Goal: Task Accomplishment & Management: Complete application form

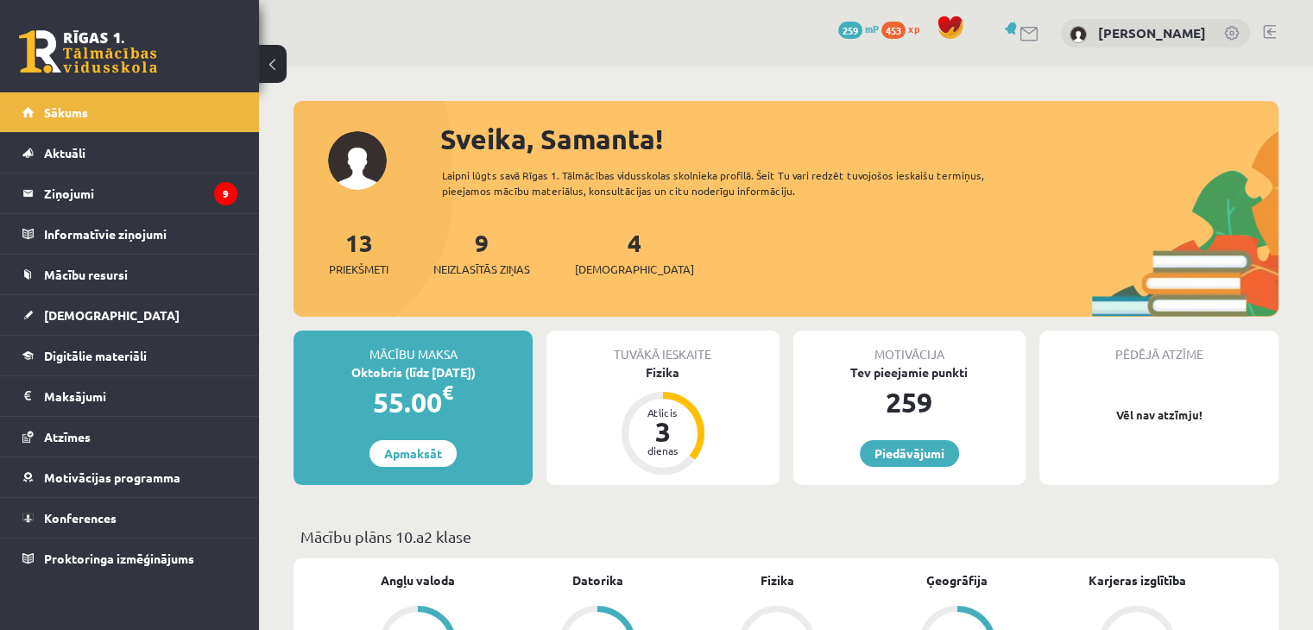
click at [665, 361] on div "Tuvākā ieskaite" at bounding box center [662, 347] width 232 height 33
click at [660, 378] on div "Fizika" at bounding box center [662, 372] width 232 height 18
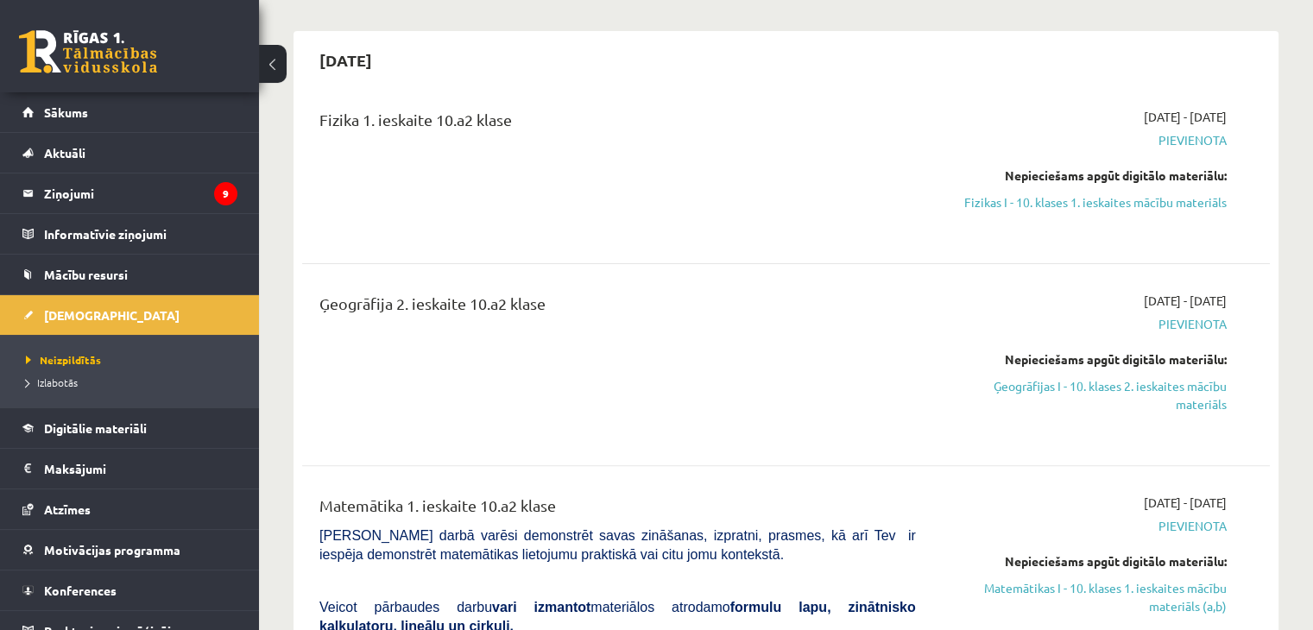
scroll to position [345, 0]
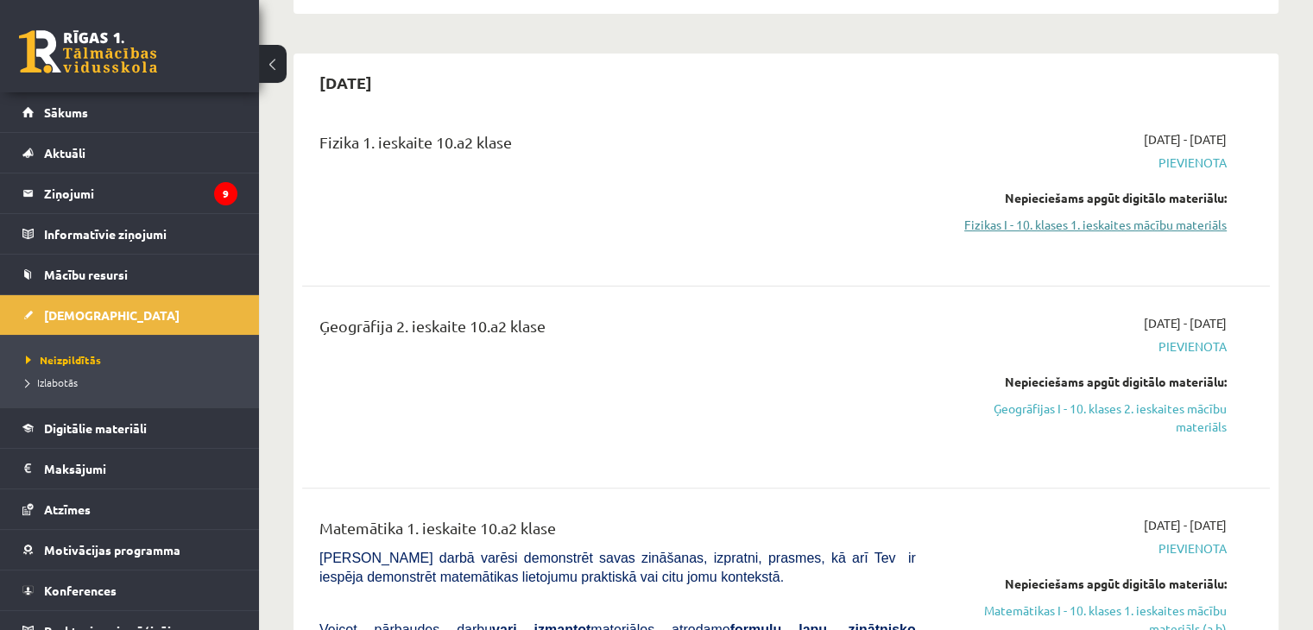
click at [1129, 223] on link "Fizikas I - 10. klases 1. ieskaites mācību materiāls" at bounding box center [1084, 225] width 285 height 18
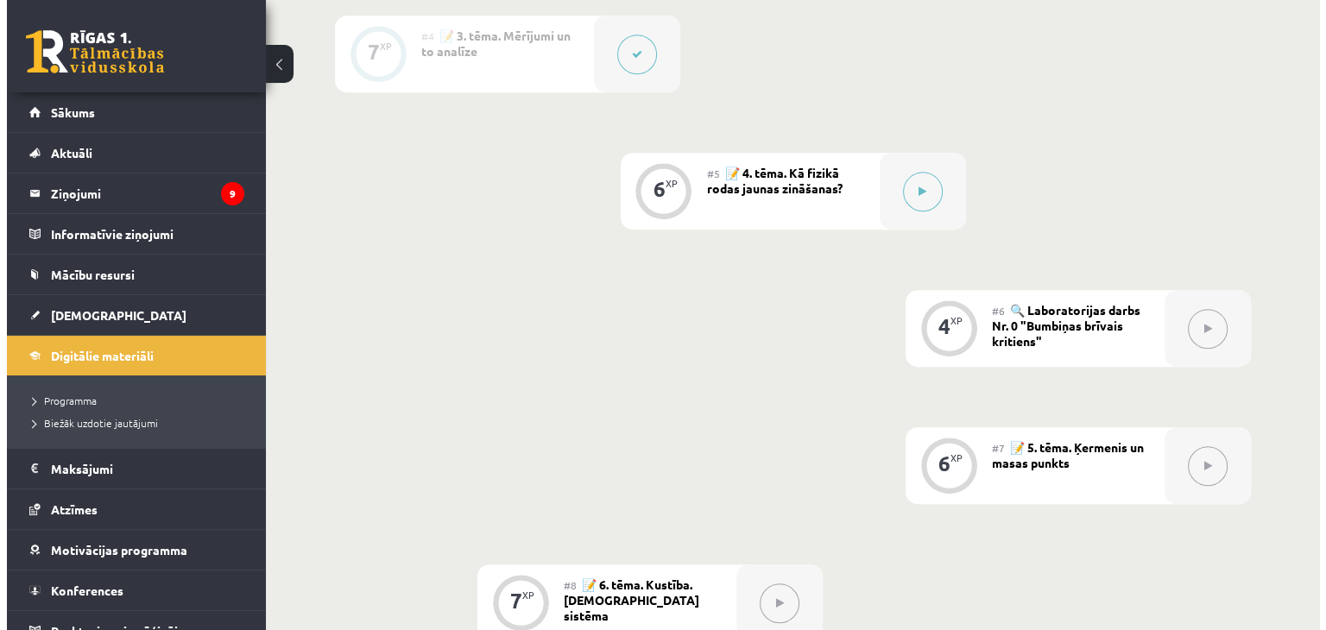
scroll to position [873, 0]
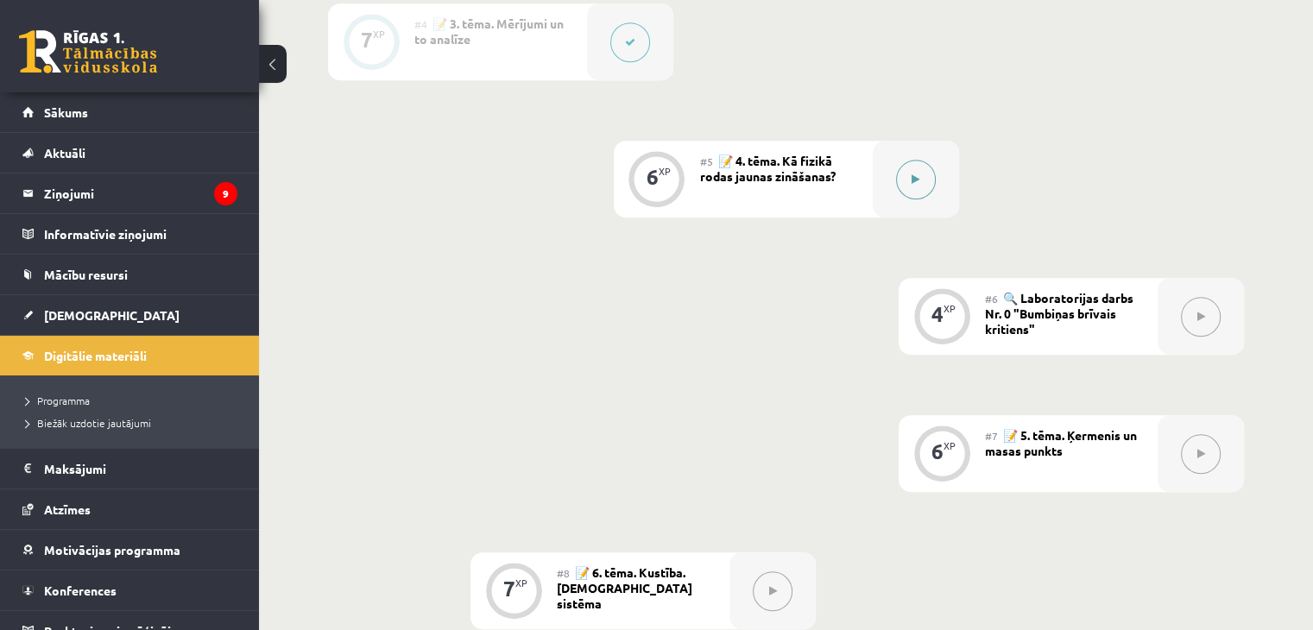
click at [908, 199] on button at bounding box center [916, 180] width 40 height 40
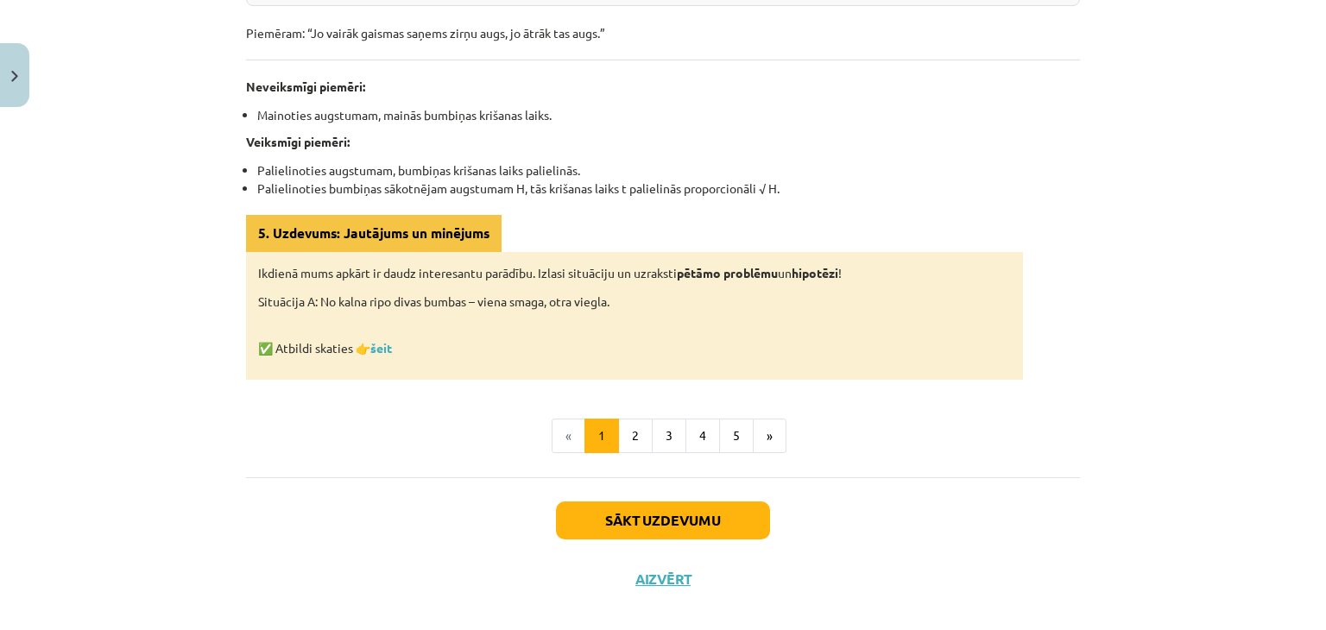
scroll to position [949, 0]
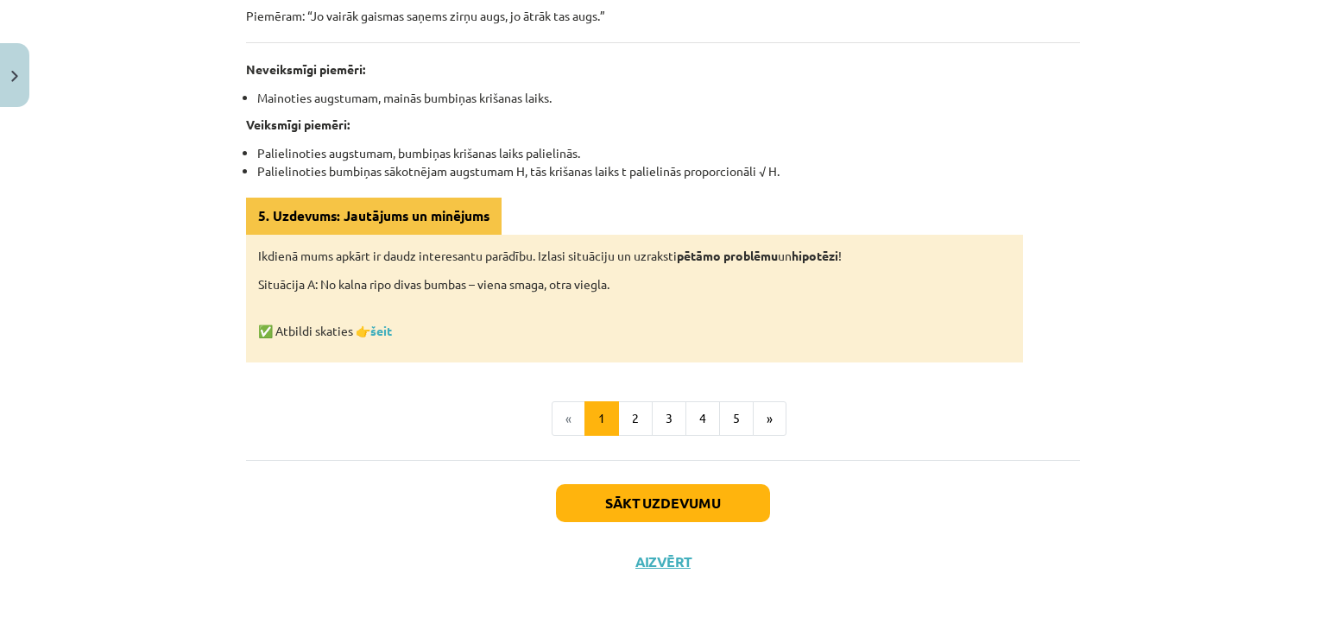
click at [1181, 438] on div "Mācību tēma: Fizikas i - 10. klases 1. ieskaites mācību materiāls #5 📝 4. tēma.…" at bounding box center [663, 315] width 1326 height 630
click at [1180, 458] on div "Mācību tēma: Fizikas i - 10. klases 1. ieskaites mācību materiāls #5 📝 4. tēma.…" at bounding box center [663, 315] width 1326 height 630
click at [694, 501] on button "Sākt uzdevumu" at bounding box center [663, 503] width 214 height 38
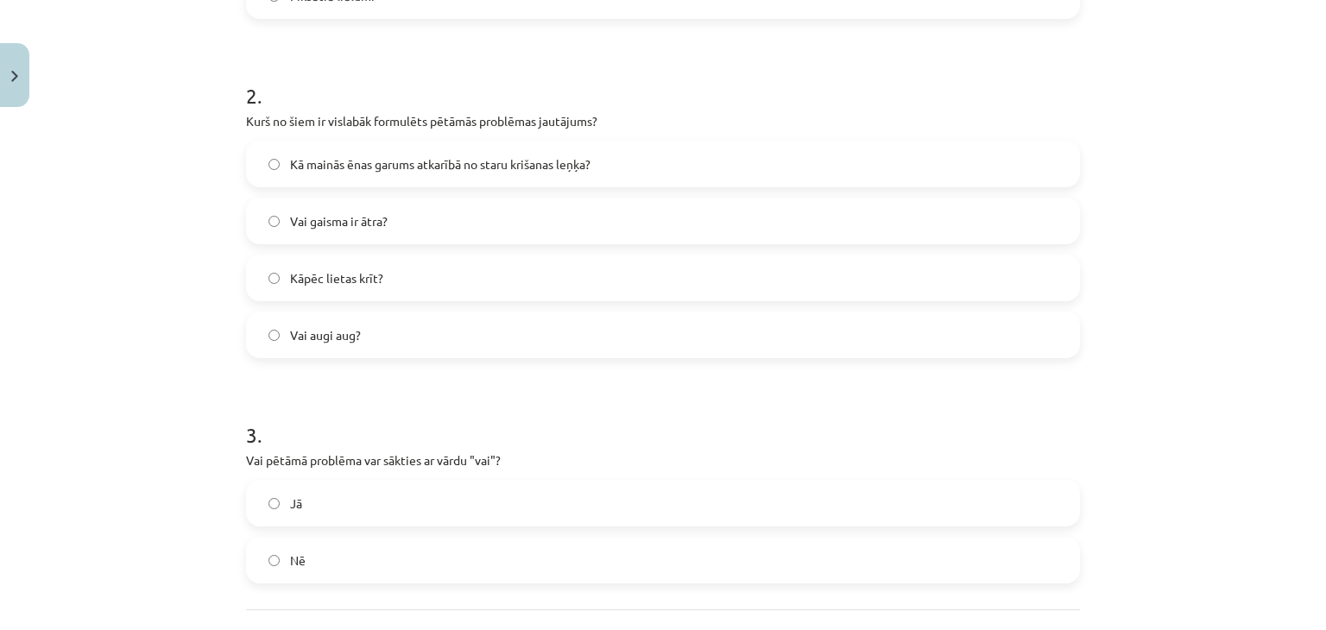
scroll to position [630, 0]
click at [290, 502] on span "Jā" at bounding box center [296, 503] width 12 height 18
click at [274, 162] on label "Kā mainās ēnas garums atkarībā no staru krišanas leņķa?" at bounding box center [663, 163] width 830 height 43
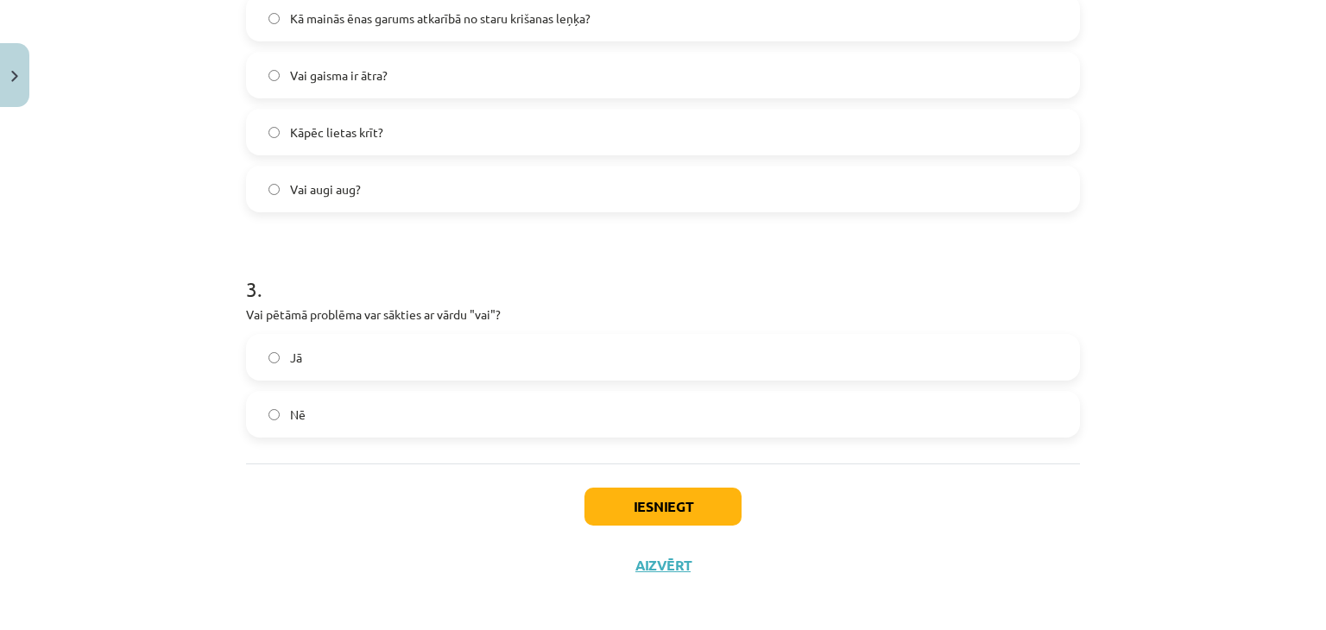
scroll to position [783, 0]
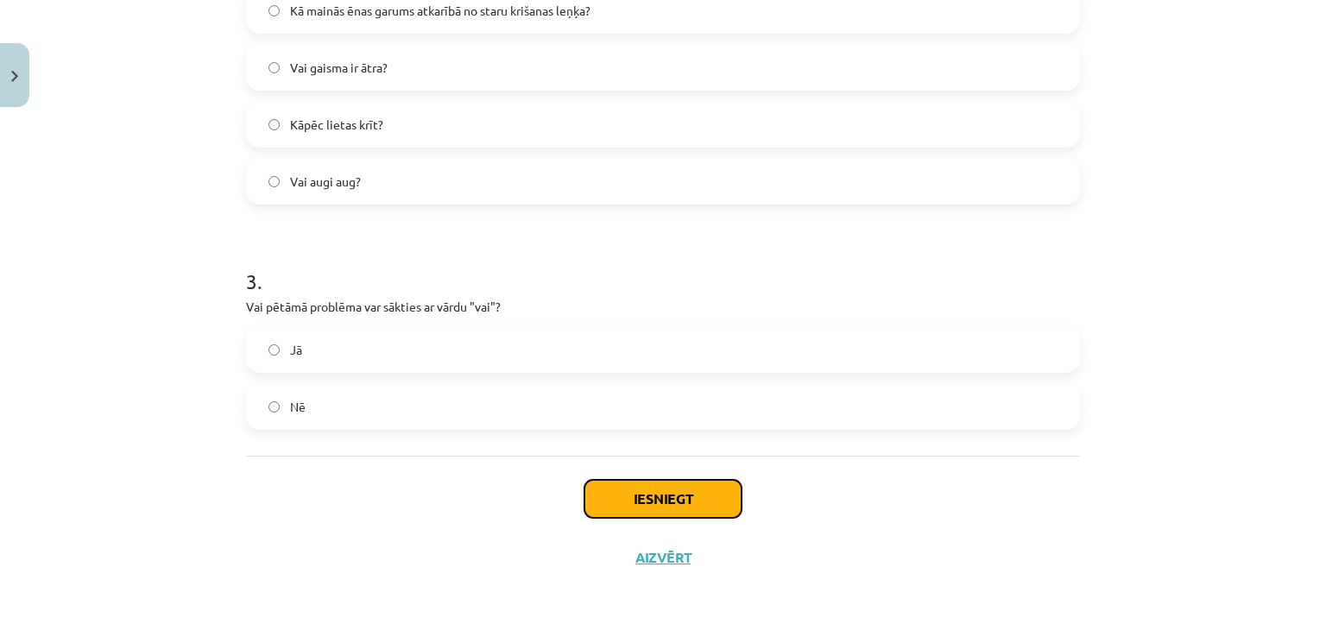
click at [697, 490] on button "Iesniegt" at bounding box center [662, 499] width 157 height 38
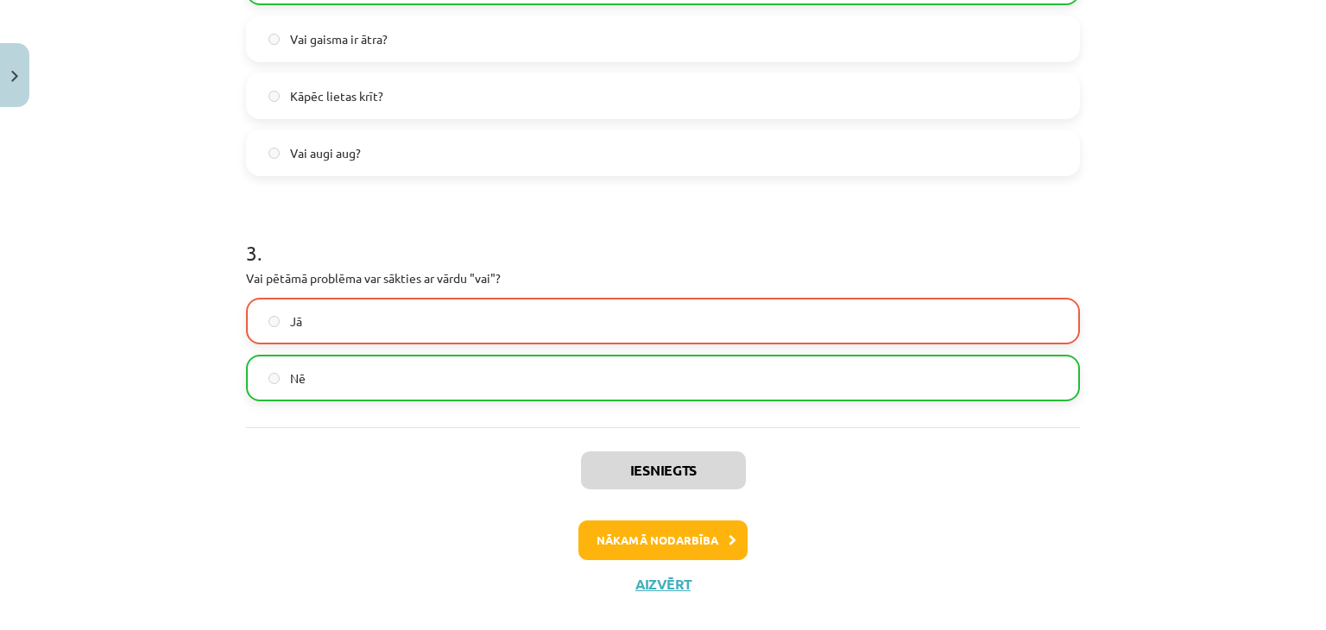
scroll to position [817, 0]
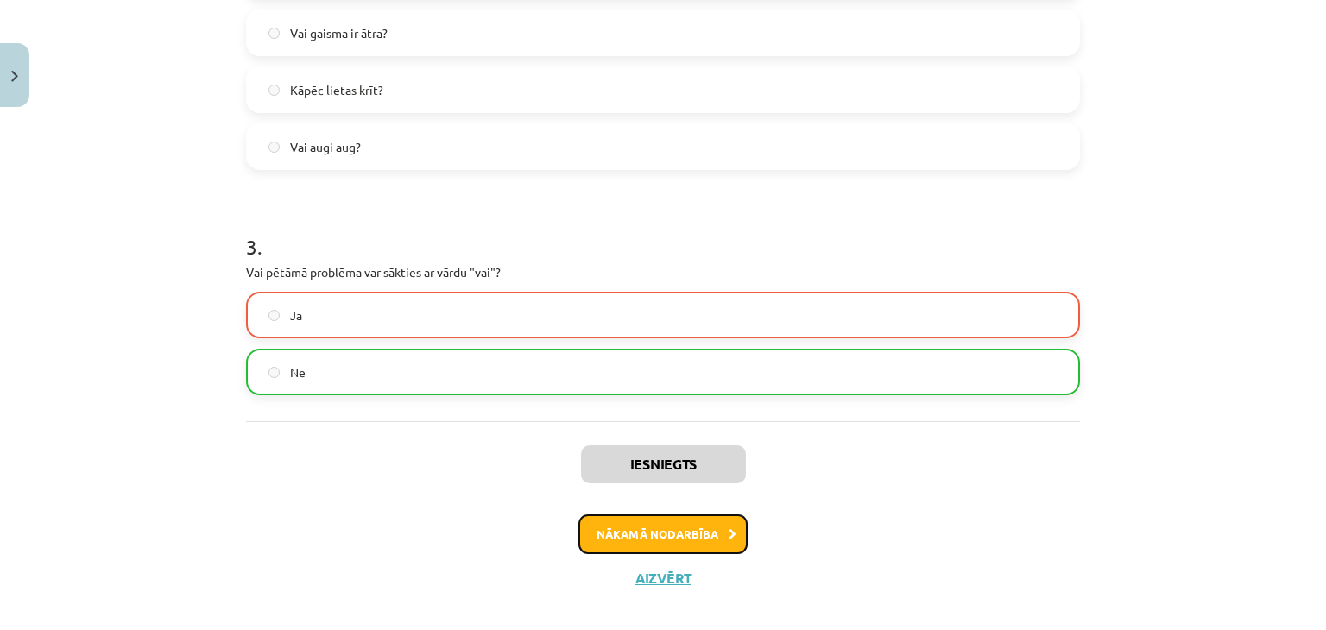
click at [690, 520] on button "Nākamā nodarbība" at bounding box center [662, 534] width 169 height 40
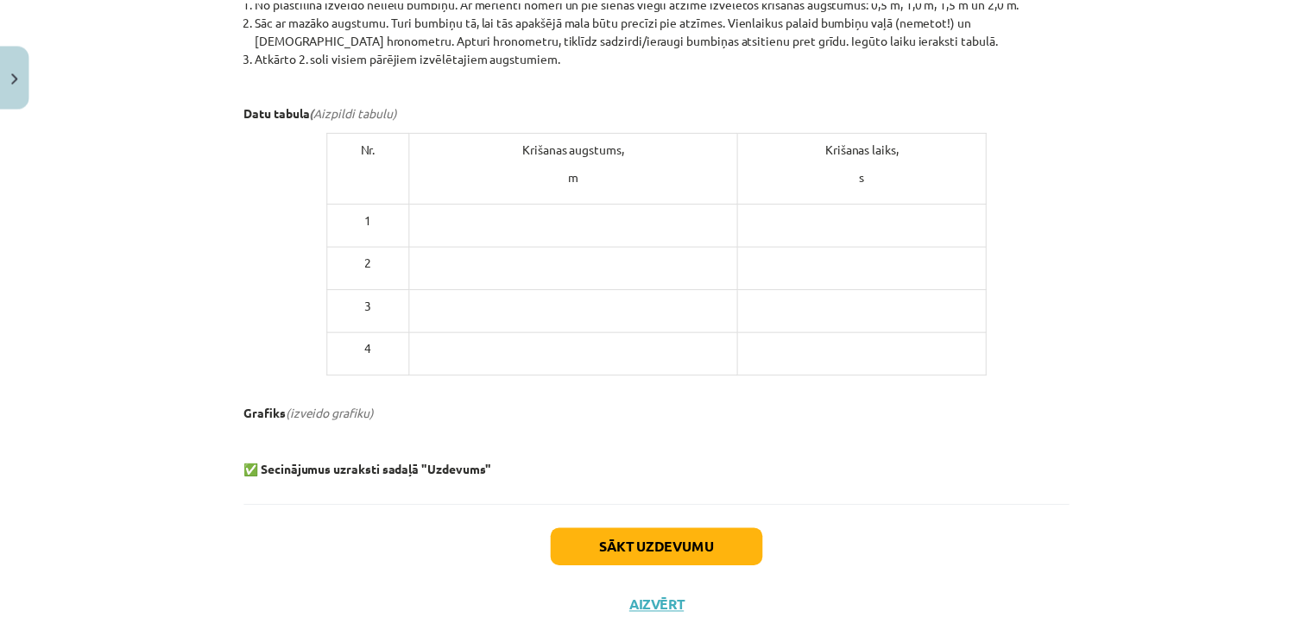
scroll to position [896, 0]
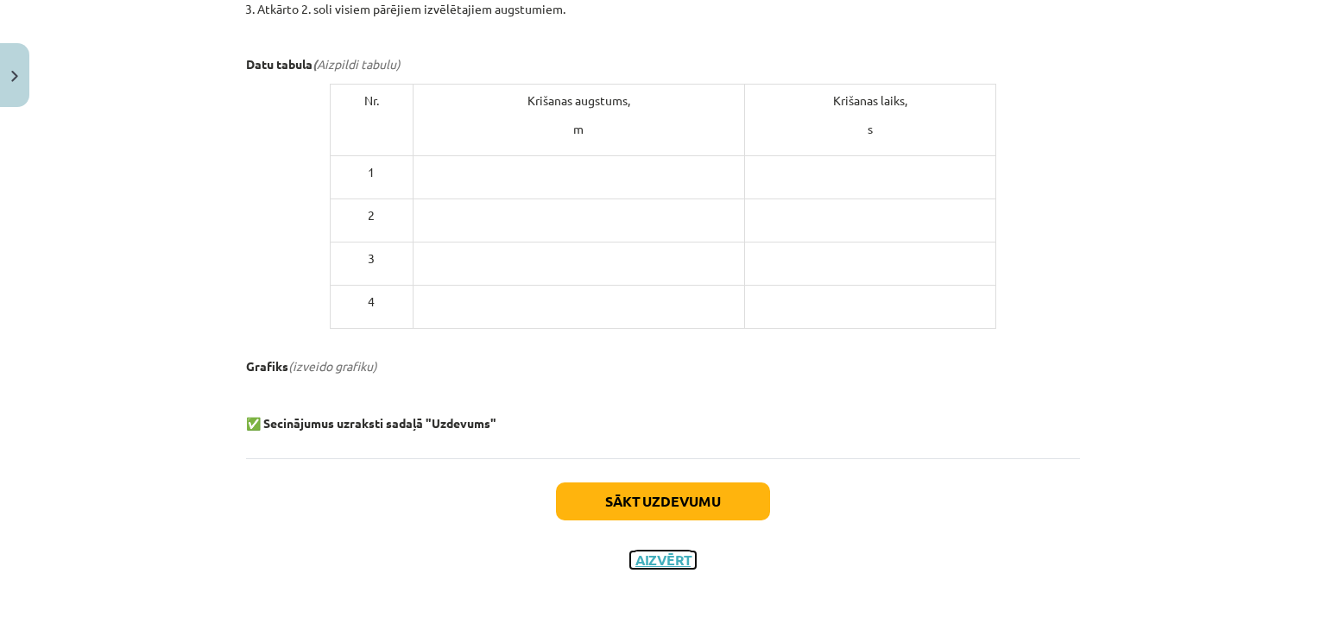
click at [644, 564] on button "Aizvērt" at bounding box center [663, 560] width 66 height 17
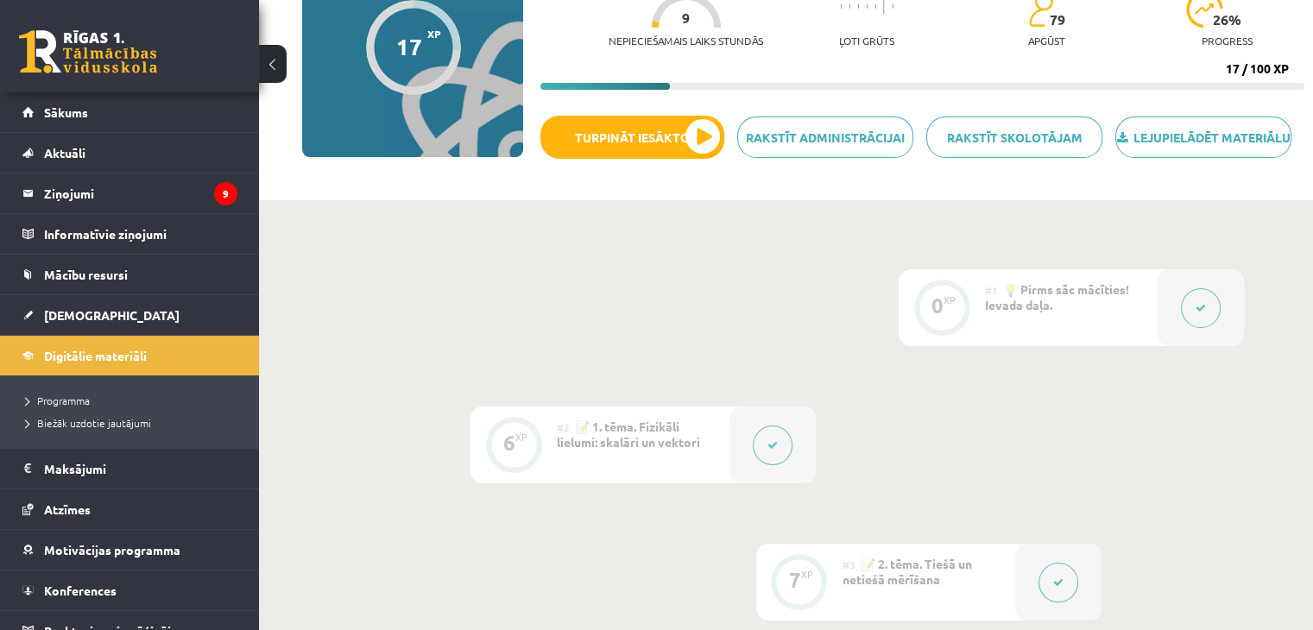
scroll to position [35, 0]
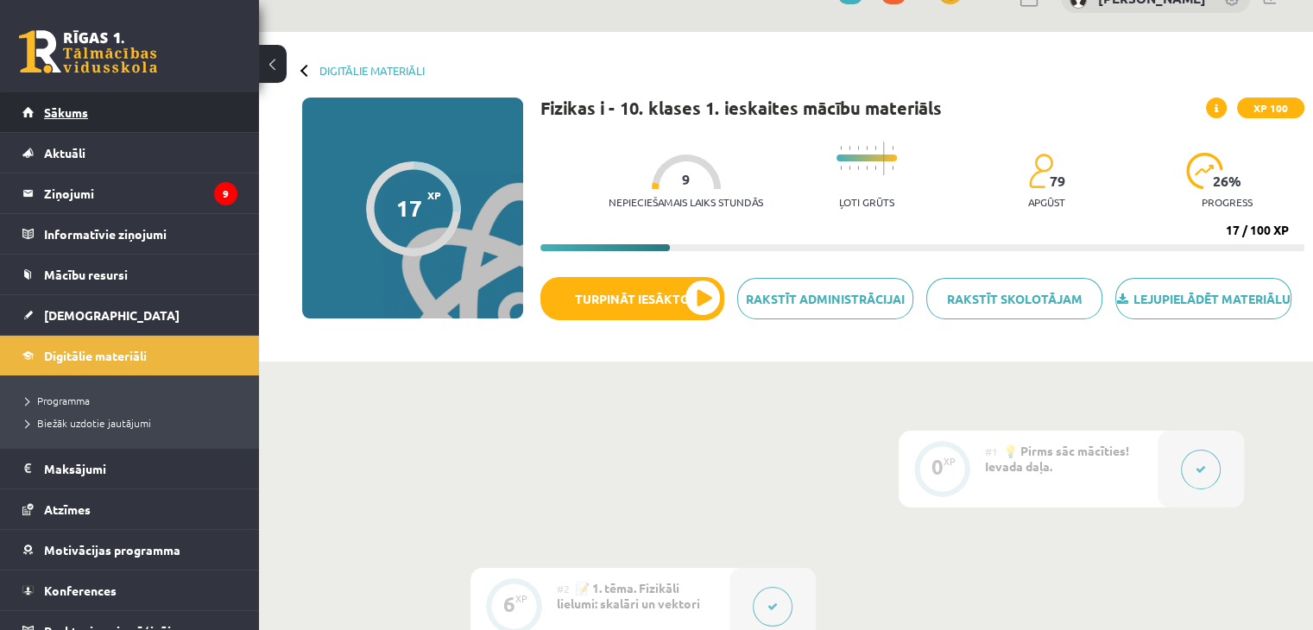
click at [128, 100] on link "Sākums" at bounding box center [129, 112] width 215 height 40
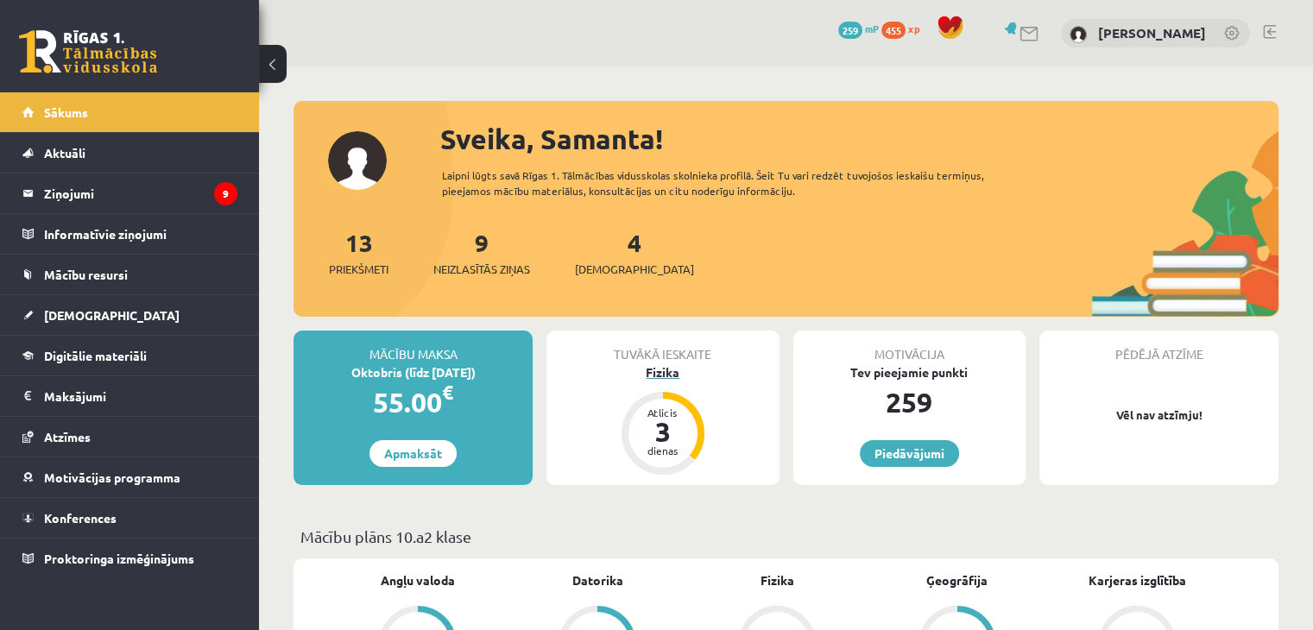
click at [659, 377] on div "Fizika" at bounding box center [662, 372] width 232 height 18
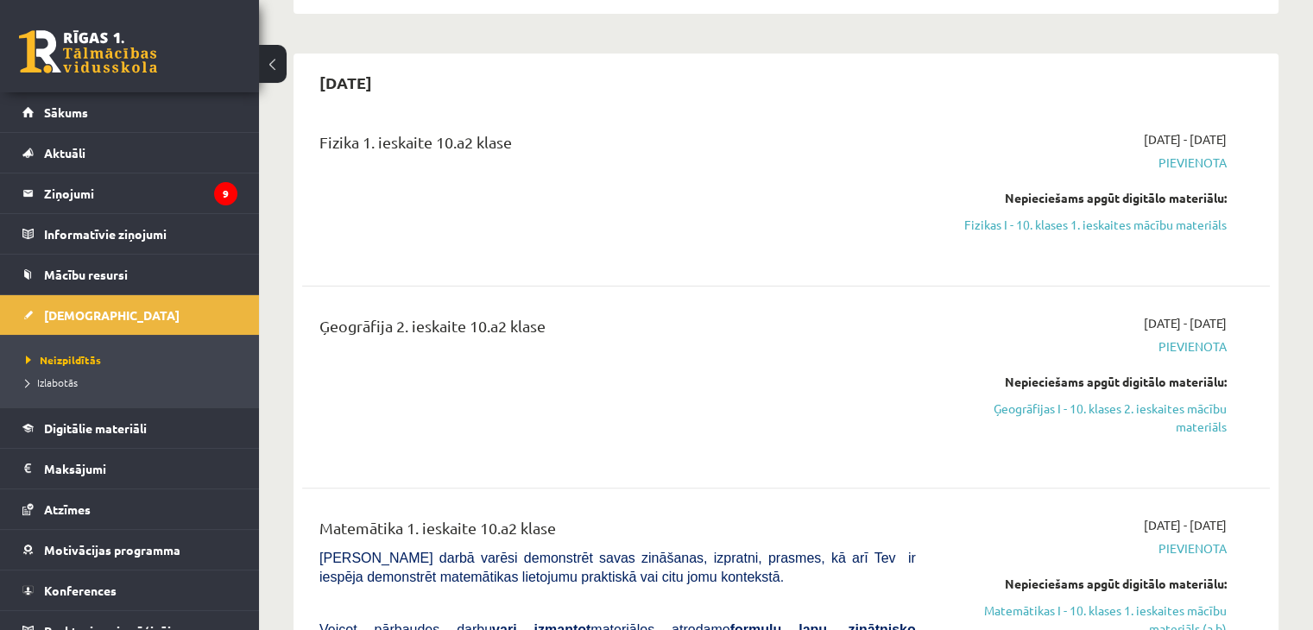
scroll to position [380, 0]
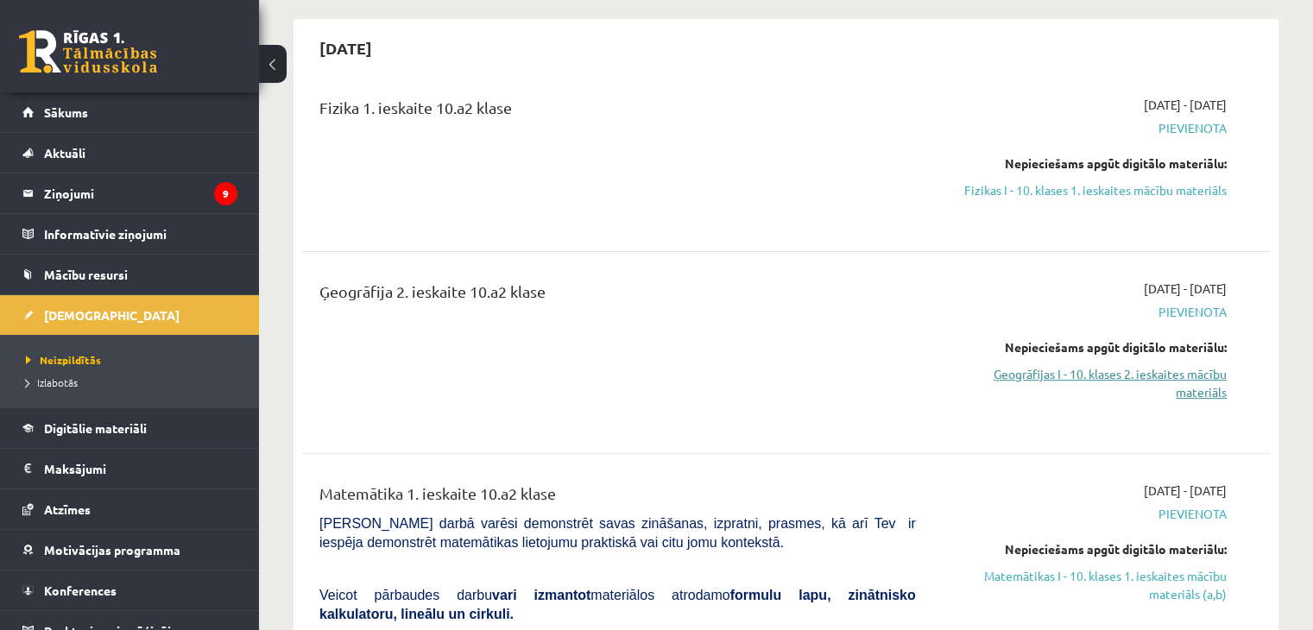
click at [1059, 379] on link "Ģeogrāfijas I - 10. klases 2. ieskaites mācību materiāls" at bounding box center [1084, 383] width 285 height 36
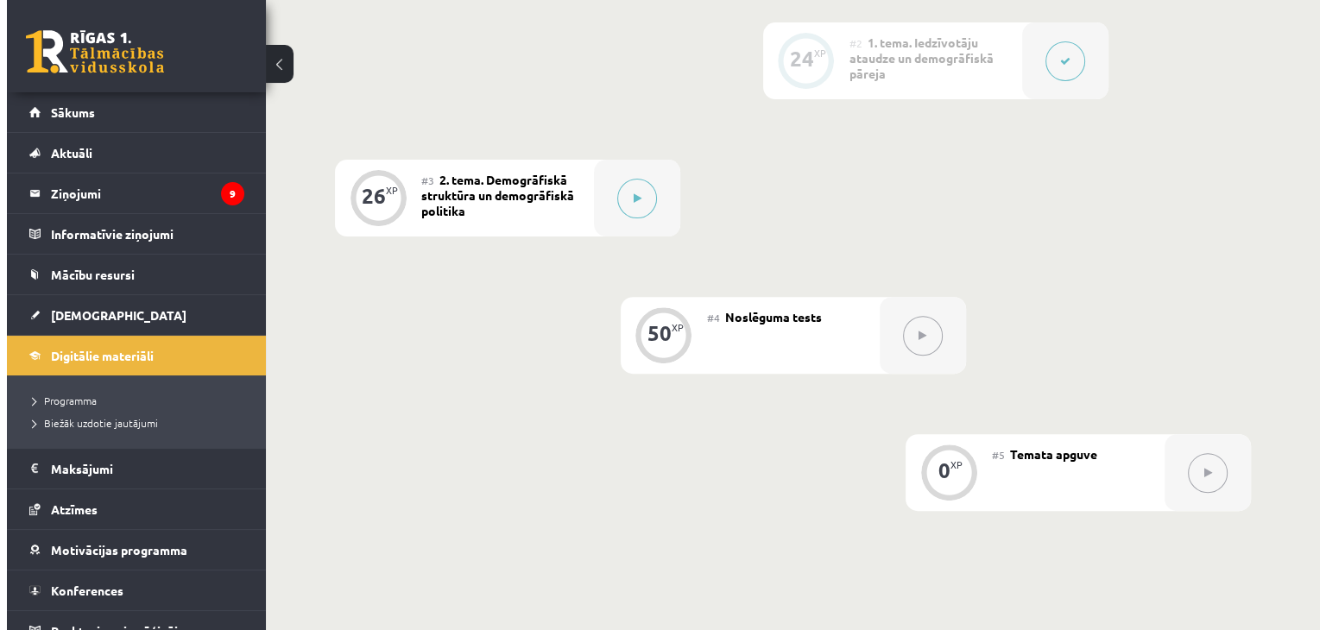
scroll to position [564, 0]
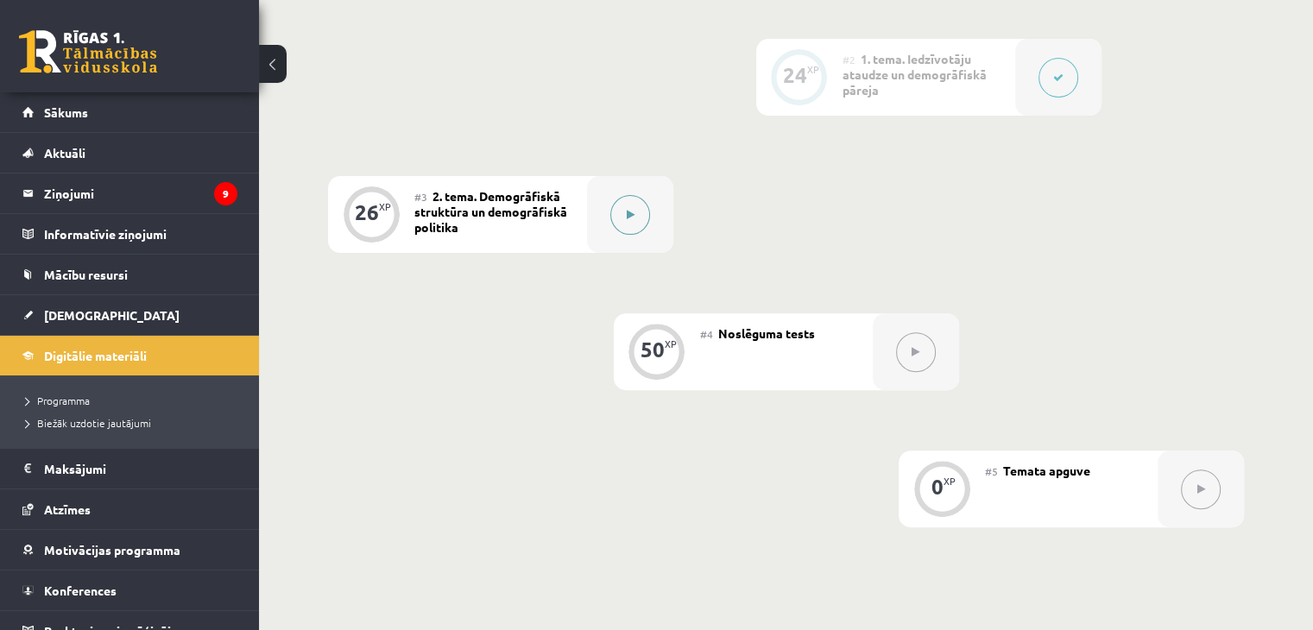
click at [619, 229] on button at bounding box center [630, 215] width 40 height 40
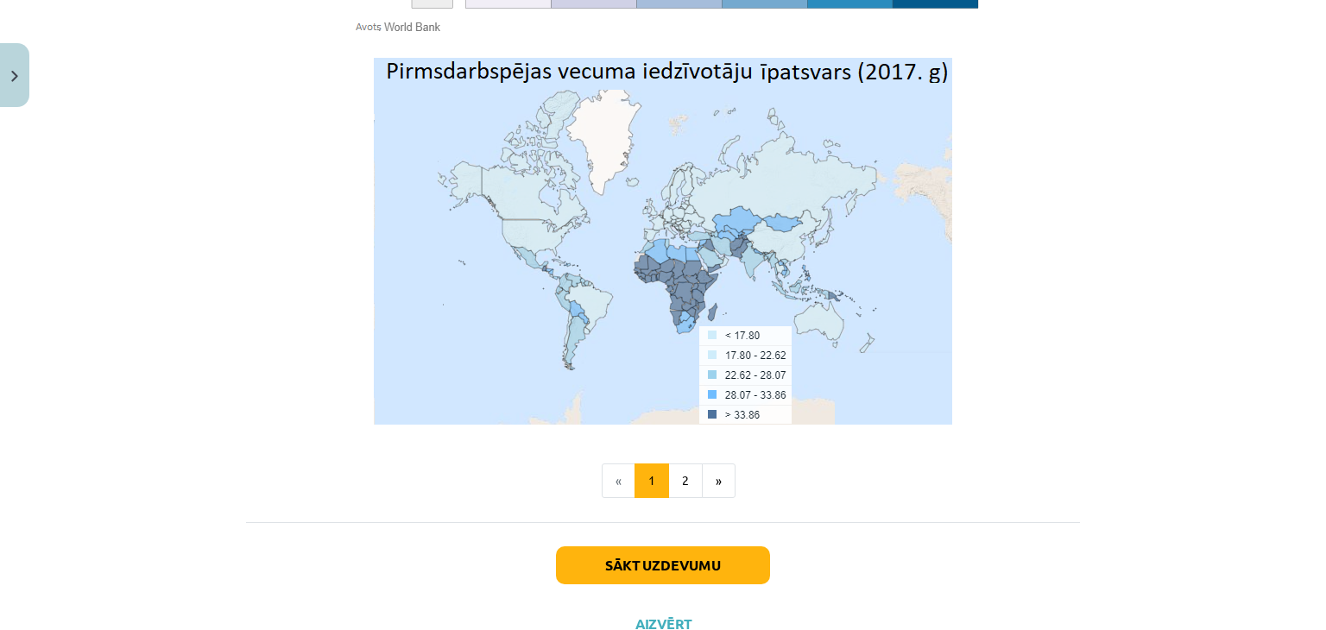
scroll to position [5731, 0]
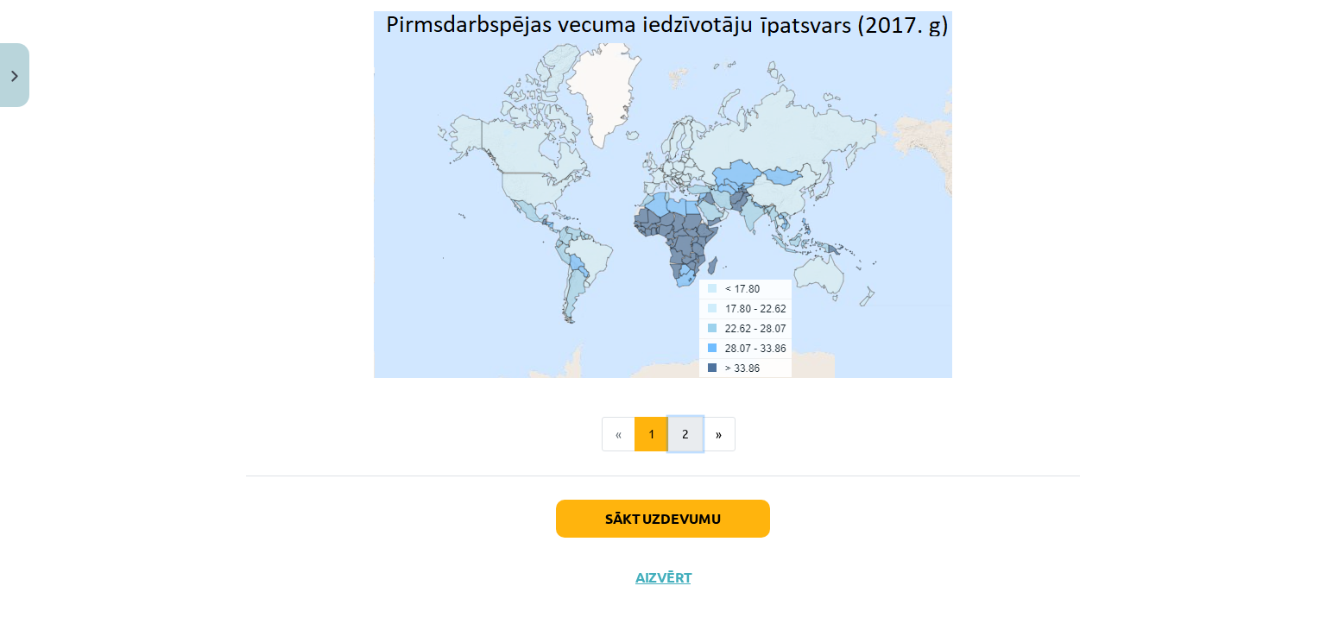
click at [689, 418] on button "2" at bounding box center [685, 434] width 35 height 35
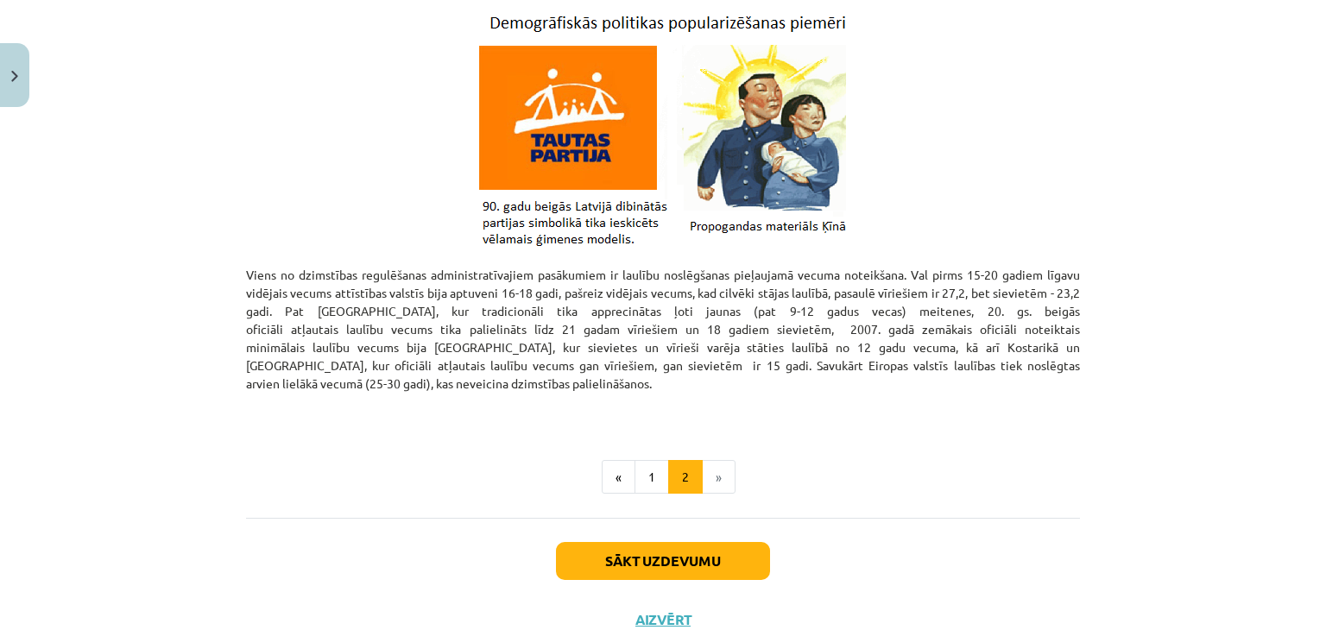
scroll to position [1012, 0]
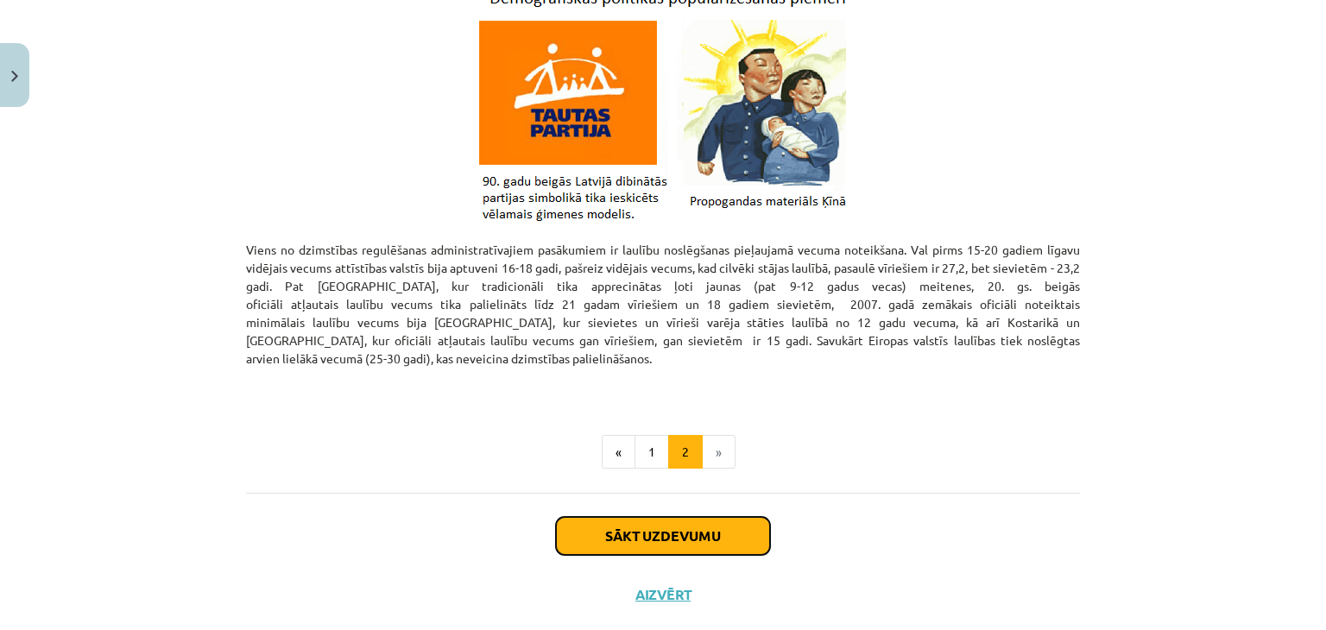
click at [673, 517] on button "Sākt uzdevumu" at bounding box center [663, 536] width 214 height 38
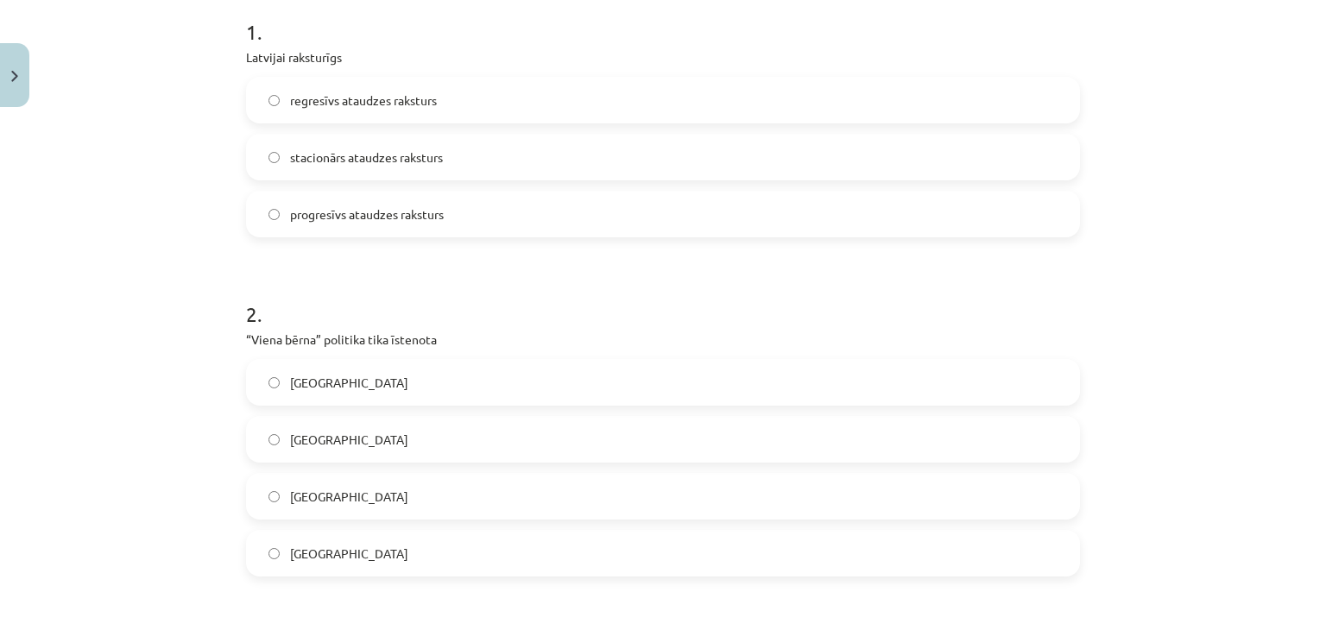
scroll to position [388, 0]
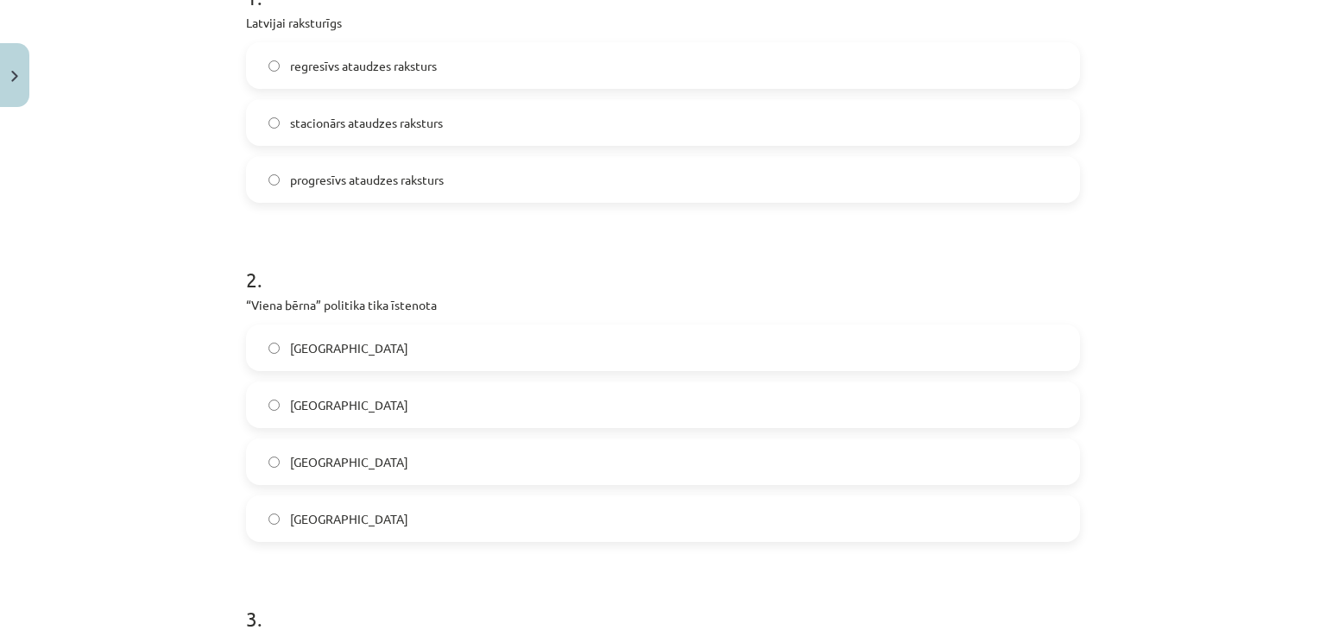
click at [438, 91] on div "regresīvs ataudzes raksturs stacionārs ataudzes raksturs progresīvs ataudzes ra…" at bounding box center [663, 122] width 834 height 161
click at [428, 63] on span "regresīvs ataudzes raksturs" at bounding box center [363, 66] width 147 height 18
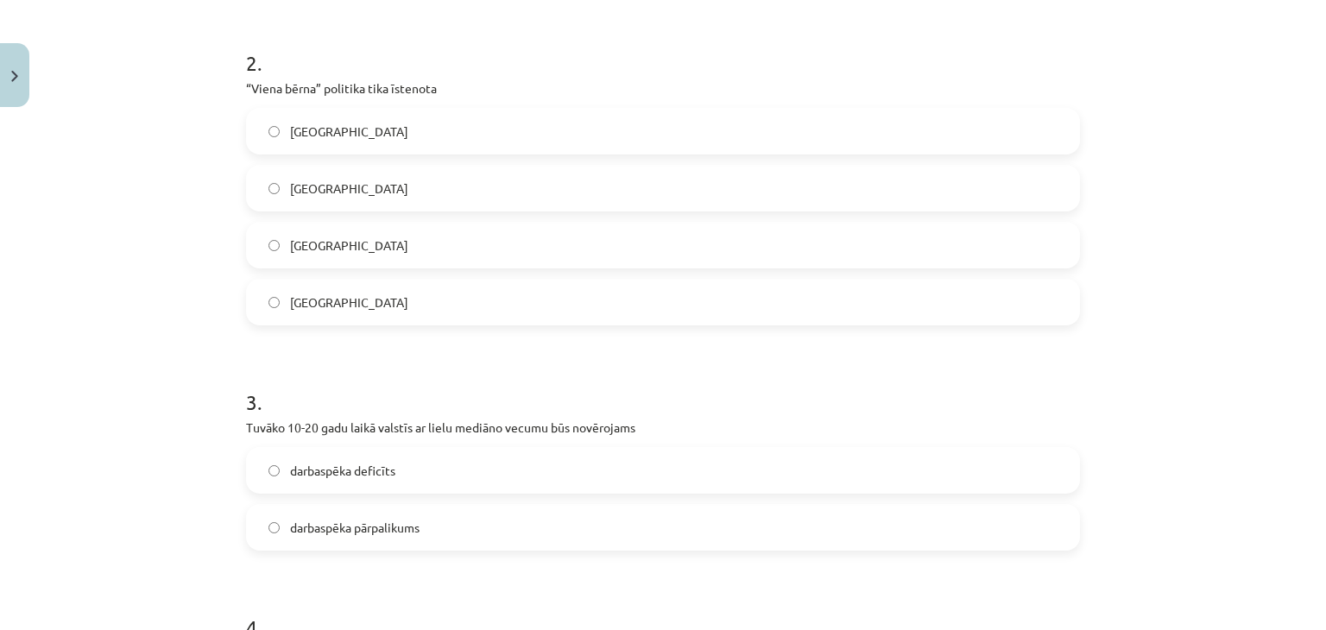
scroll to position [630, 0]
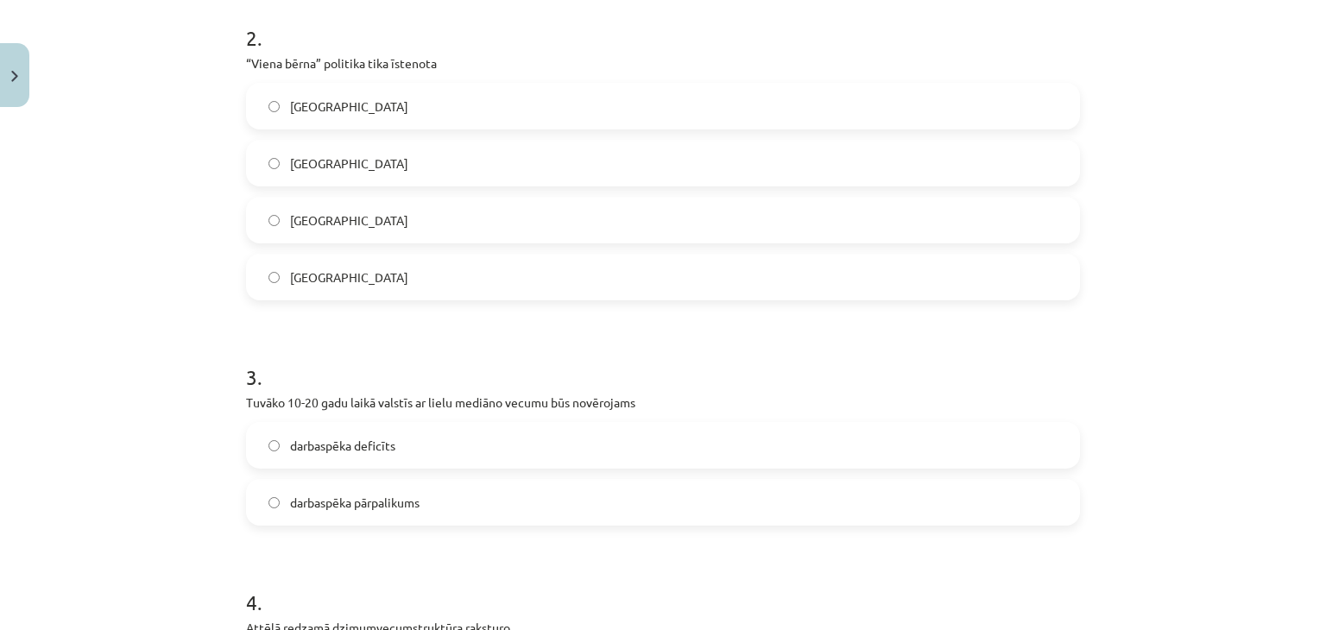
click at [555, 222] on label "Ķīnā" at bounding box center [663, 220] width 830 height 43
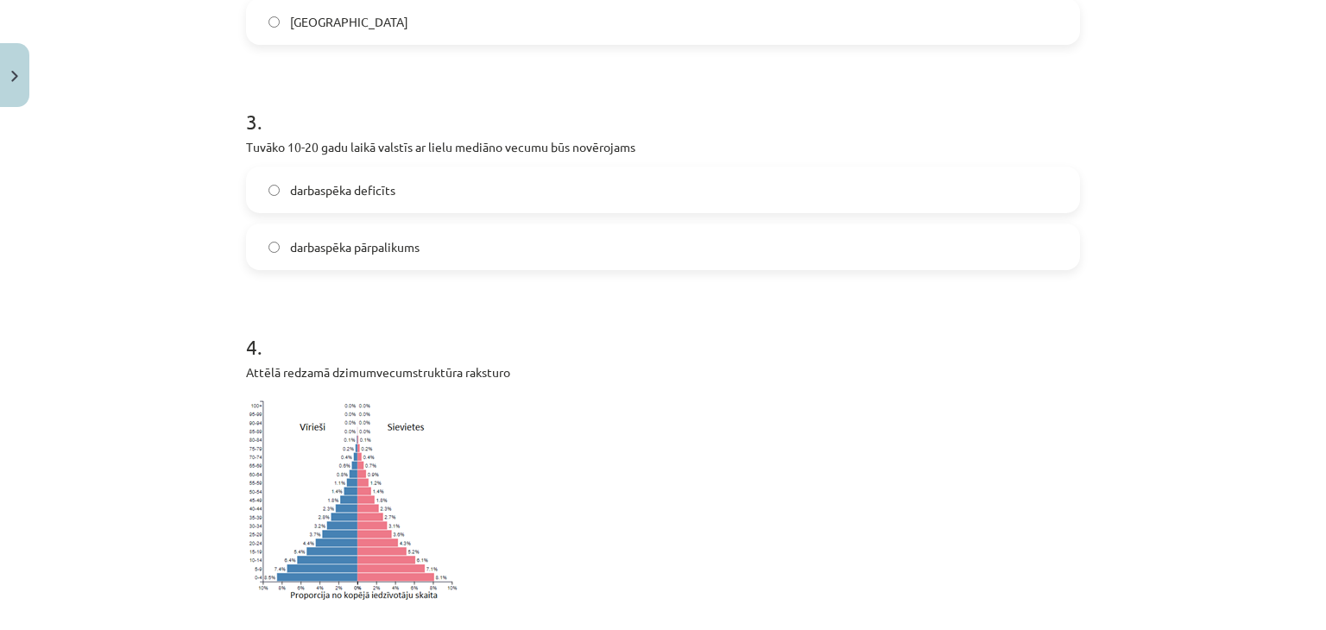
scroll to position [887, 0]
click at [289, 266] on label "darbaspēka pārpalikums" at bounding box center [663, 245] width 830 height 43
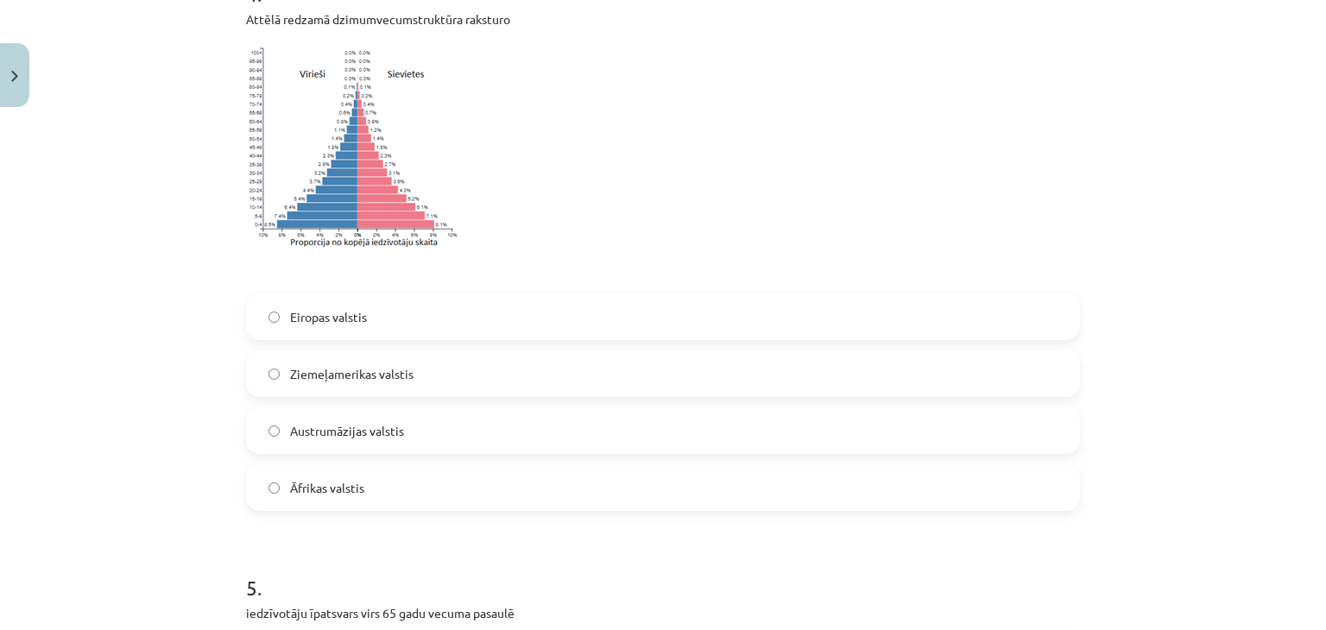
scroll to position [1256, 0]
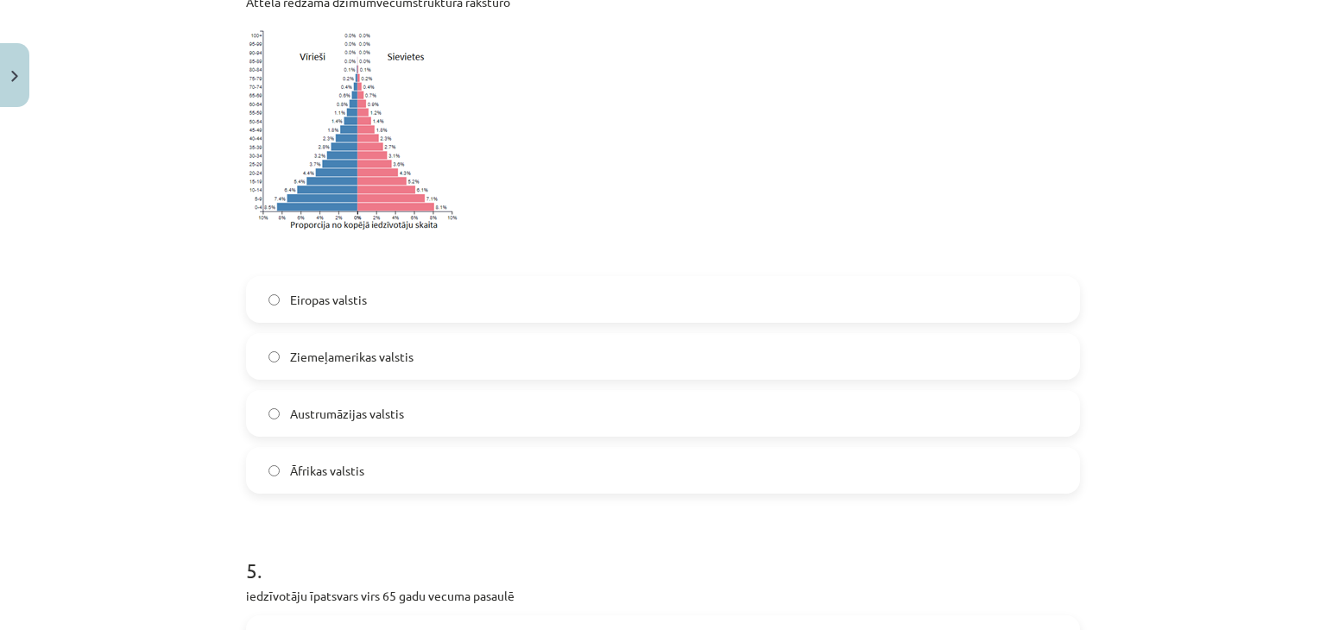
click at [400, 378] on div "Ziemeļamerikas valstis" at bounding box center [663, 356] width 834 height 47
click at [386, 412] on span "Austrumāzijas valstis" at bounding box center [347, 414] width 114 height 18
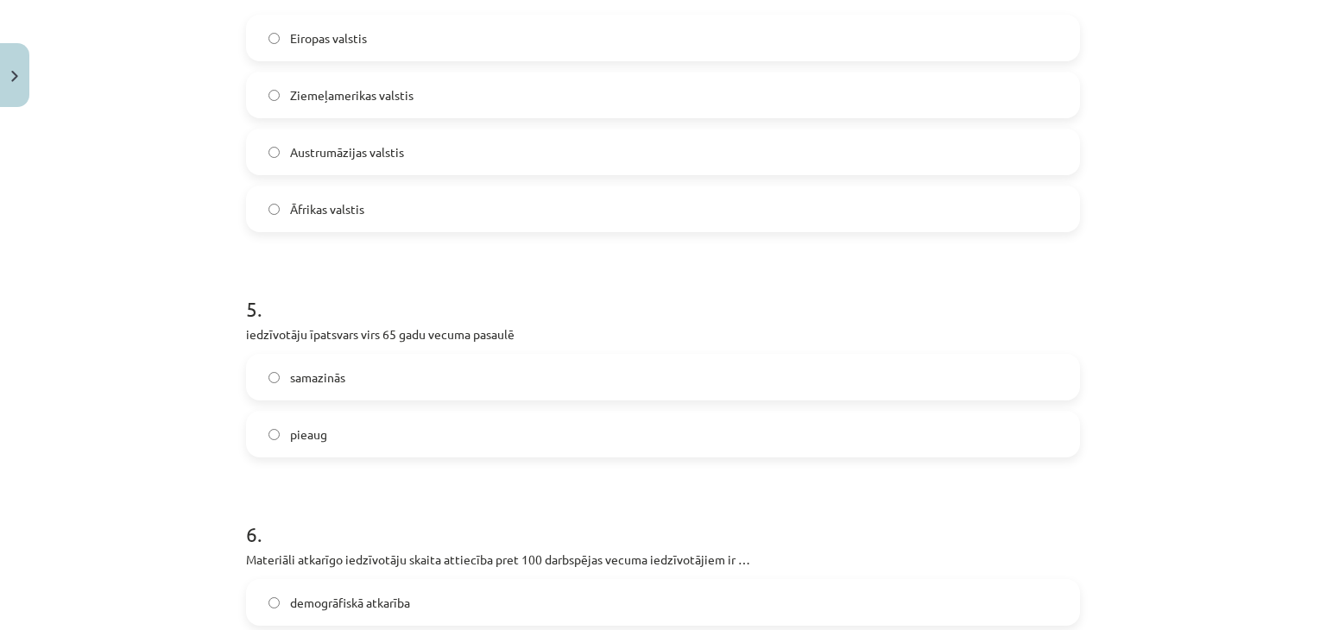
scroll to position [1566, 0]
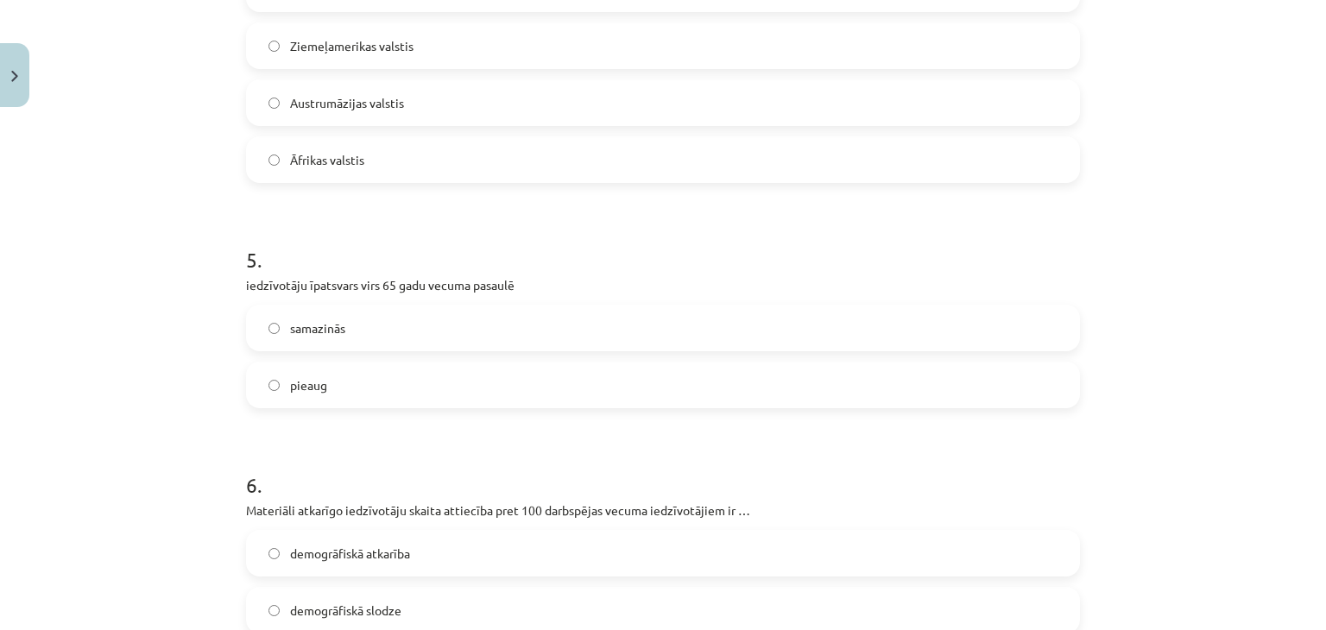
click at [911, 334] on label "samazinās" at bounding box center [663, 327] width 830 height 43
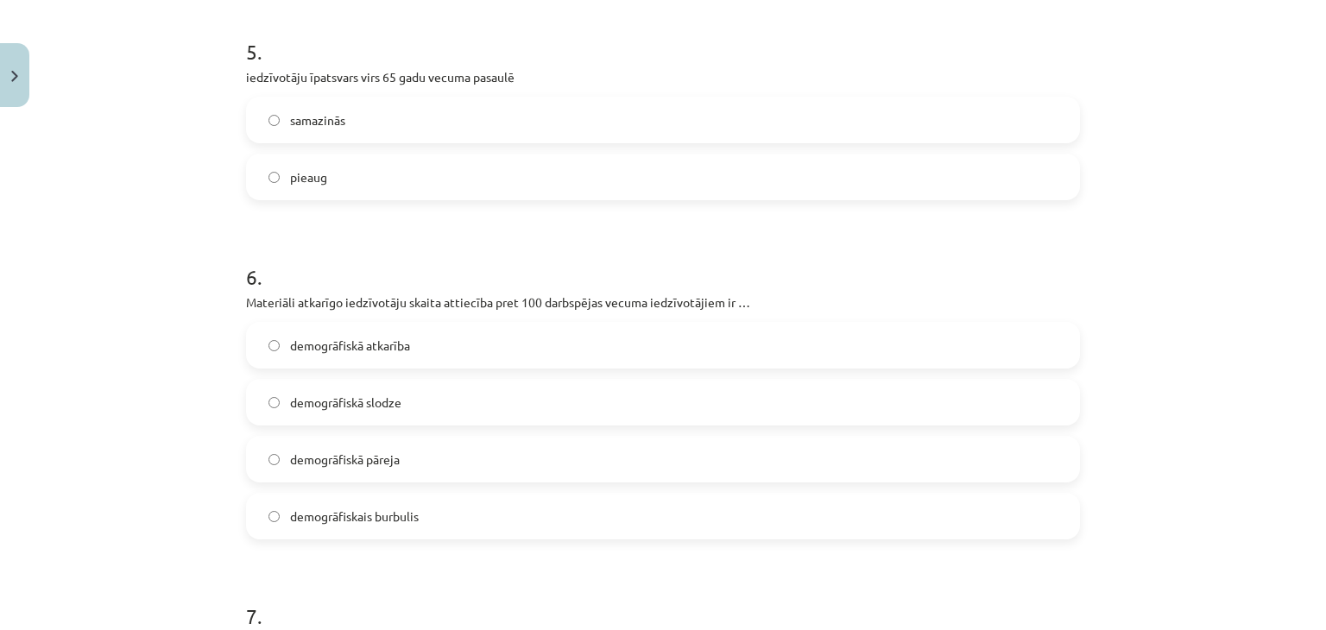
scroll to position [1808, 0]
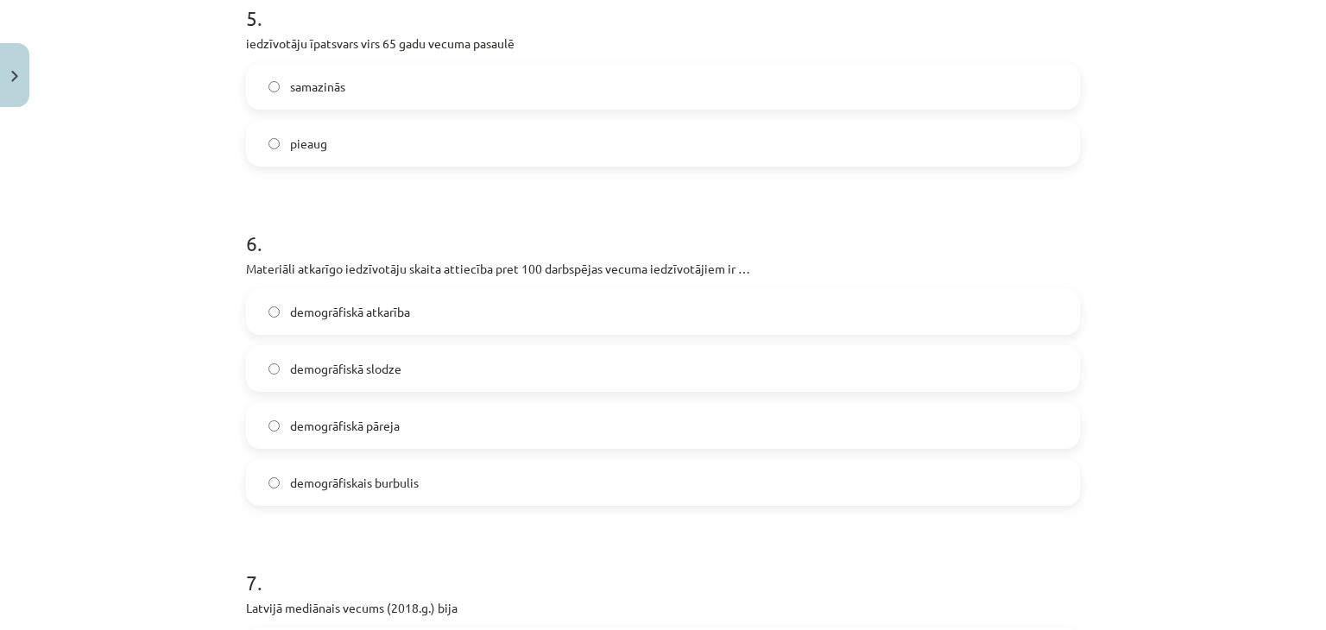
click at [619, 348] on label "demogrāfiskā slodze" at bounding box center [663, 368] width 830 height 43
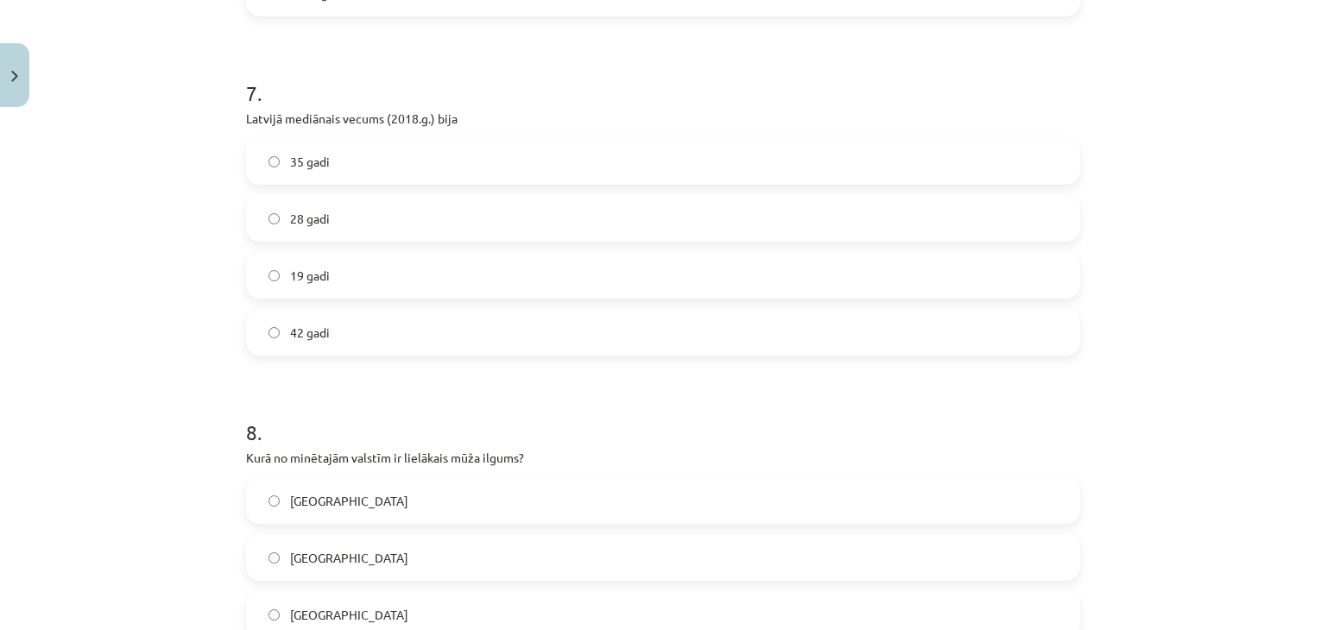
scroll to position [2310, 0]
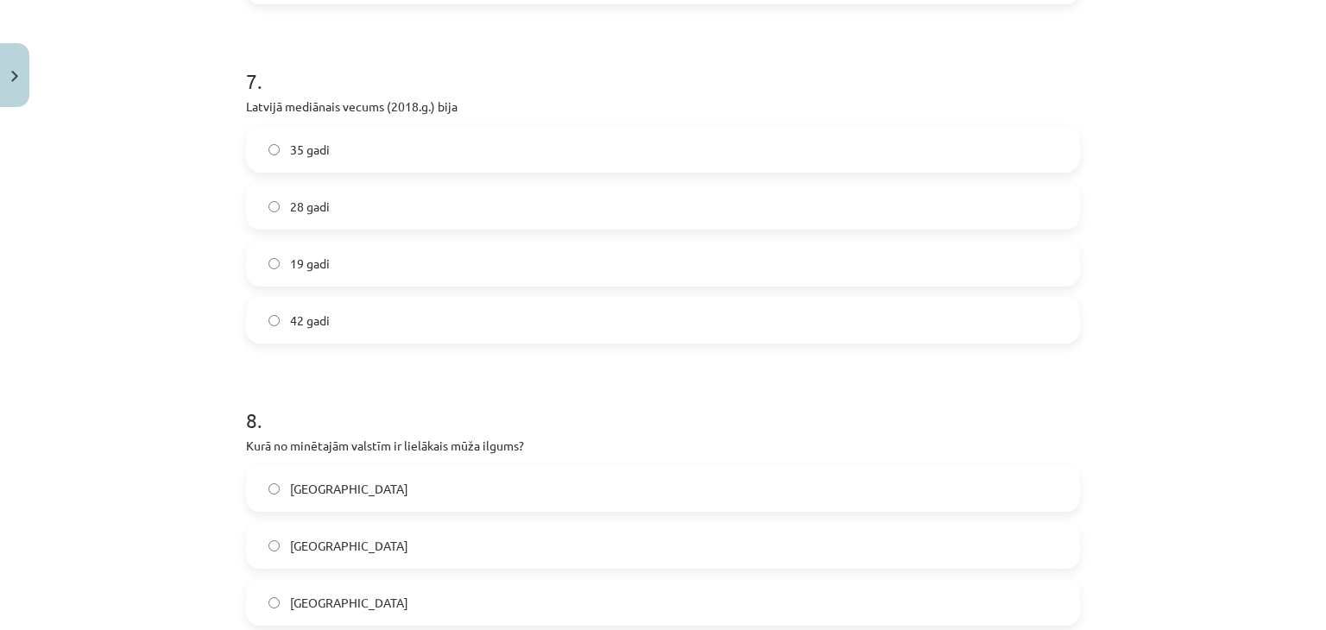
click at [273, 314] on label "42 gadi" at bounding box center [663, 320] width 830 height 43
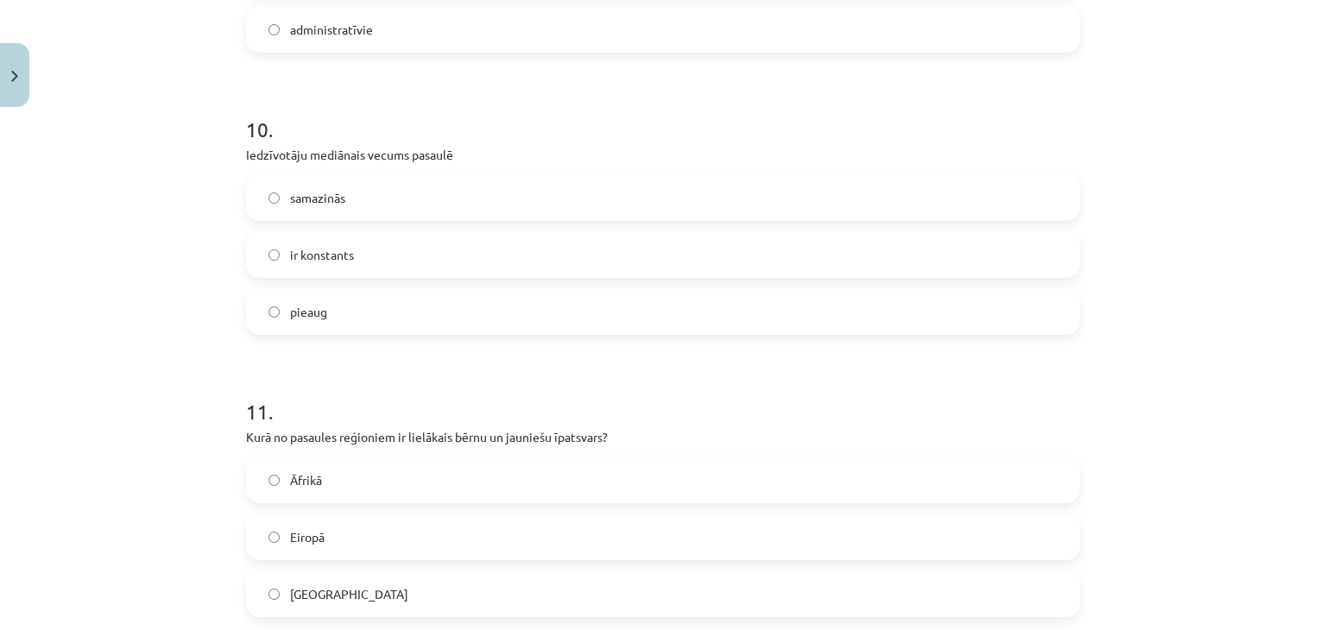
scroll to position [3164, 0]
click at [559, 312] on label "pieaug" at bounding box center [663, 312] width 830 height 43
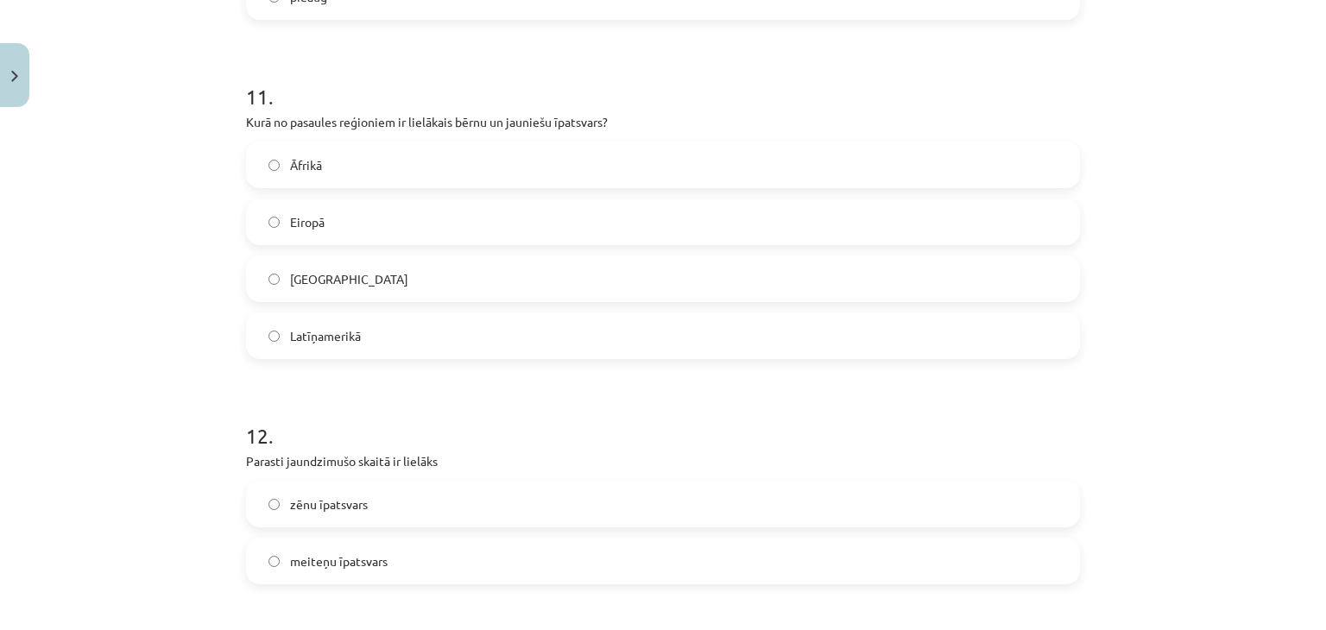
scroll to position [3483, 0]
click at [319, 545] on label "meiteņu īpatsvars" at bounding box center [663, 557] width 830 height 43
click at [277, 222] on label "Eiropā" at bounding box center [663, 218] width 830 height 43
click at [295, 153] on span "Āfrikā" at bounding box center [306, 162] width 32 height 18
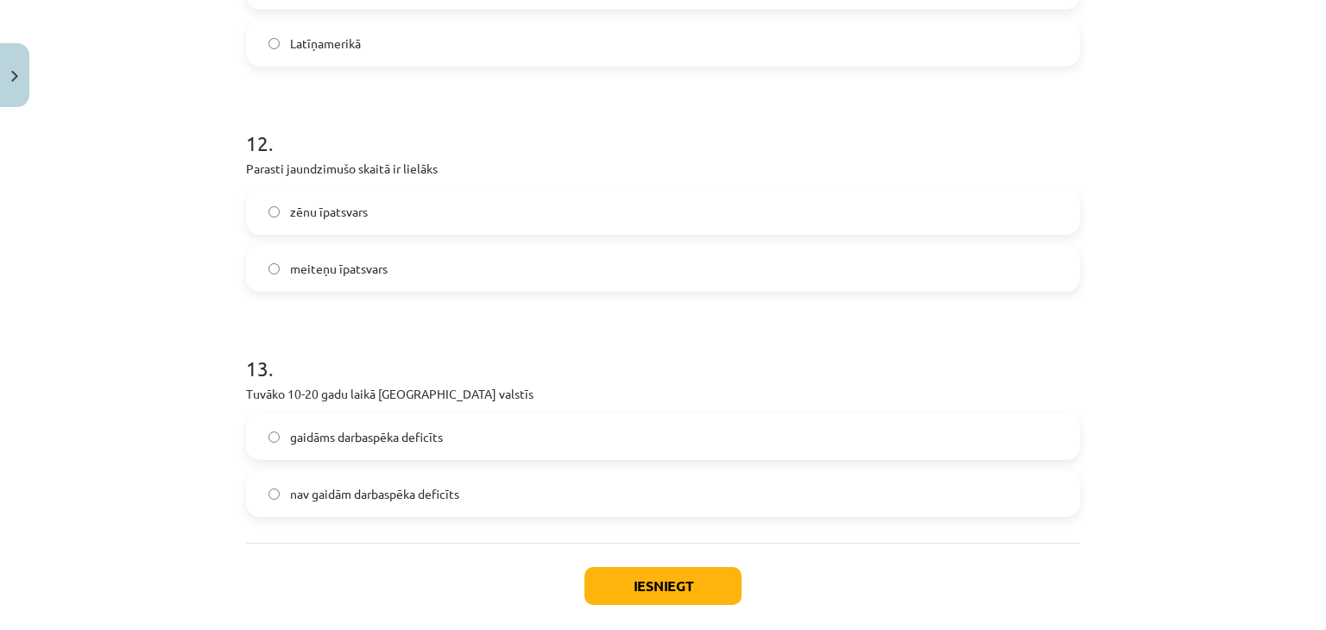
scroll to position [3794, 0]
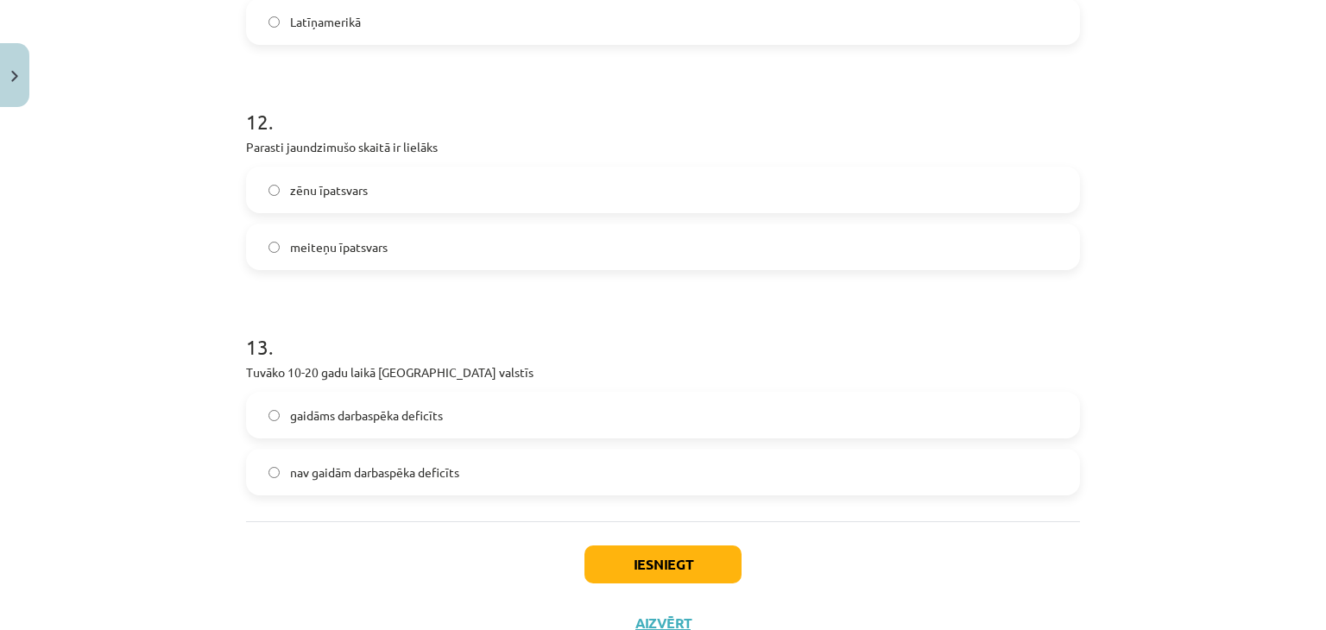
click at [825, 477] on label "nav gaidām darbaspēka deficīts" at bounding box center [663, 472] width 830 height 43
click at [670, 574] on button "Iesniegt" at bounding box center [662, 564] width 157 height 38
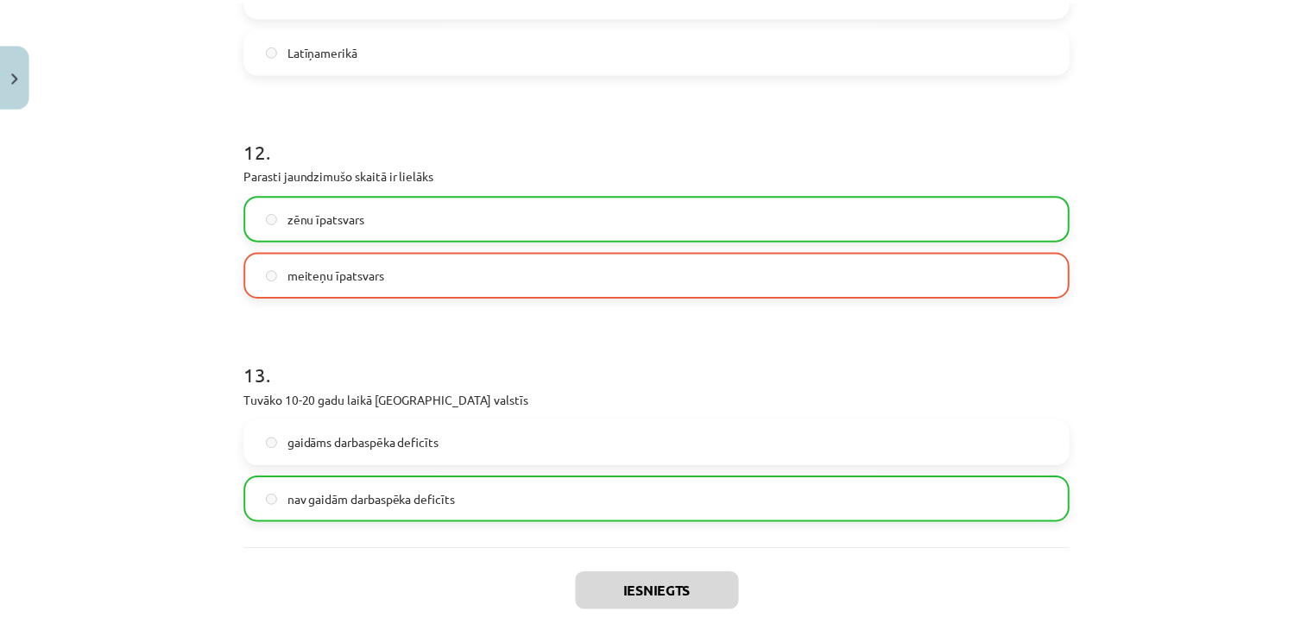
scroll to position [3914, 0]
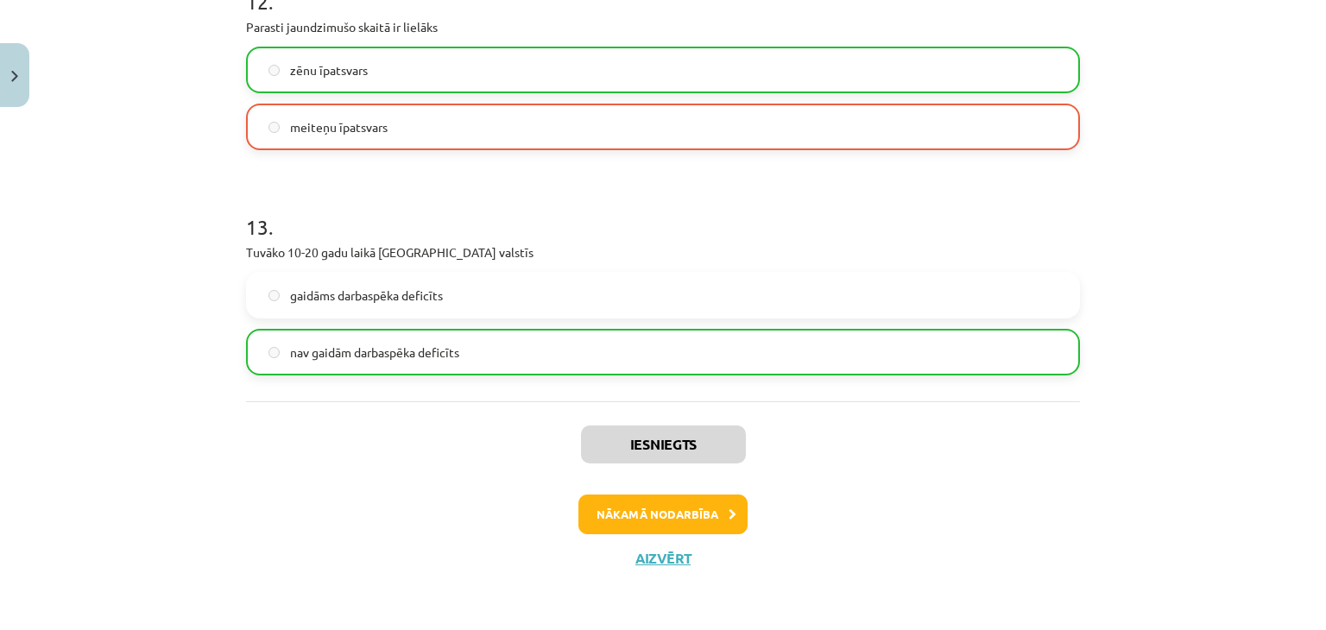
drag, startPoint x: 1319, startPoint y: 626, endPoint x: 1325, endPoint y: 670, distance: 44.4
click at [656, 568] on div "Iesniegts Nākamā nodarbība Aizvērt" at bounding box center [663, 489] width 834 height 176
click at [659, 561] on button "Aizvērt" at bounding box center [663, 558] width 66 height 17
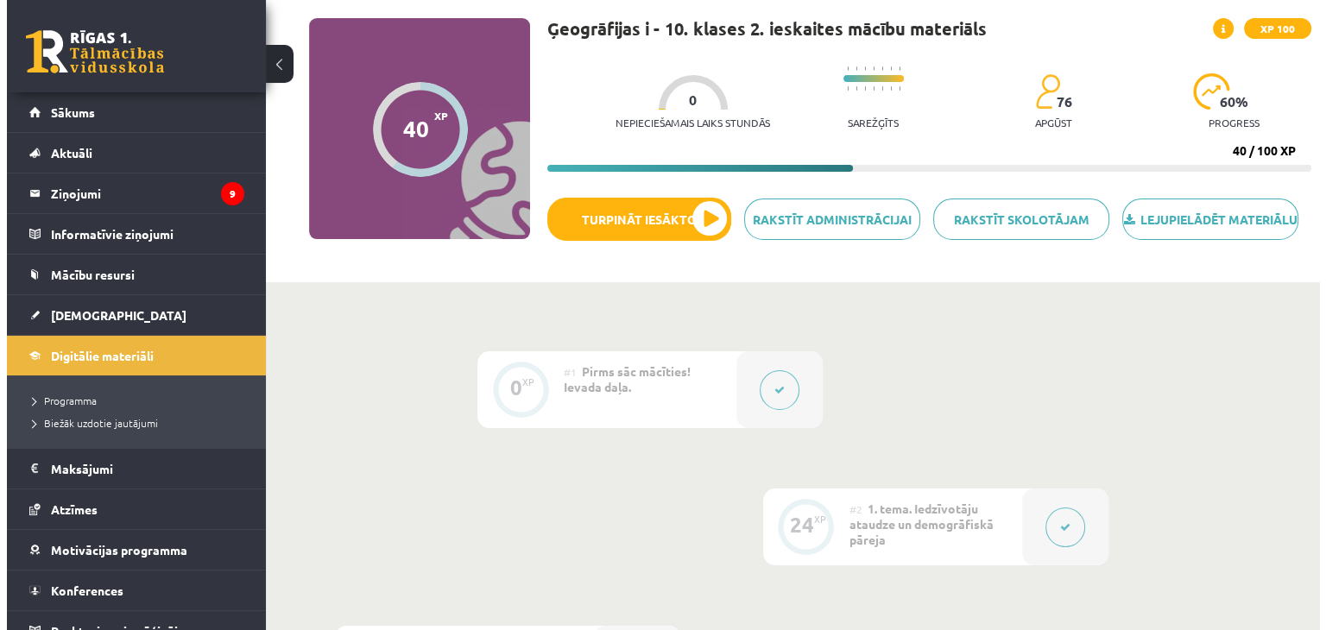
scroll to position [0, 0]
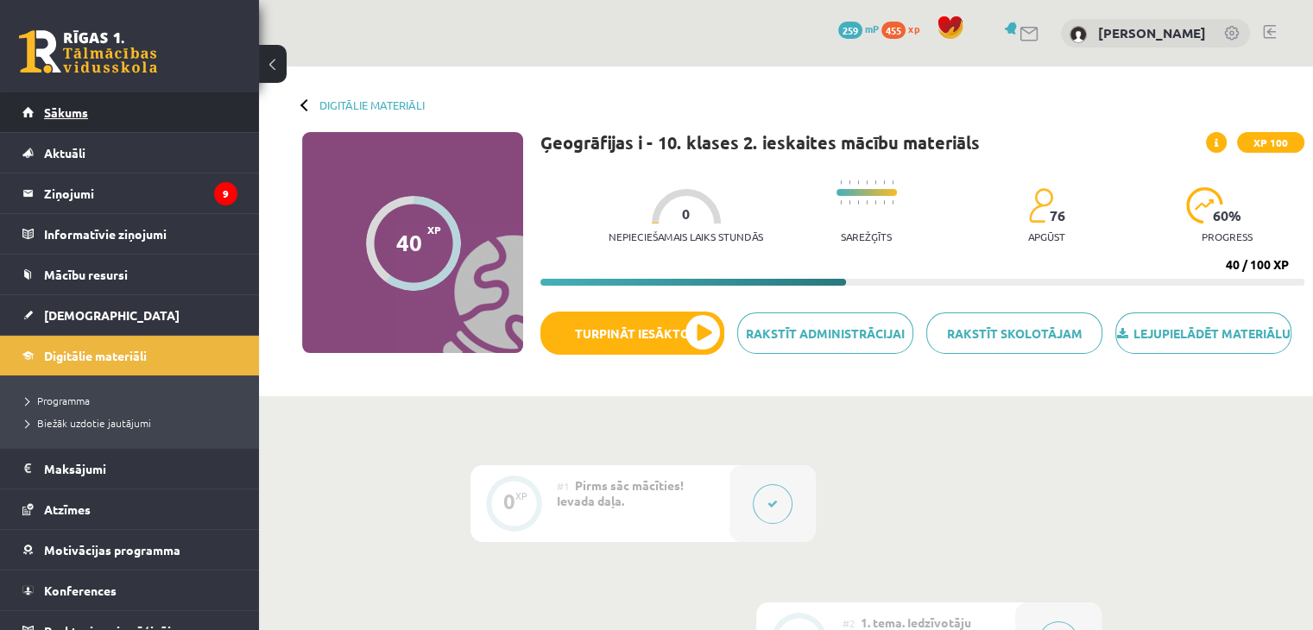
click at [106, 111] on link "Sākums" at bounding box center [129, 112] width 215 height 40
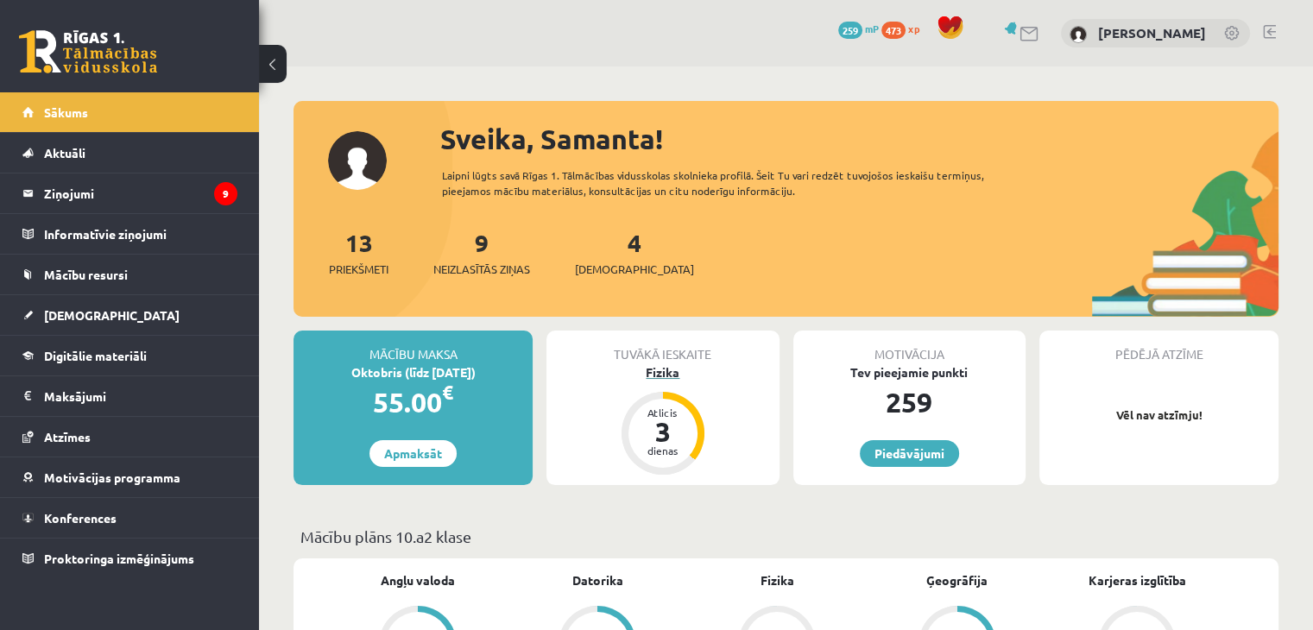
click at [659, 373] on div "Fizika" at bounding box center [662, 372] width 232 height 18
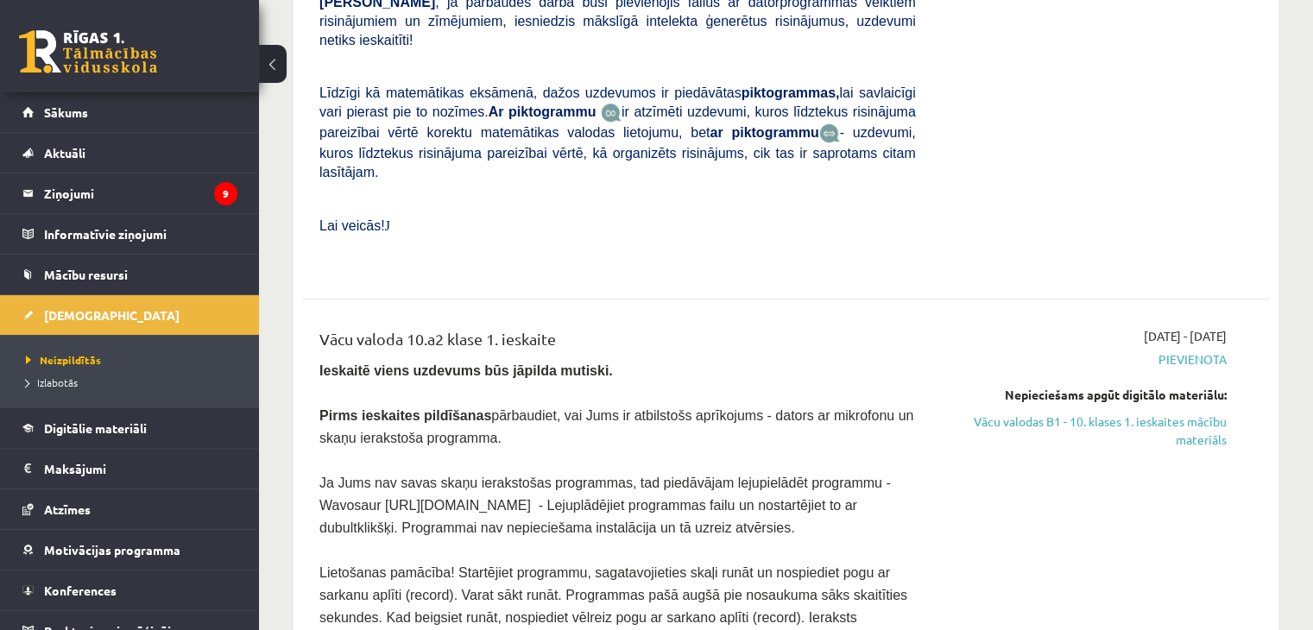
scroll to position [1254, 0]
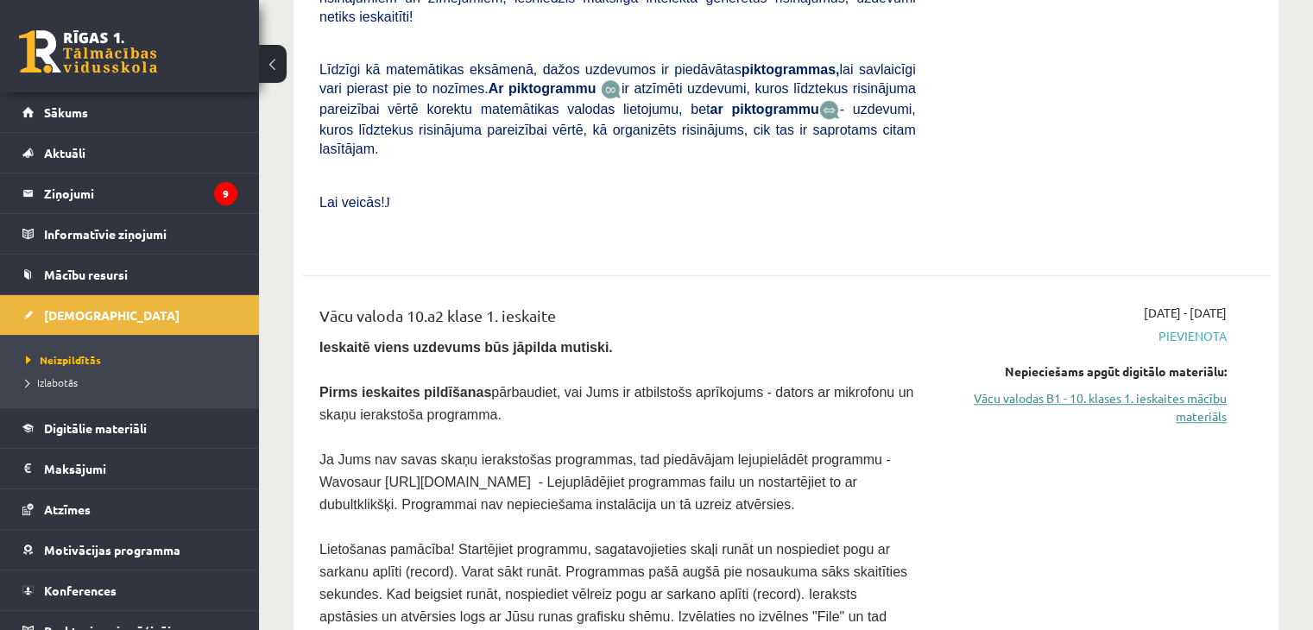
click at [1164, 389] on link "Vācu valodas B1 - 10. klases 1. ieskaites mācību materiāls" at bounding box center [1084, 407] width 285 height 36
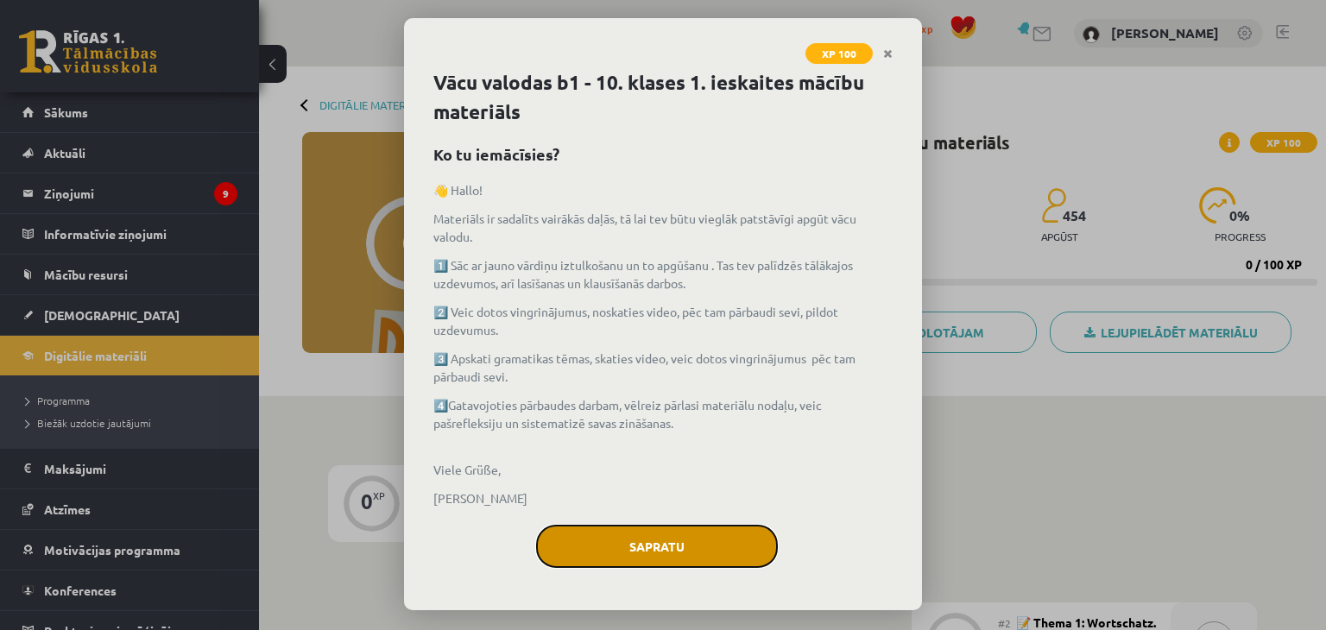
click at [689, 563] on button "Sapratu" at bounding box center [657, 546] width 242 height 43
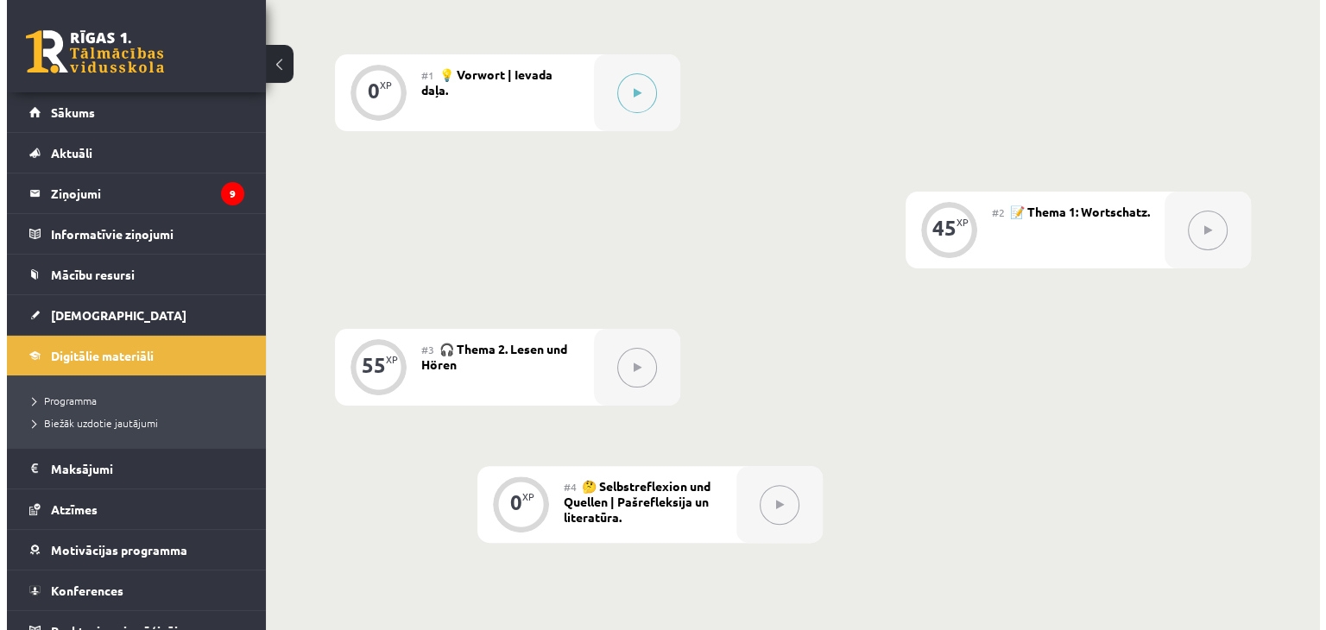
scroll to position [414, 0]
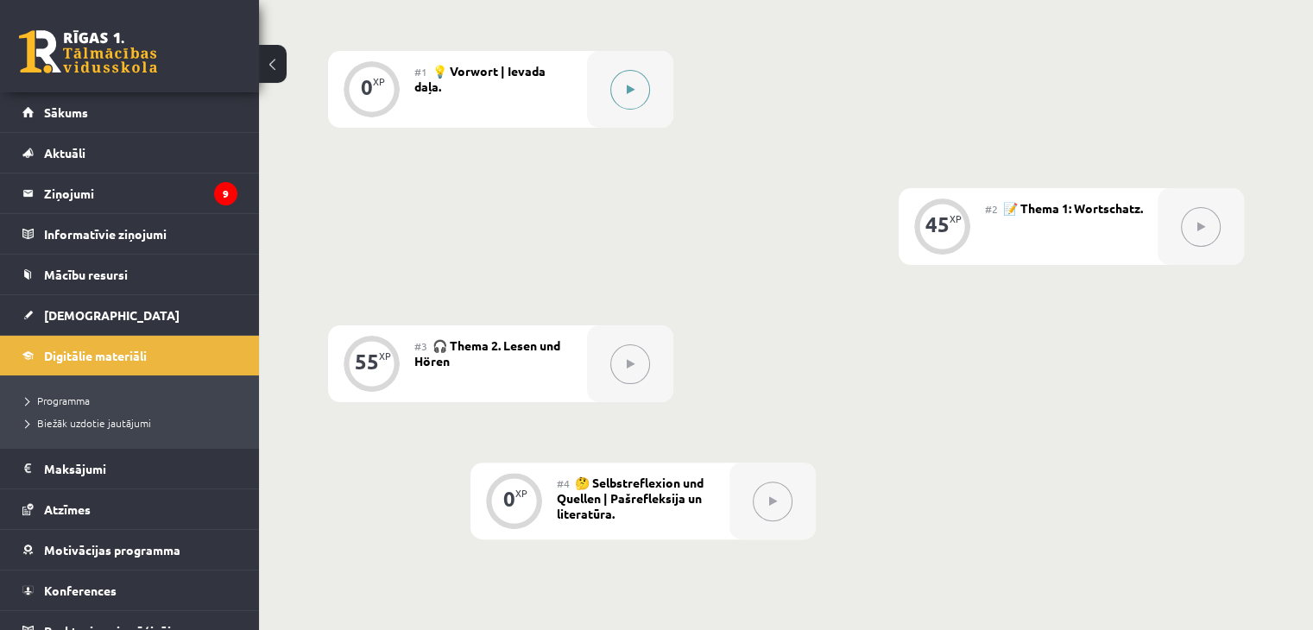
click at [640, 91] on button at bounding box center [630, 90] width 40 height 40
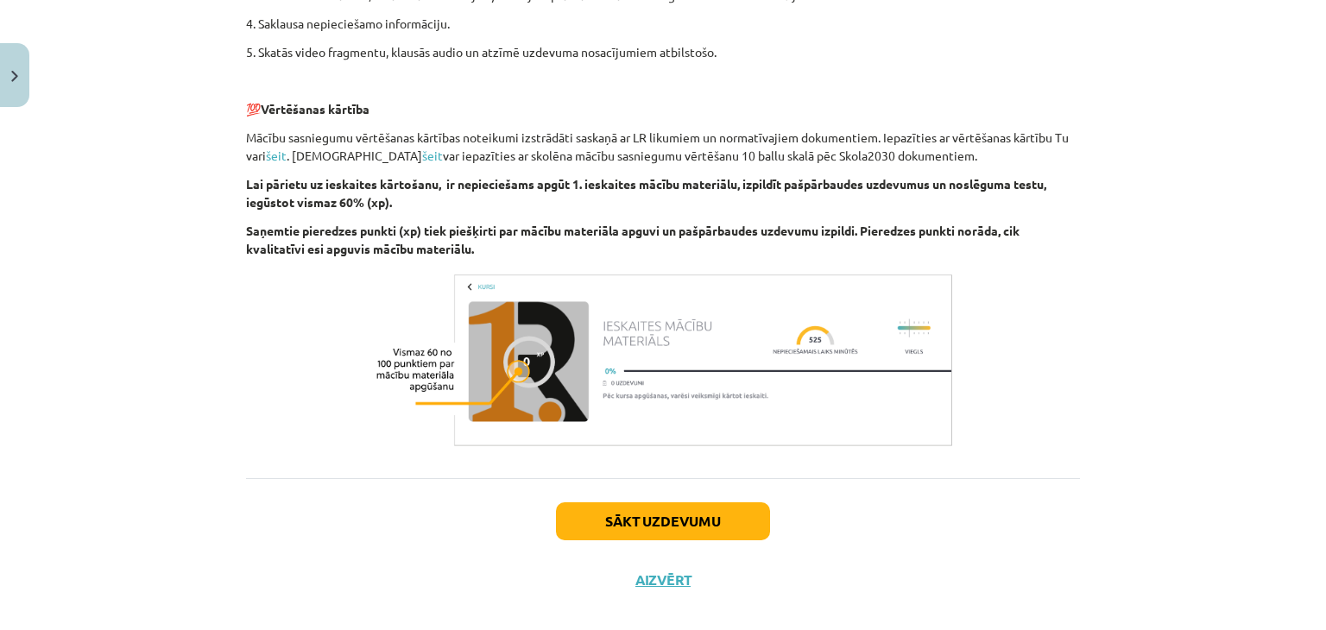
scroll to position [701, 0]
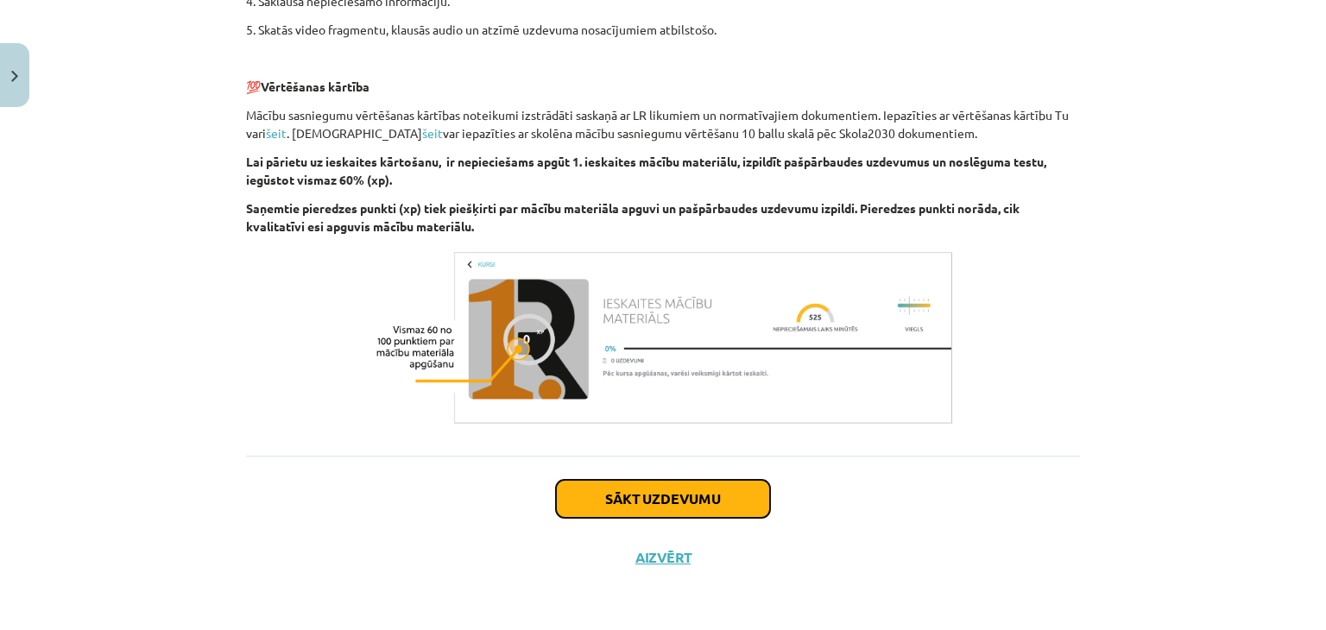
click at [657, 501] on button "Sākt uzdevumu" at bounding box center [663, 499] width 214 height 38
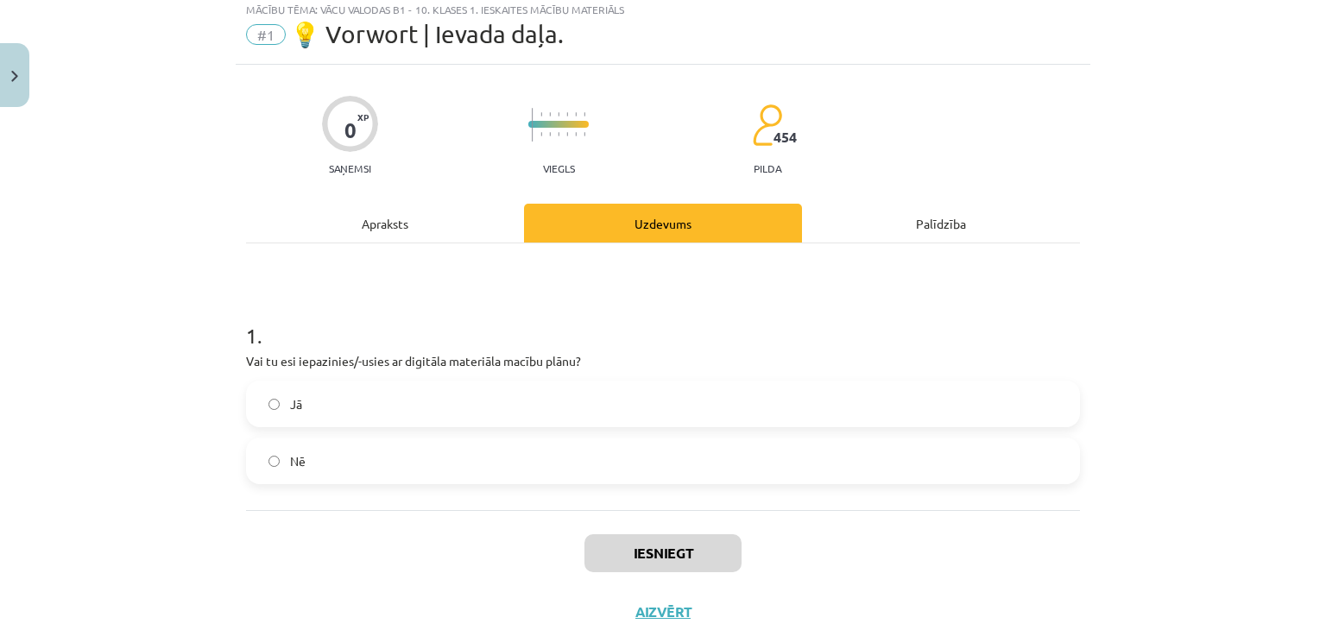
scroll to position [43, 0]
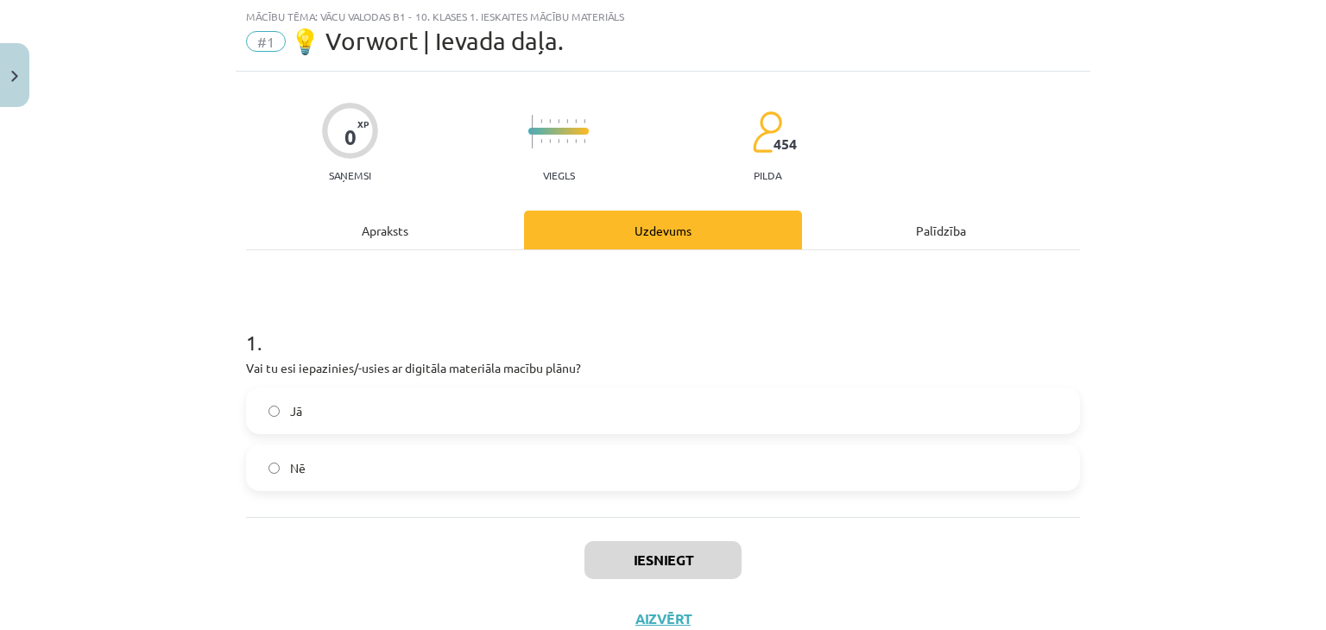
click at [408, 401] on label "Jā" at bounding box center [663, 410] width 830 height 43
click at [703, 562] on button "Iesniegt" at bounding box center [662, 560] width 157 height 38
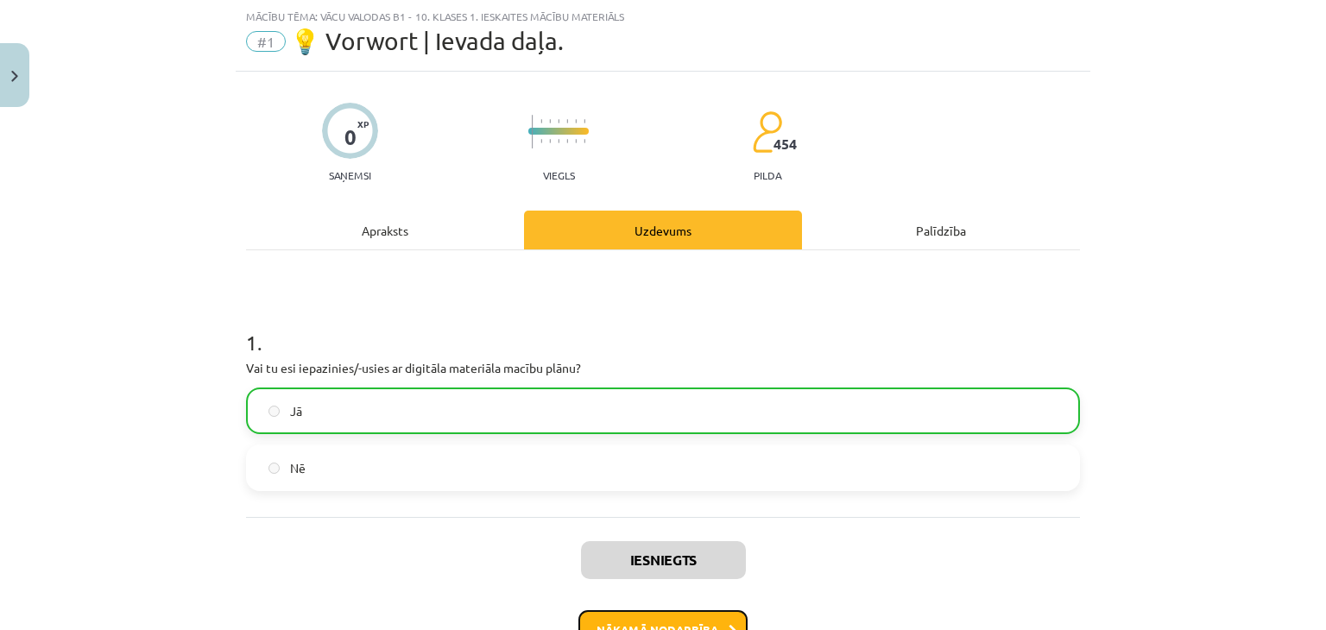
click at [722, 614] on button "Nākamā nodarbība" at bounding box center [662, 630] width 169 height 40
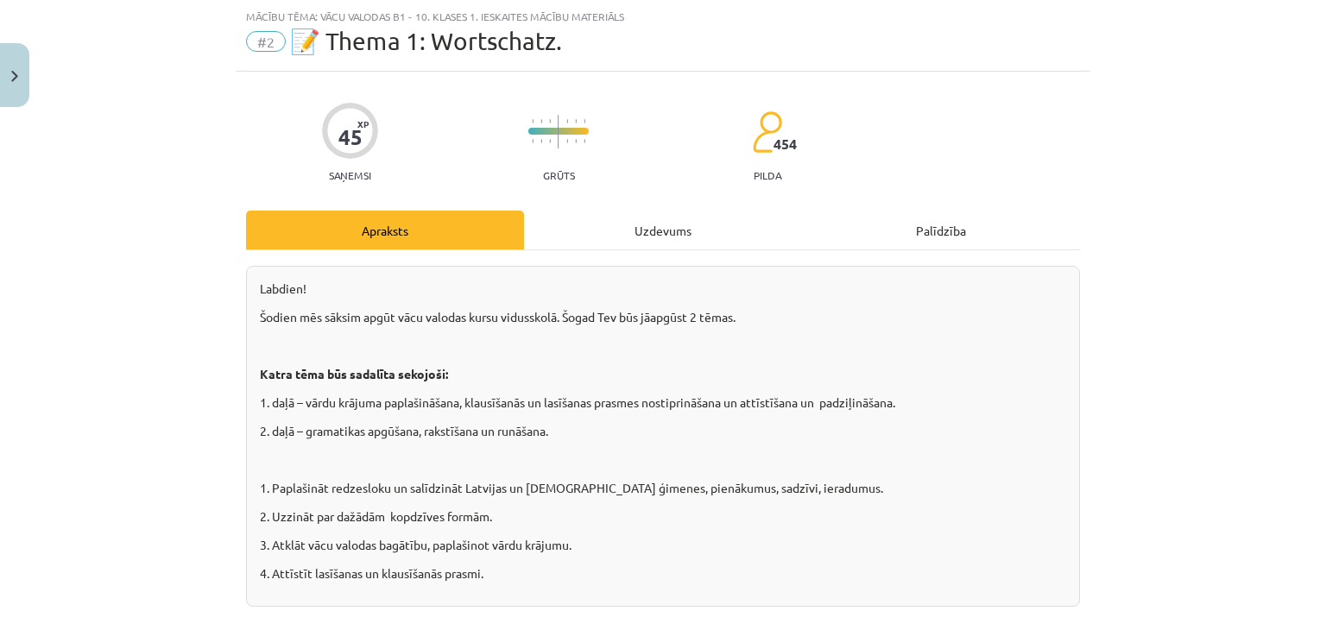
click at [632, 234] on div "Uzdevums" at bounding box center [663, 230] width 278 height 39
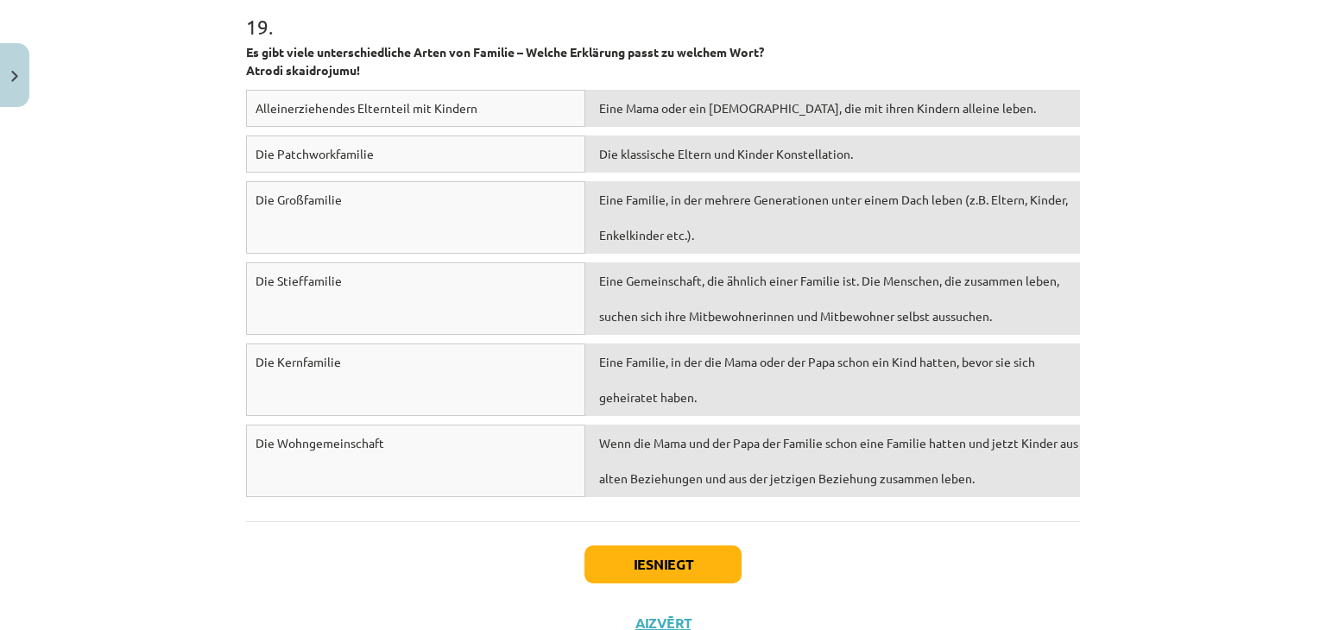
scroll to position [6367, 0]
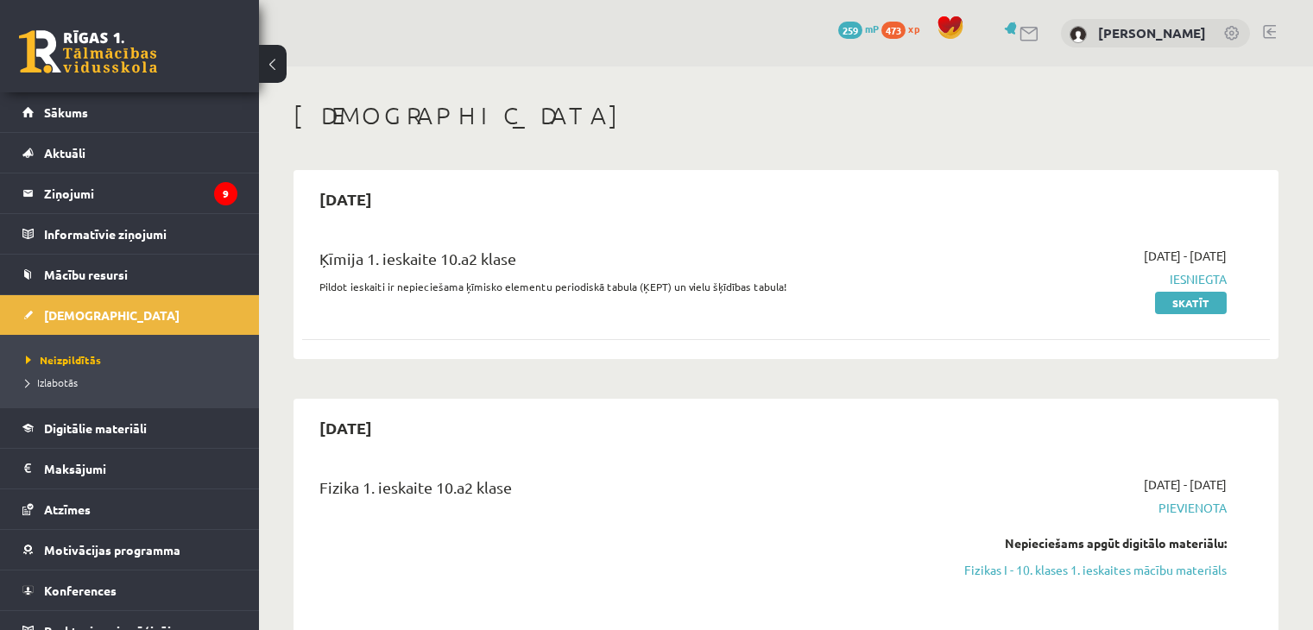
scroll to position [1253, 0]
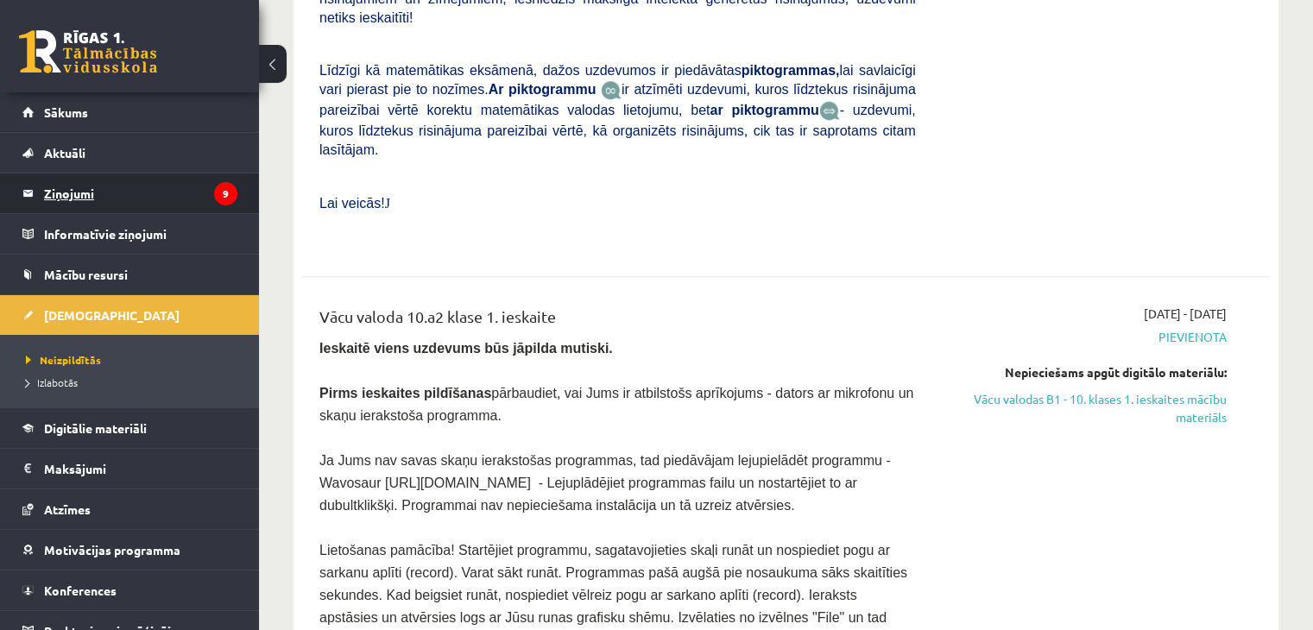
click at [198, 188] on legend "Ziņojumi 9" at bounding box center [140, 193] width 193 height 40
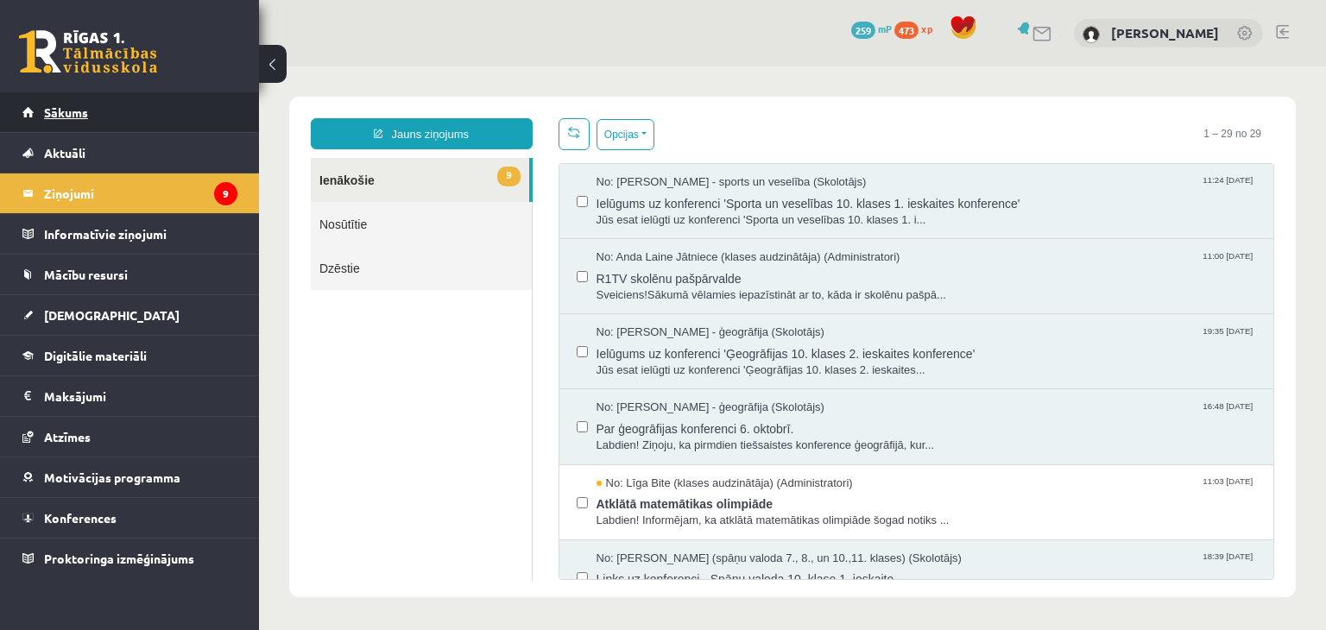
click at [105, 101] on link "Sākums" at bounding box center [129, 112] width 215 height 40
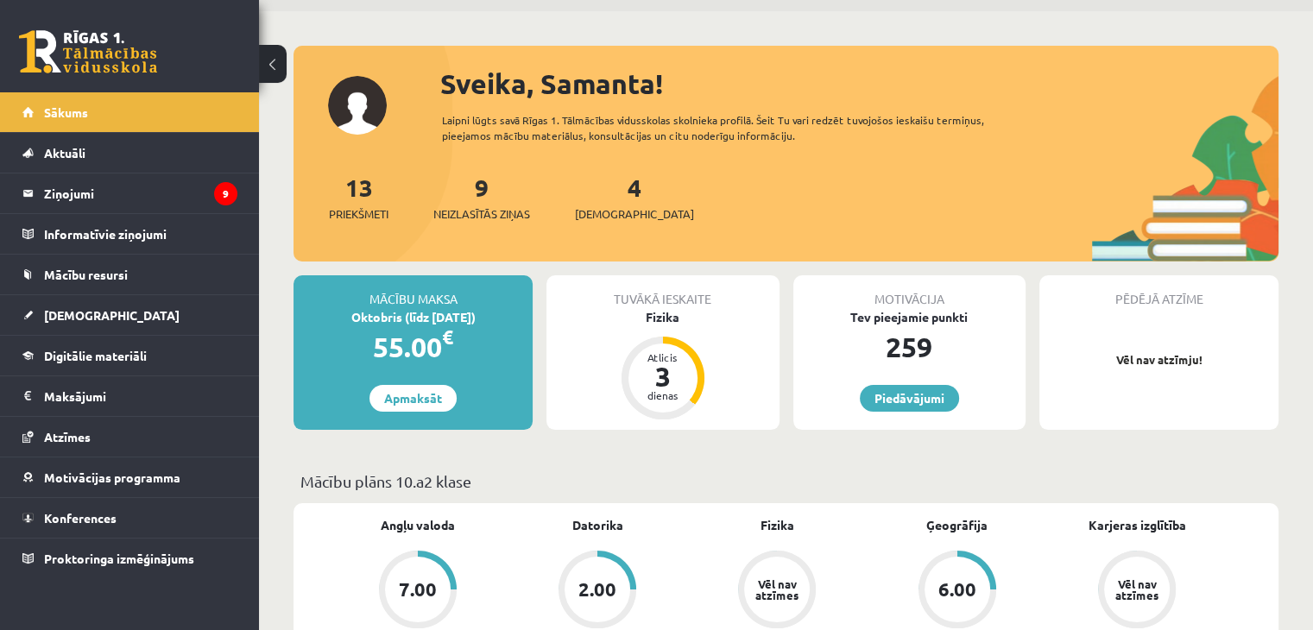
scroll to position [35, 0]
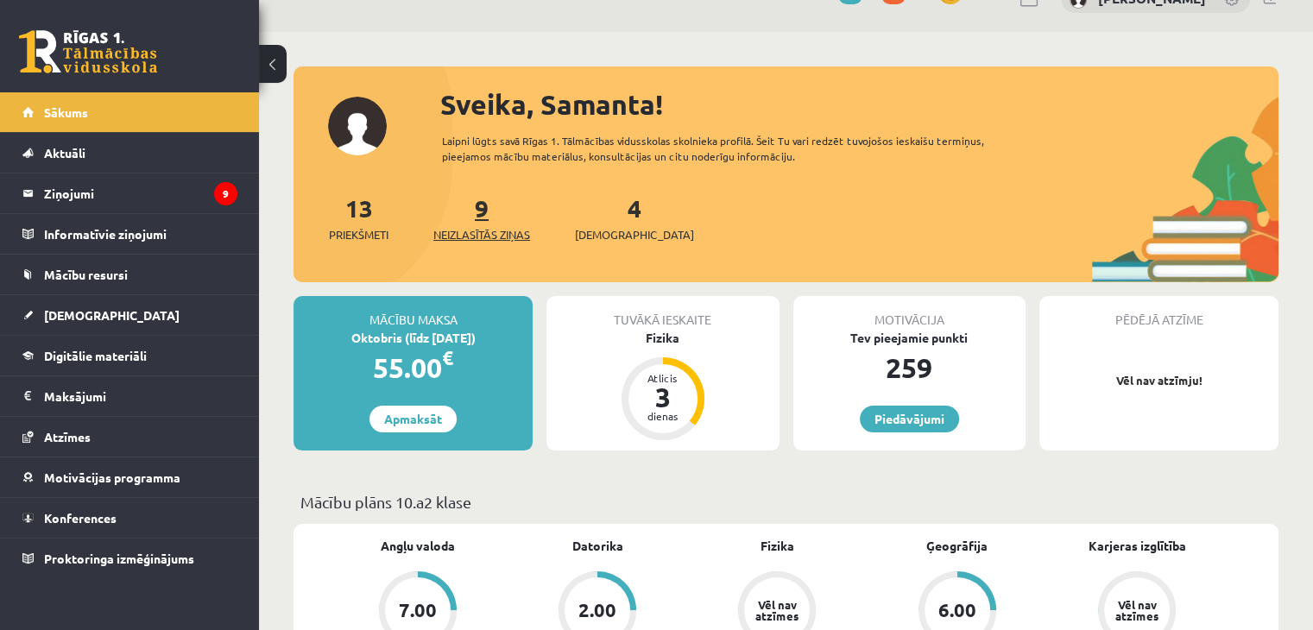
click at [489, 211] on link "9 Neizlasītās ziņas" at bounding box center [481, 217] width 97 height 51
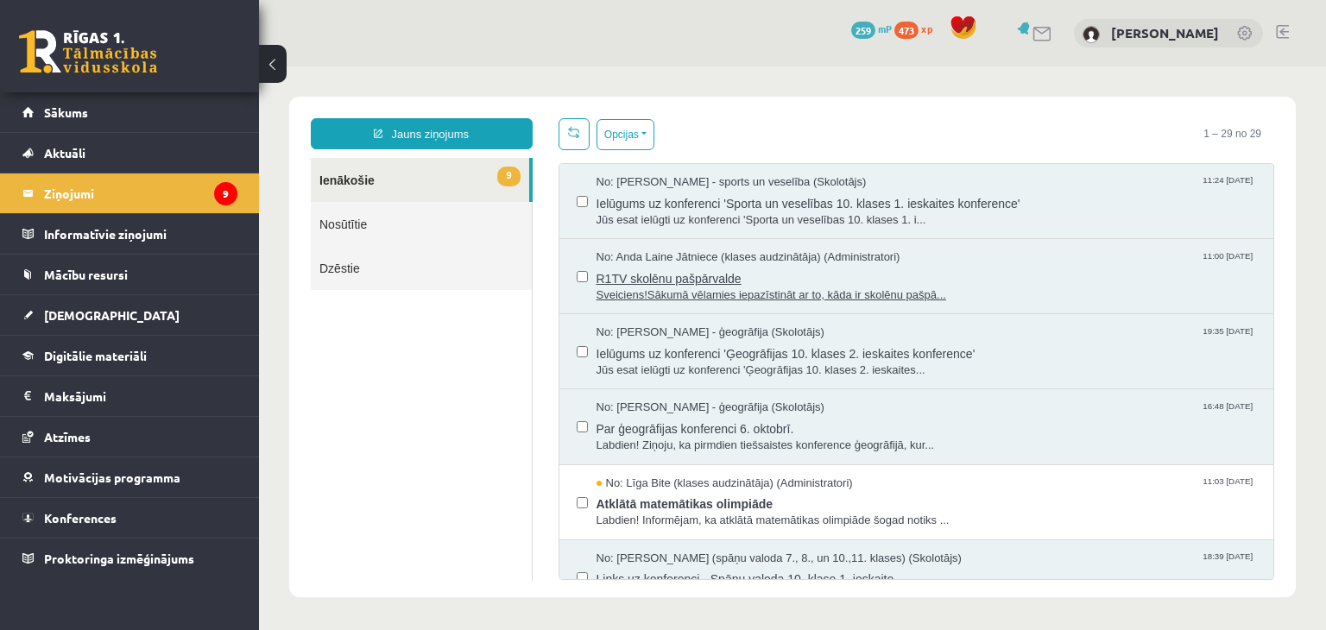
click at [805, 291] on span "Sveiciens!Sākumā vēlamies iepazīstināt ar to, kāda ir skolēnu pašpā..." at bounding box center [926, 295] width 660 height 16
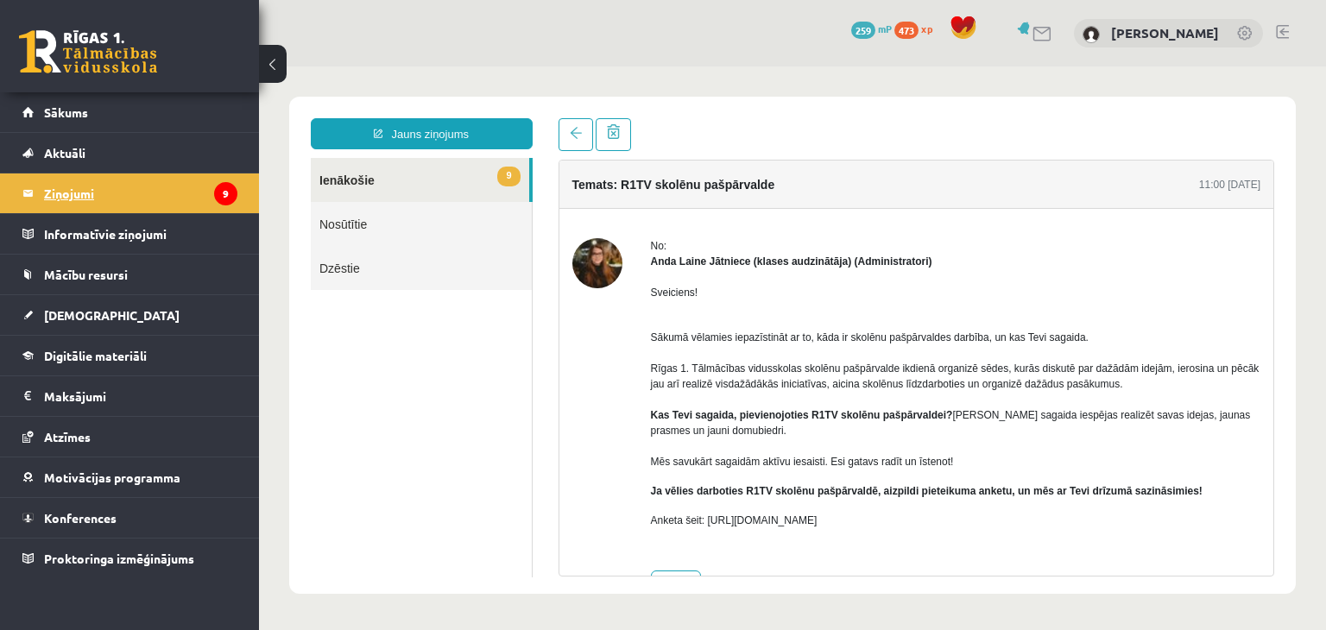
click at [179, 173] on legend "Ziņojumi 9" at bounding box center [140, 193] width 193 height 40
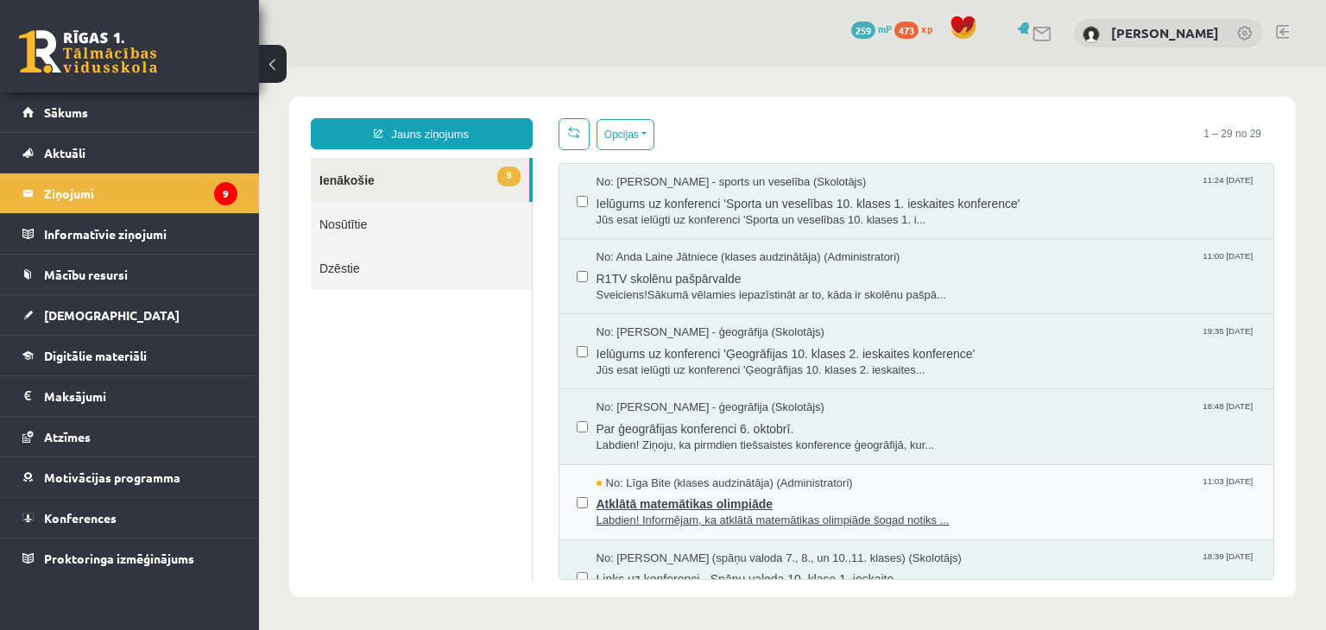
click at [732, 496] on span "Atklātā matemātikas olimpiāde" at bounding box center [926, 502] width 660 height 22
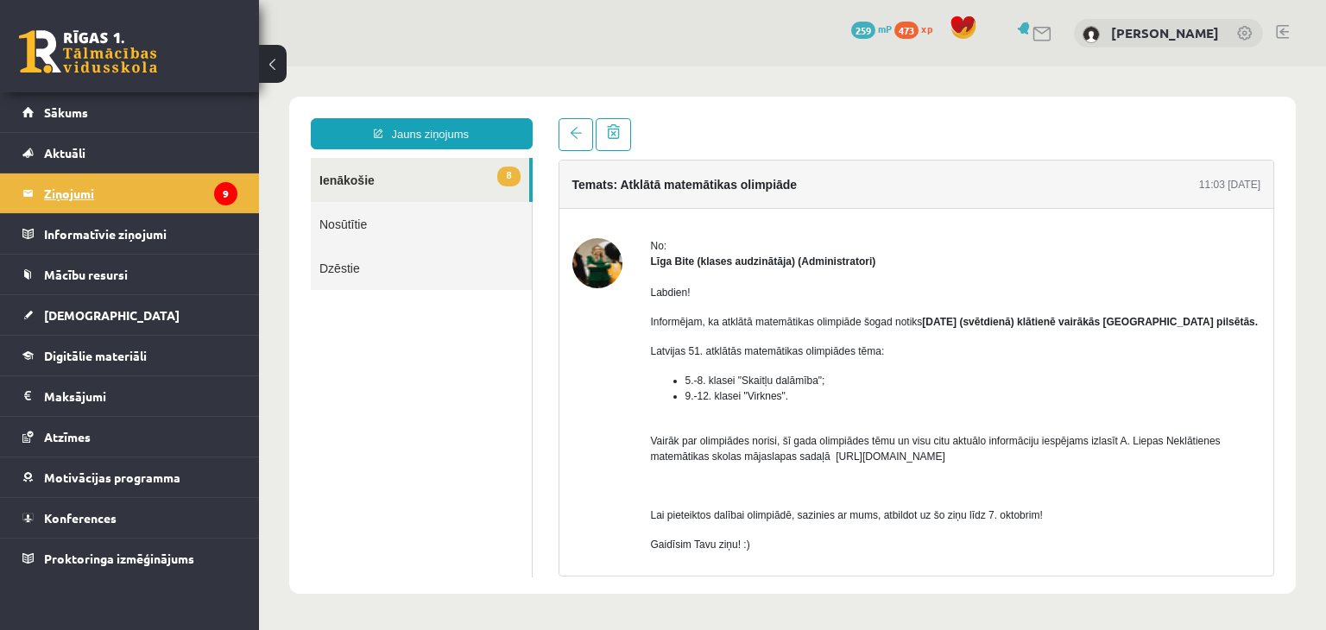
click at [212, 188] on legend "Ziņojumi 9" at bounding box center [140, 193] width 193 height 40
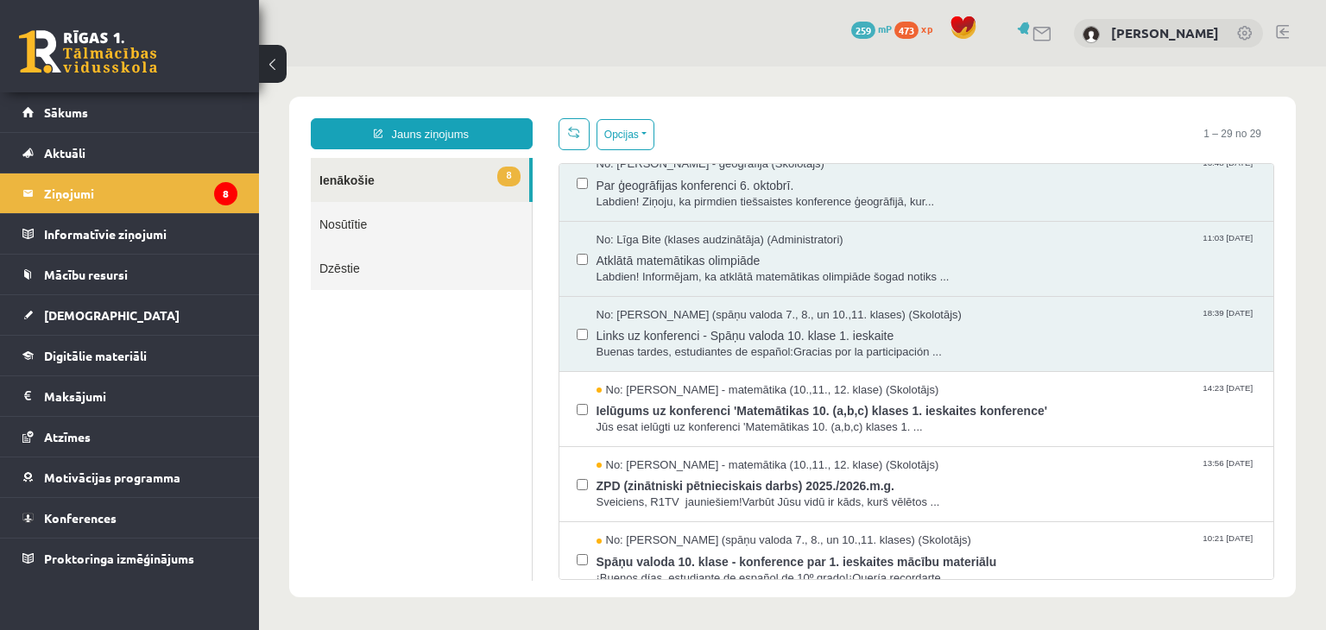
scroll to position [276, 0]
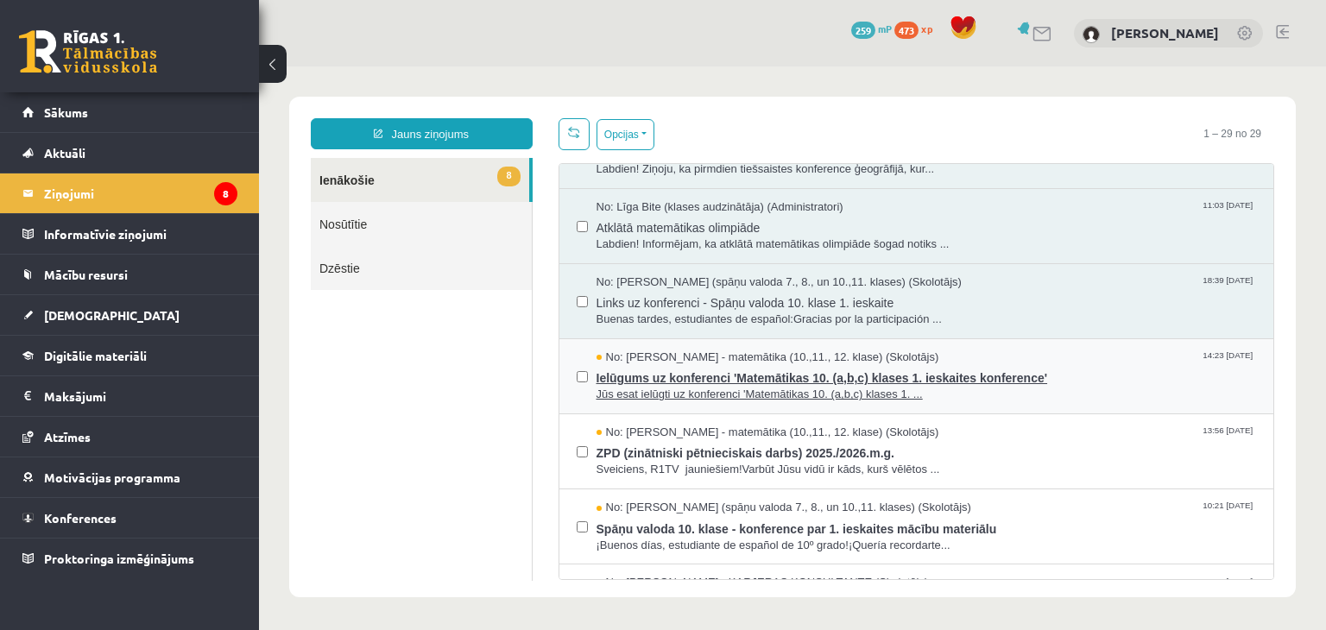
click at [936, 376] on span "Ielūgums uz konferenci 'Matemātikas 10. (a,b,c) klases 1. ieskaites konference'" at bounding box center [926, 376] width 660 height 22
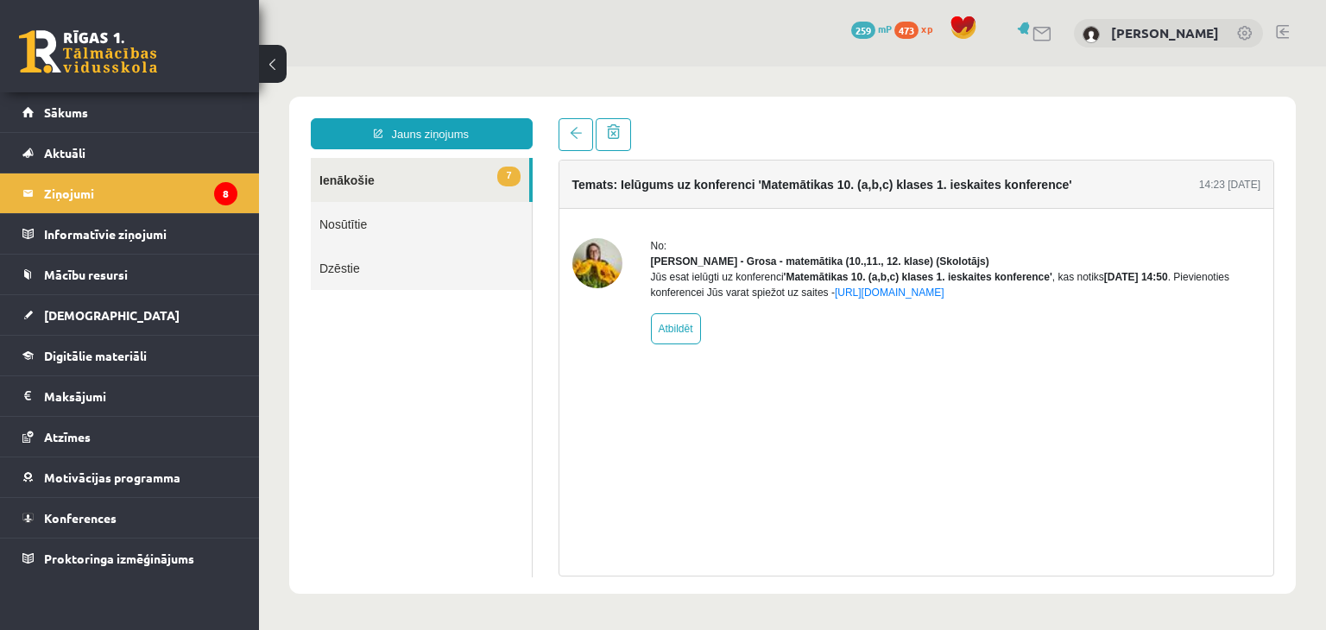
scroll to position [0, 0]
click at [419, 193] on link "7 Ienākošie" at bounding box center [420, 180] width 218 height 44
click at [421, 189] on link "7 Ienākošie" at bounding box center [420, 180] width 218 height 44
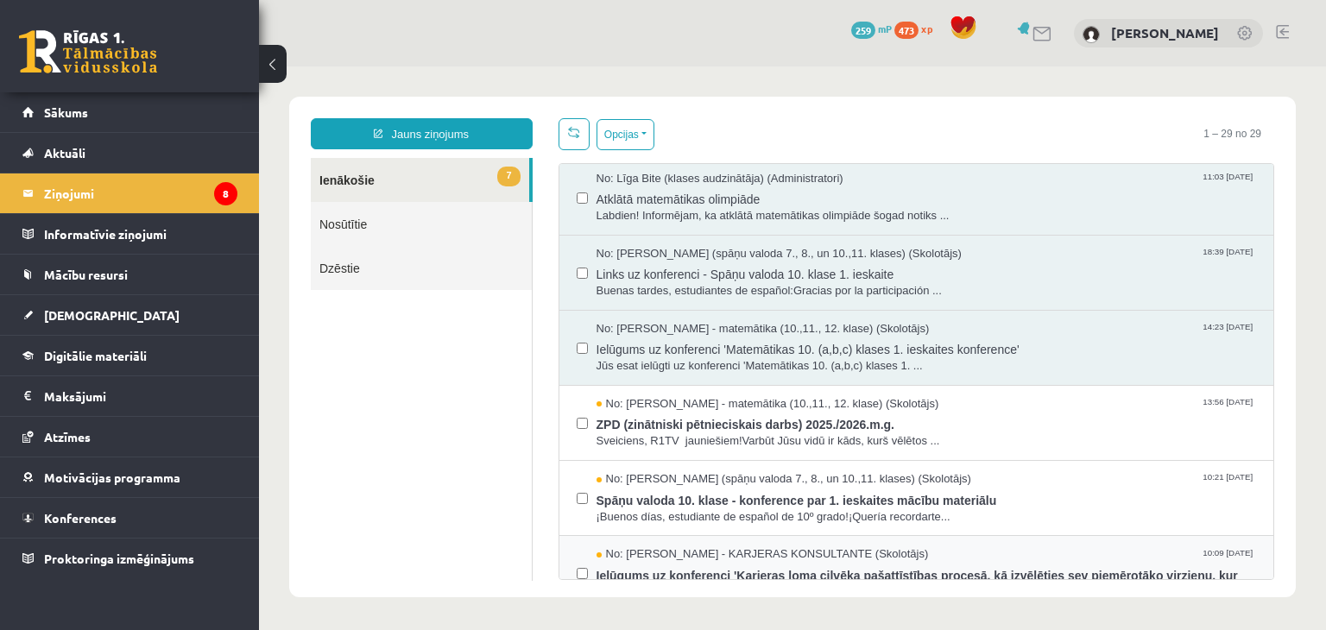
scroll to position [311, 0]
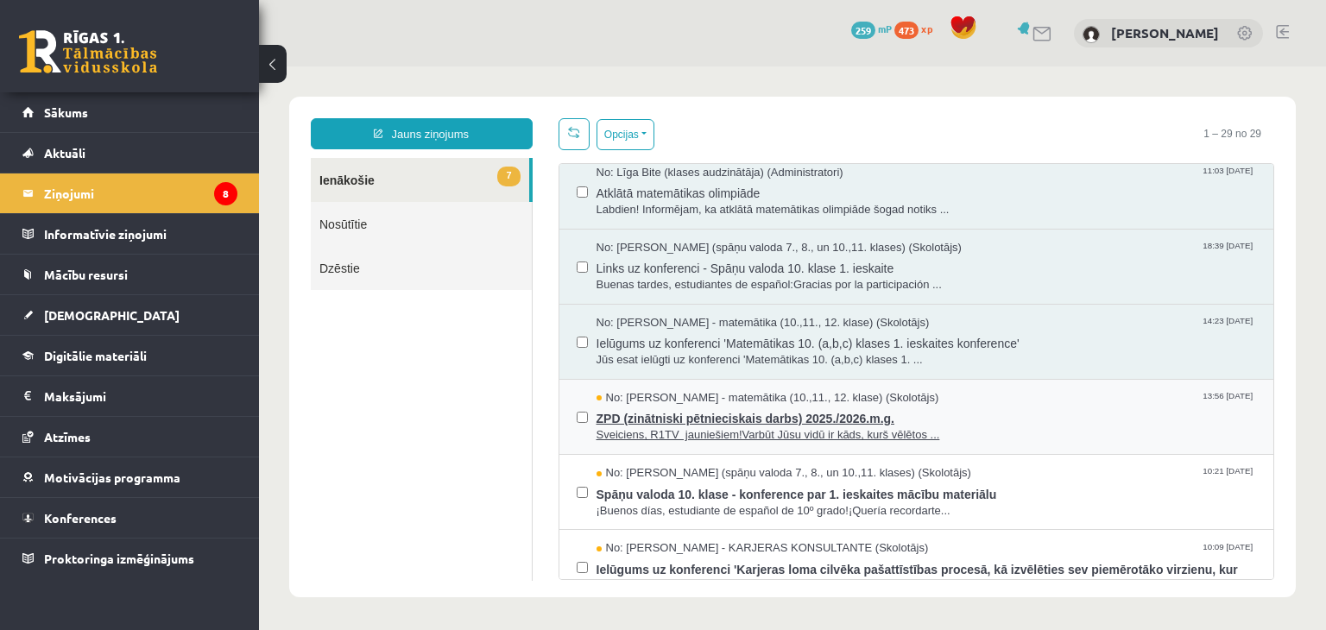
click at [873, 435] on span "Sveiciens, R1TV jauniešiem!Varbūt Jūsu vidū ir kāds, kurš vēlētos ..." at bounding box center [926, 435] width 660 height 16
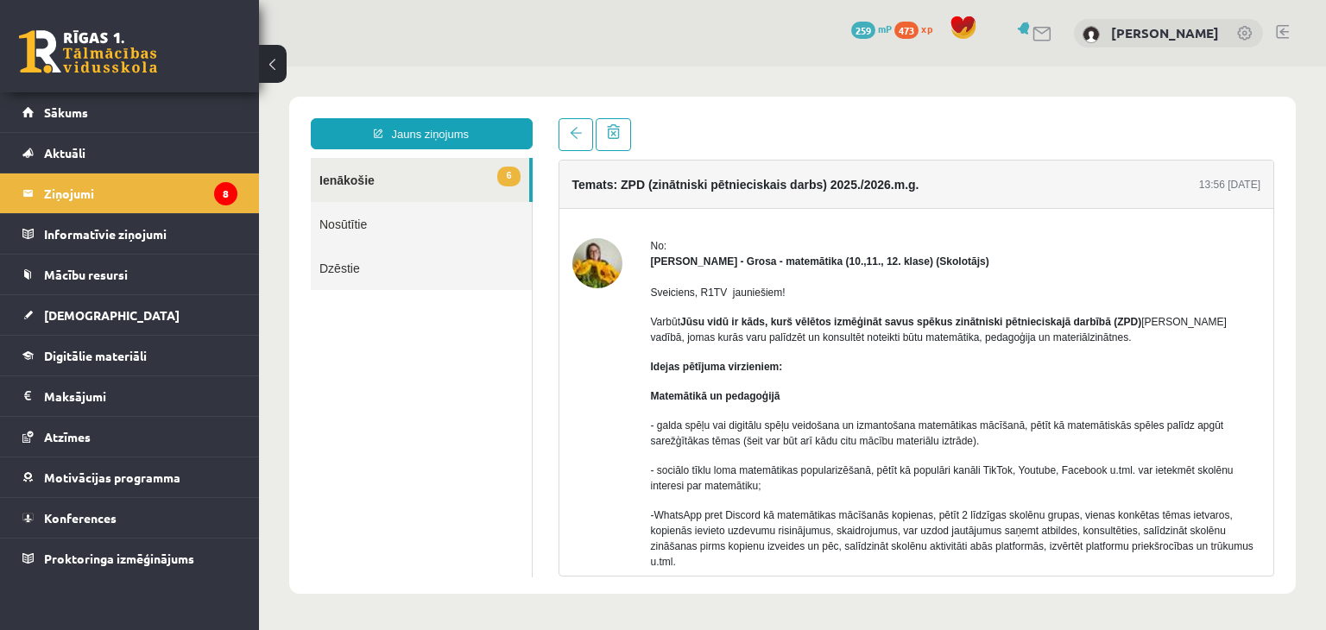
scroll to position [0, 0]
click at [417, 191] on link "6 Ienākošie" at bounding box center [420, 180] width 218 height 44
click at [376, 178] on link "6 Ienākošie" at bounding box center [420, 180] width 218 height 44
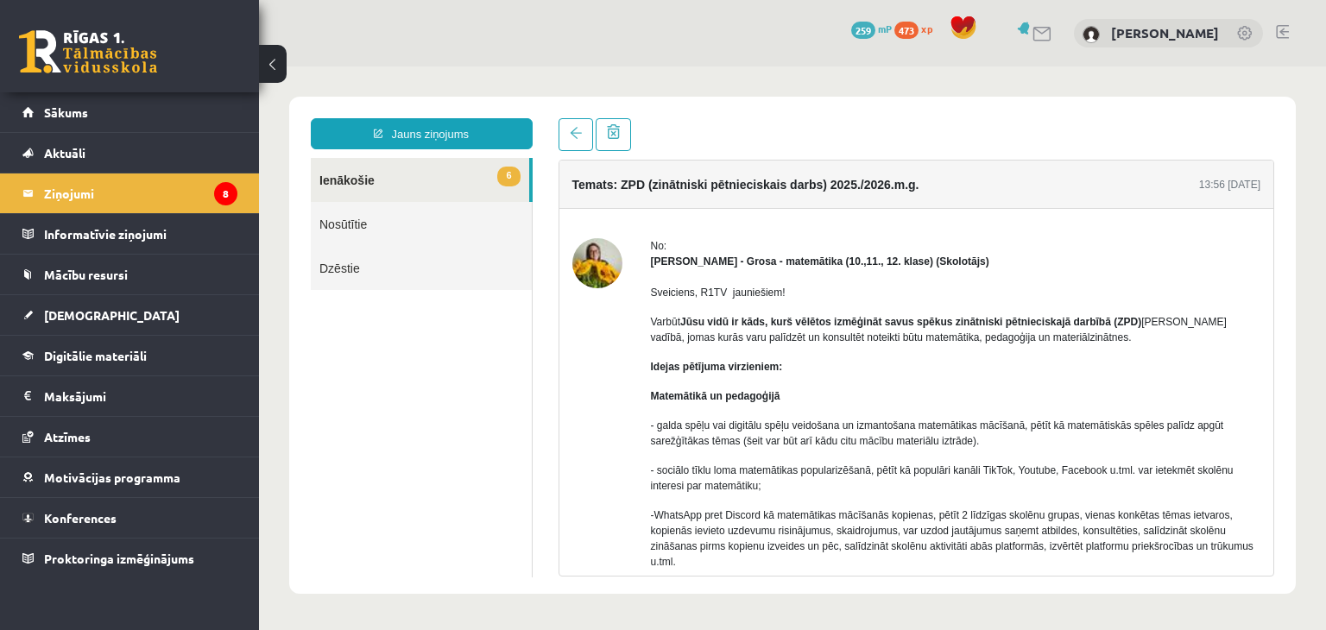
click at [368, 178] on link "6 Ienākošie" at bounding box center [420, 180] width 218 height 44
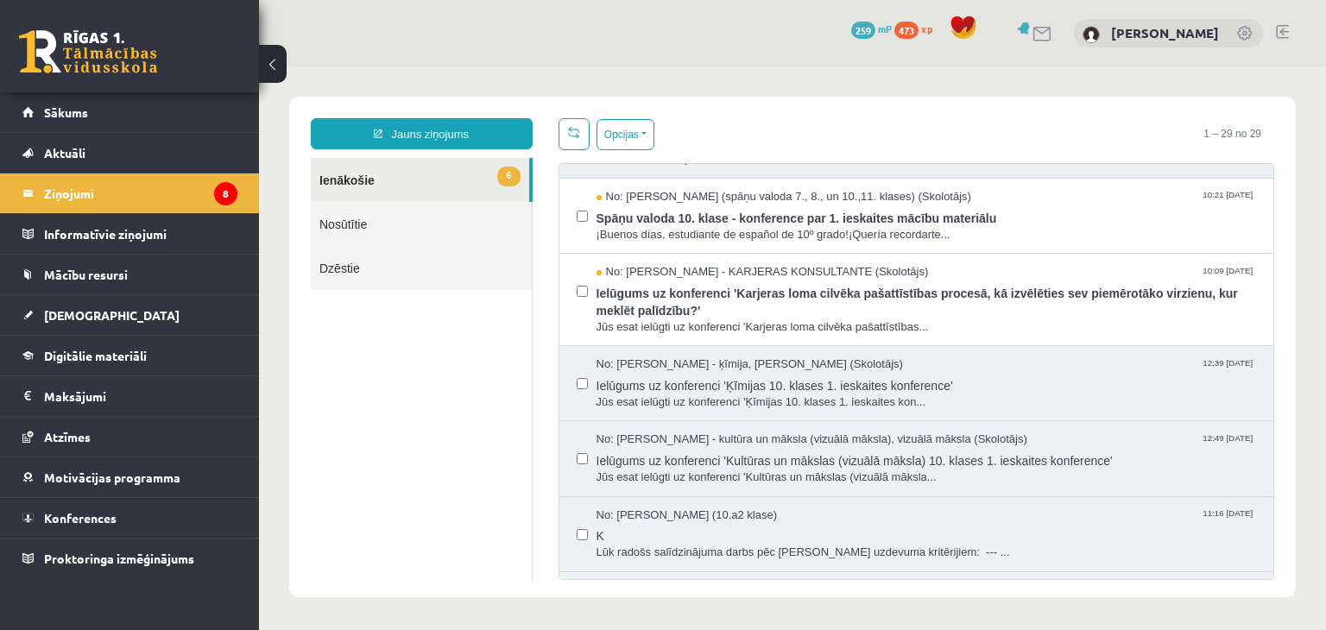
scroll to position [621, 0]
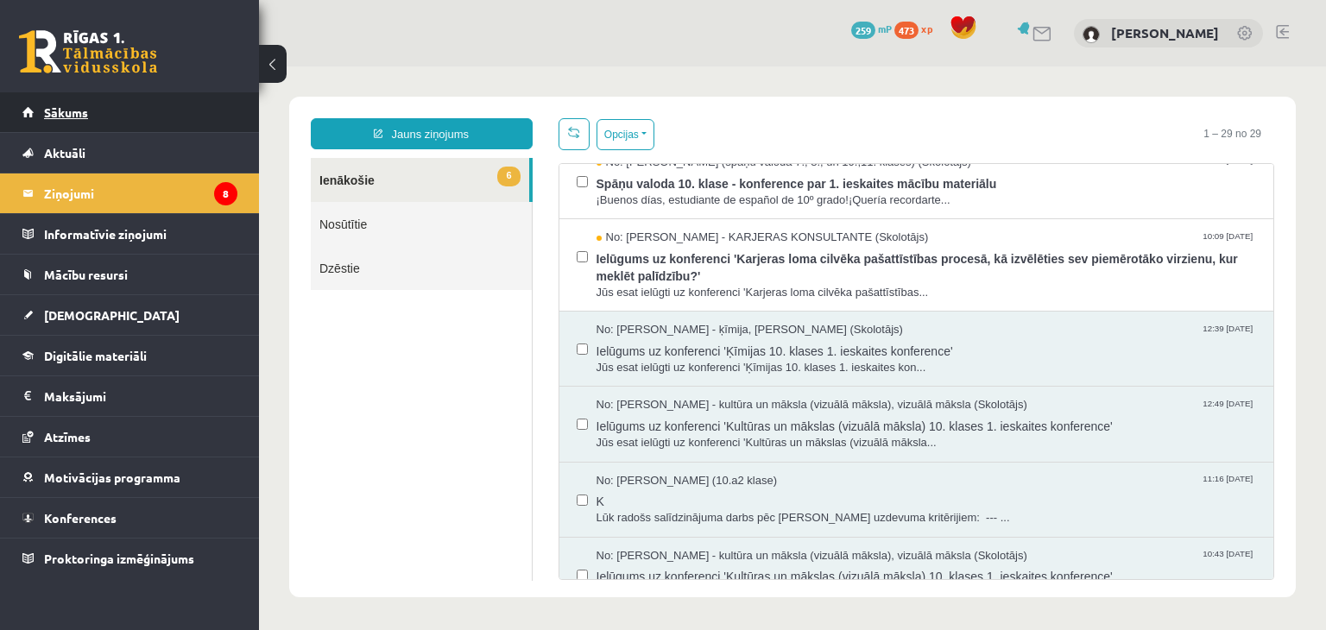
click at [60, 119] on link "Sākums" at bounding box center [129, 112] width 215 height 40
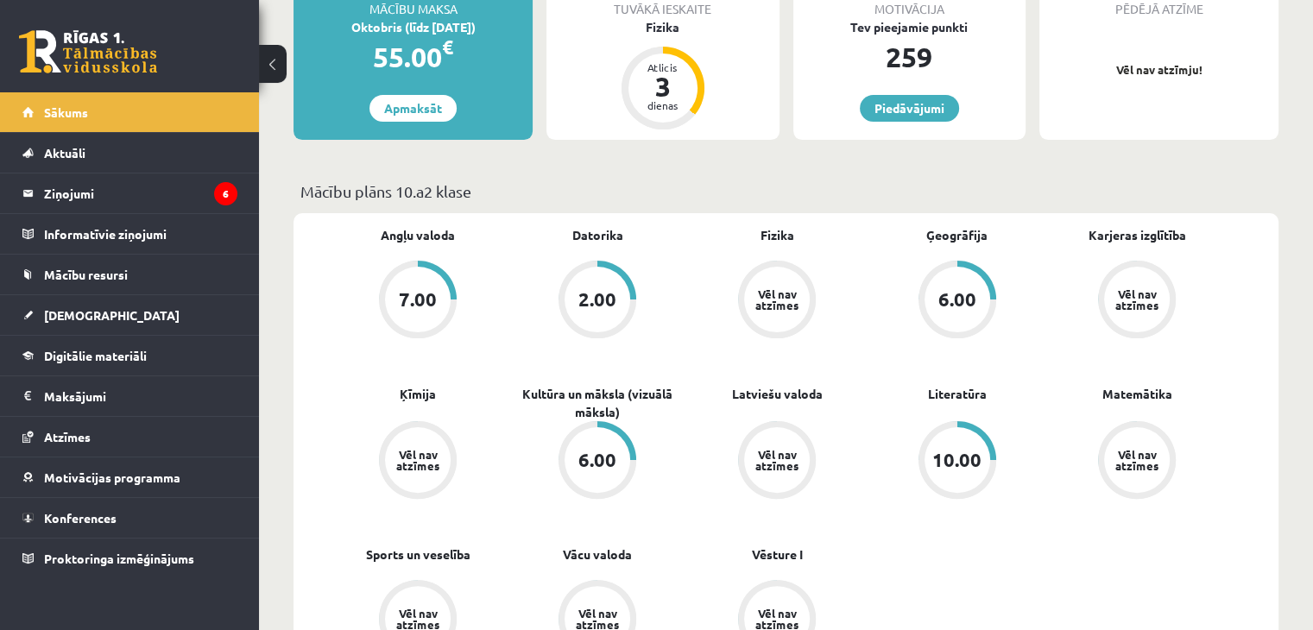
scroll to position [380, 0]
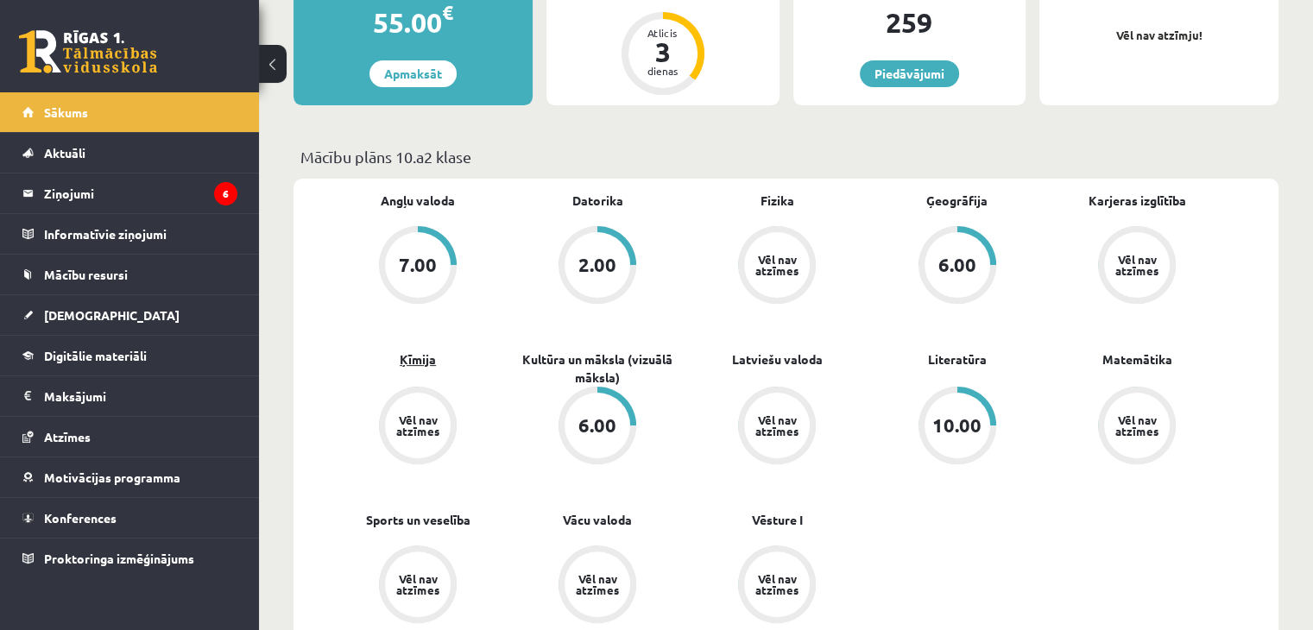
click at [400, 367] on link "Ķīmija" at bounding box center [418, 359] width 36 height 18
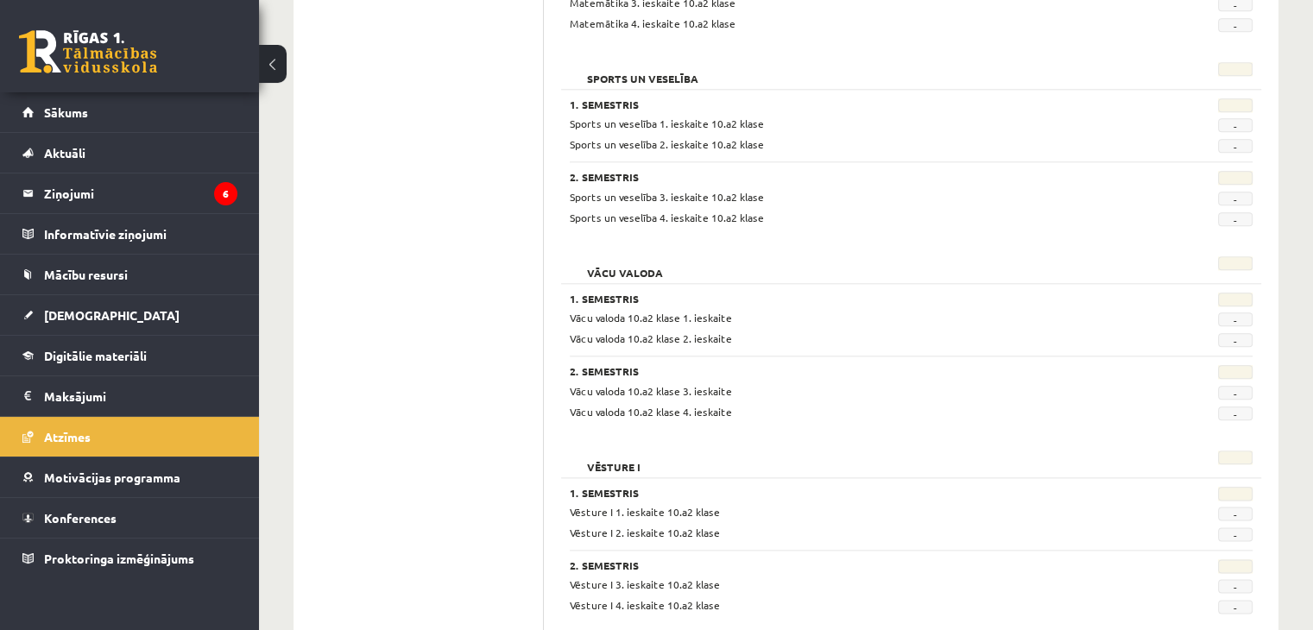
scroll to position [2020, 0]
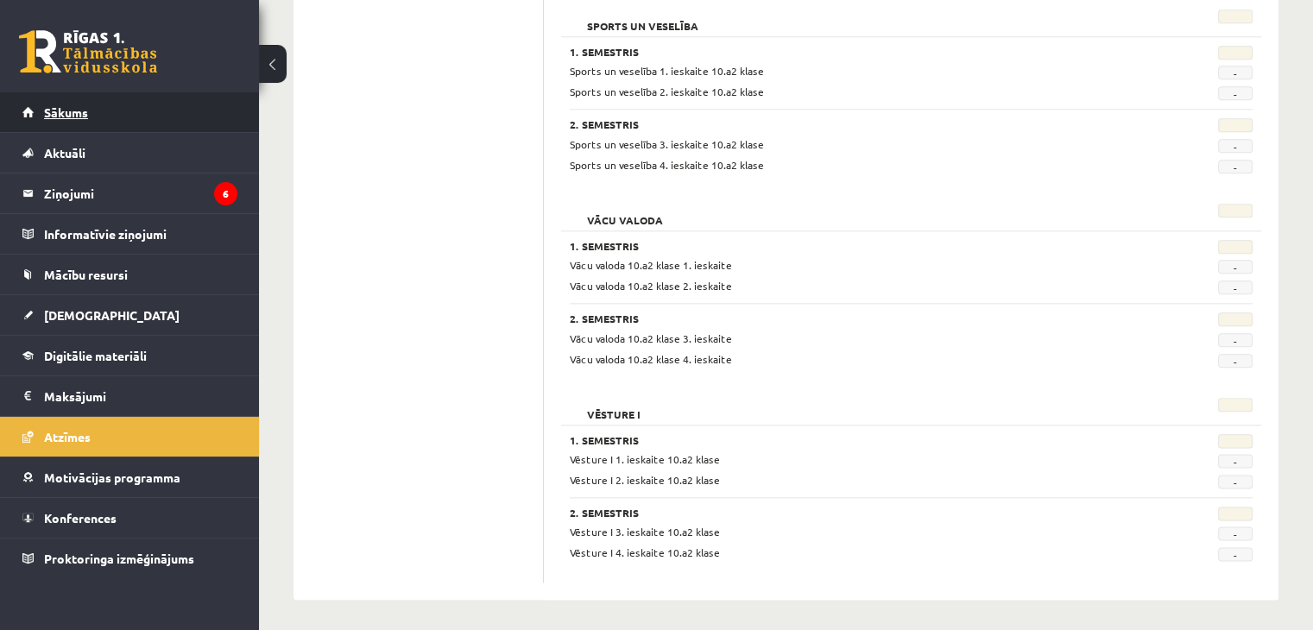
click at [63, 118] on link "Sākums" at bounding box center [129, 112] width 215 height 40
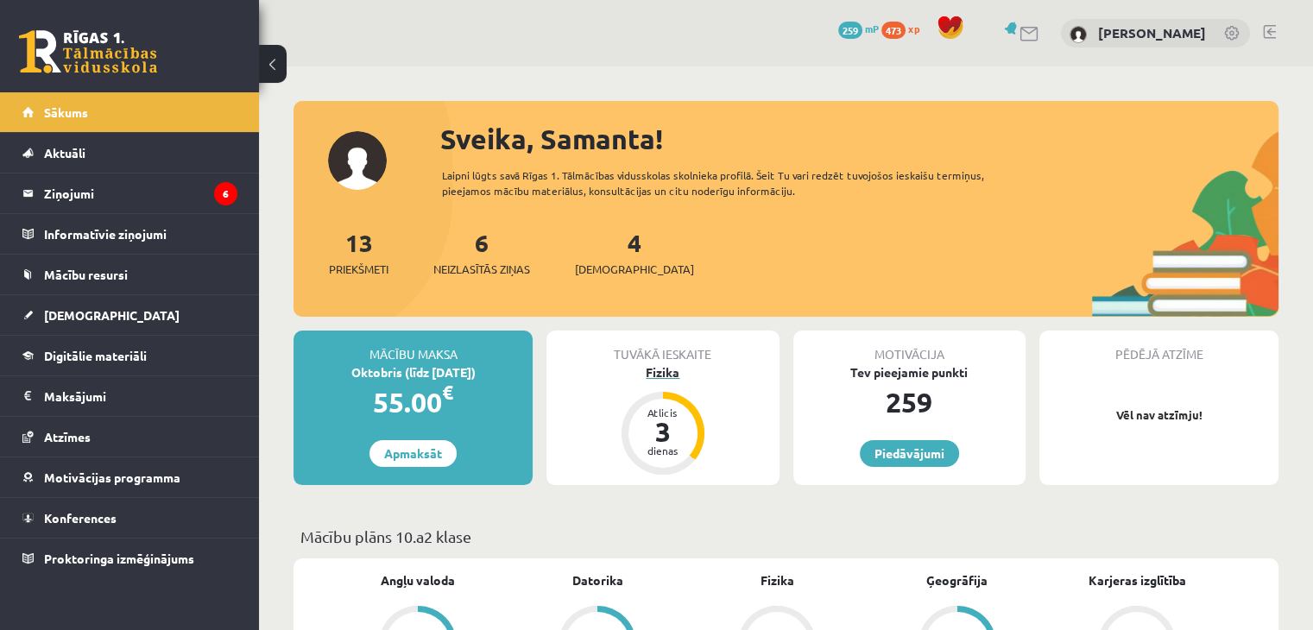
click at [670, 366] on div "Fizika" at bounding box center [662, 372] width 232 height 18
